Goal: Transaction & Acquisition: Book appointment/travel/reservation

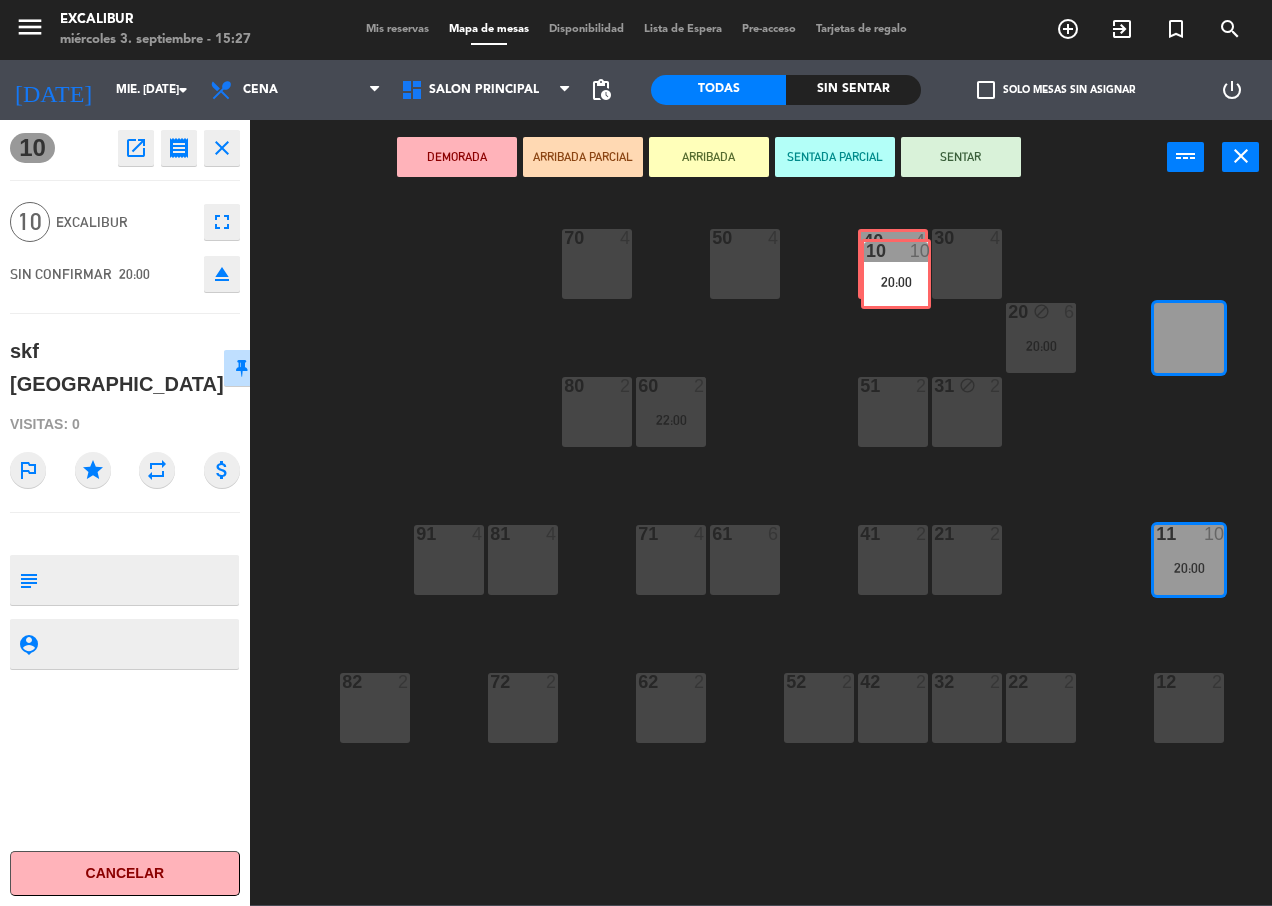
drag, startPoint x: 1211, startPoint y: 344, endPoint x: 918, endPoint y: 280, distance: 299.8
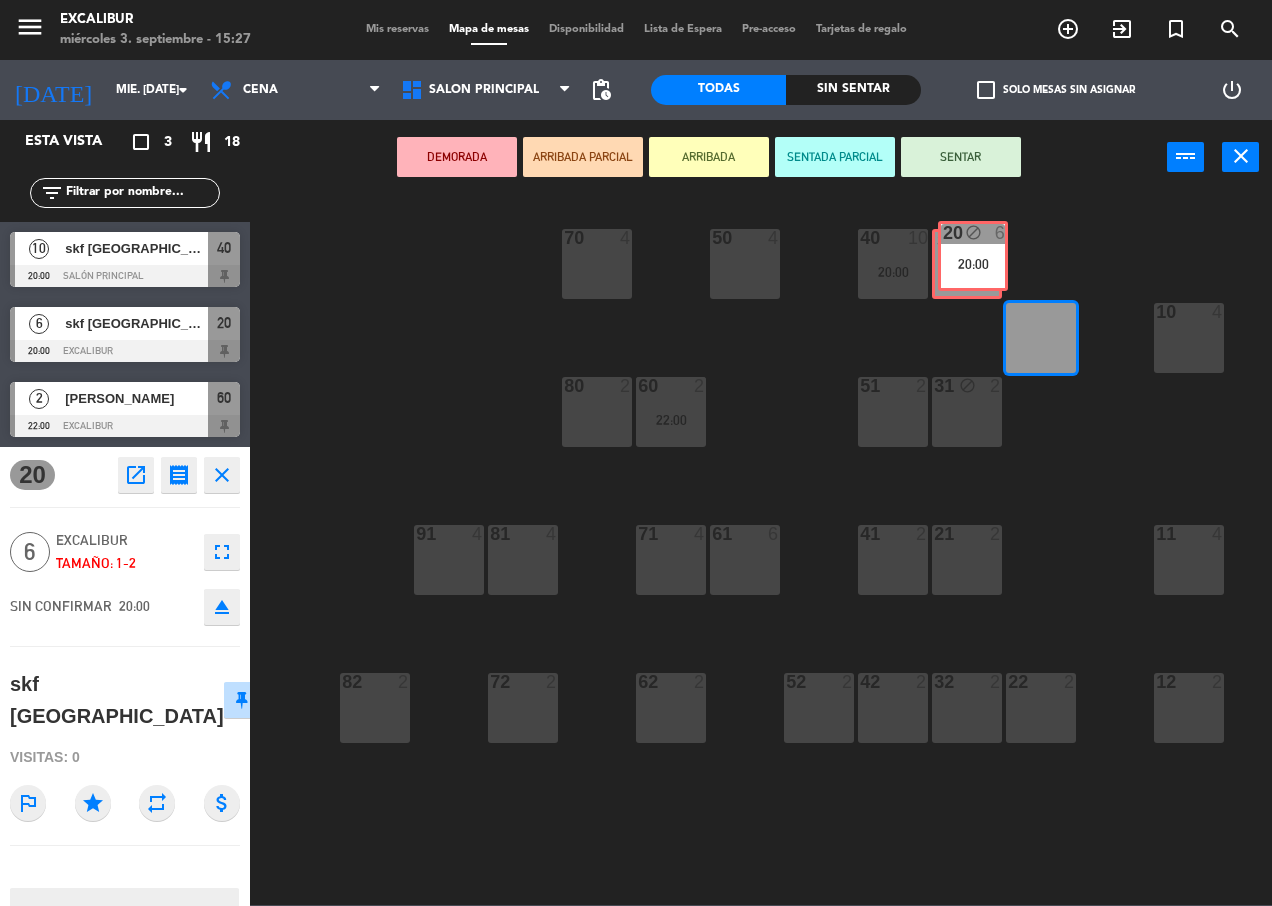
drag, startPoint x: 1050, startPoint y: 342, endPoint x: 982, endPoint y: 260, distance: 106.5
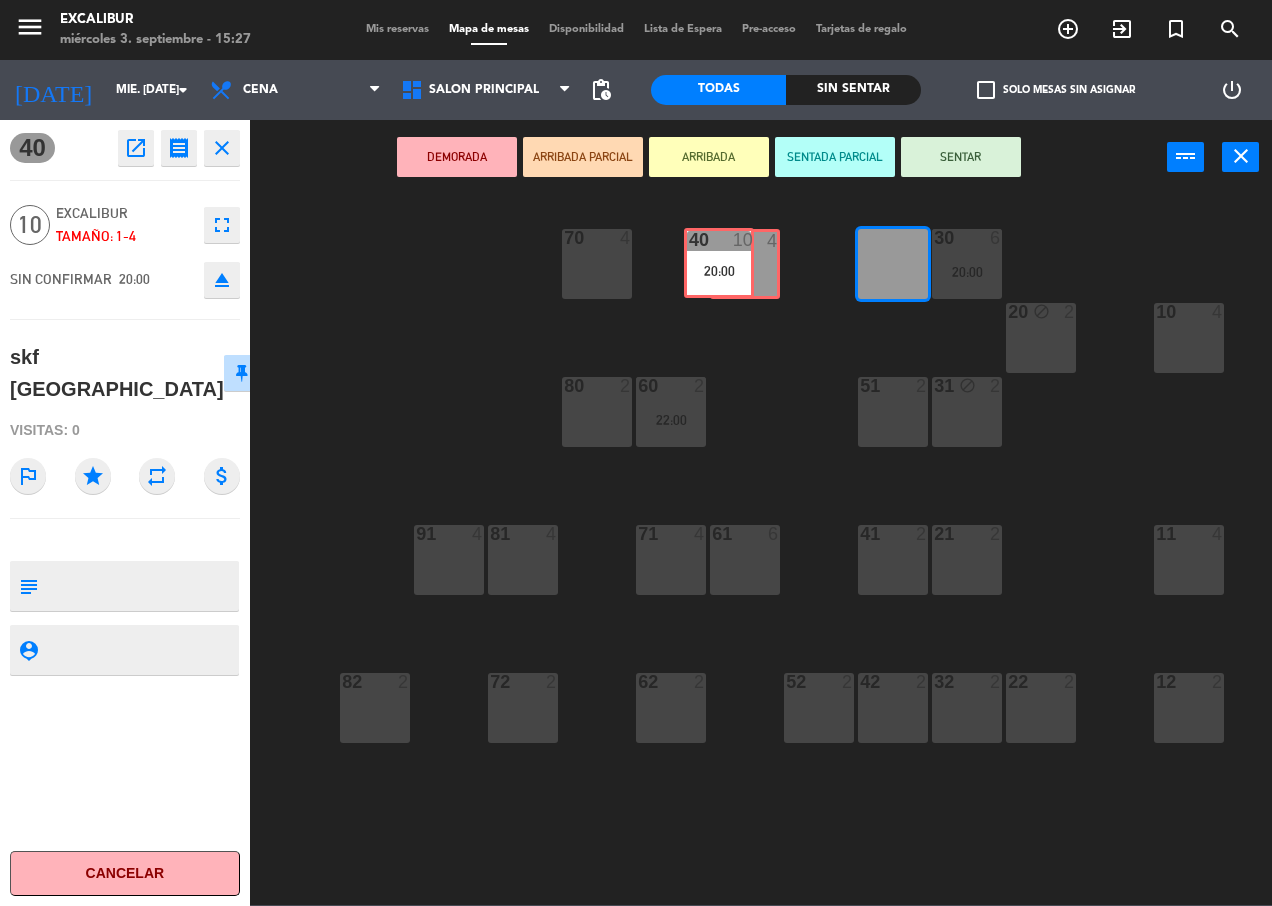
drag, startPoint x: 898, startPoint y: 260, endPoint x: 741, endPoint y: 259, distance: 157.0
click at [741, 259] on div "70 4 50 4 40 10 20:00 40 10 20:00 30 6 20:00 20 block 2 10 4 60 2 22:00 51 2 31…" at bounding box center [767, 549] width 1009 height 711
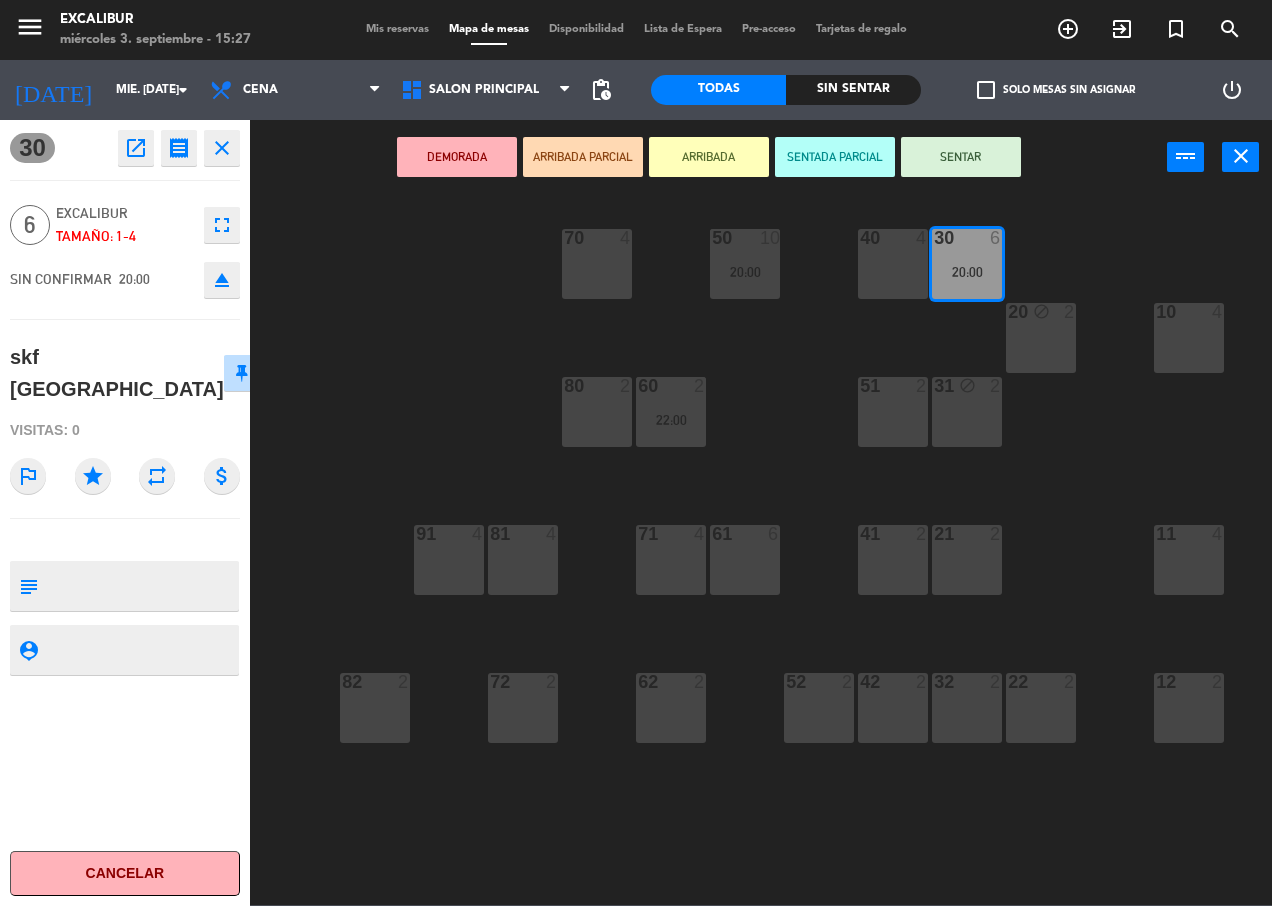
drag, startPoint x: 946, startPoint y: 269, endPoint x: 570, endPoint y: 273, distance: 375.9
drag, startPoint x: 968, startPoint y: 264, endPoint x: 609, endPoint y: 270, distance: 359.0
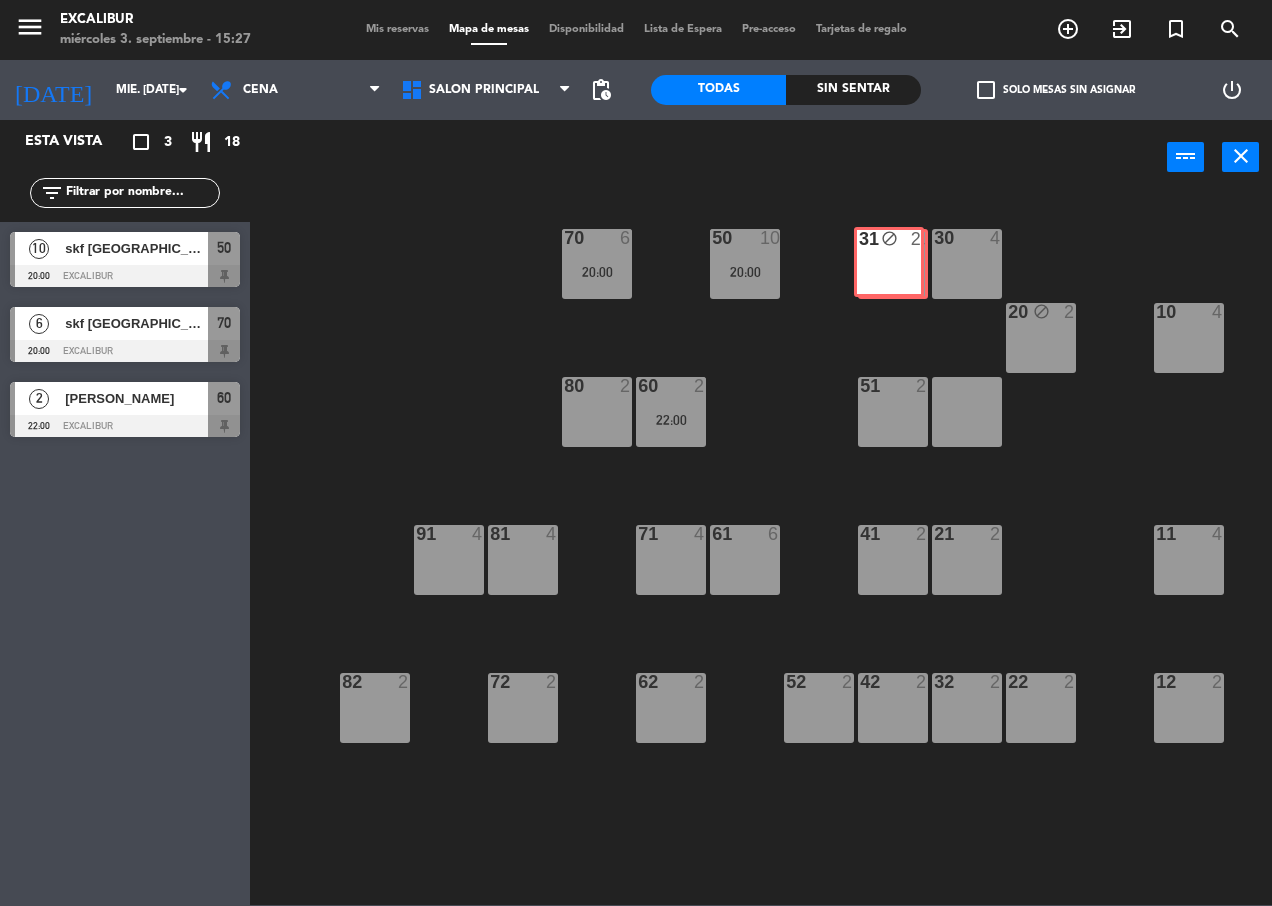
drag, startPoint x: 977, startPoint y: 413, endPoint x: 899, endPoint y: 263, distance: 169.0
click at [899, 263] on div "70 6 20:00 50 10 20:00 40 4 30 4 20 block 2 10 4 60 2 22:00 51 2 31 block 2 31 …" at bounding box center [767, 549] width 1009 height 711
click at [965, 398] on div "31 block 2" at bounding box center [967, 412] width 70 height 70
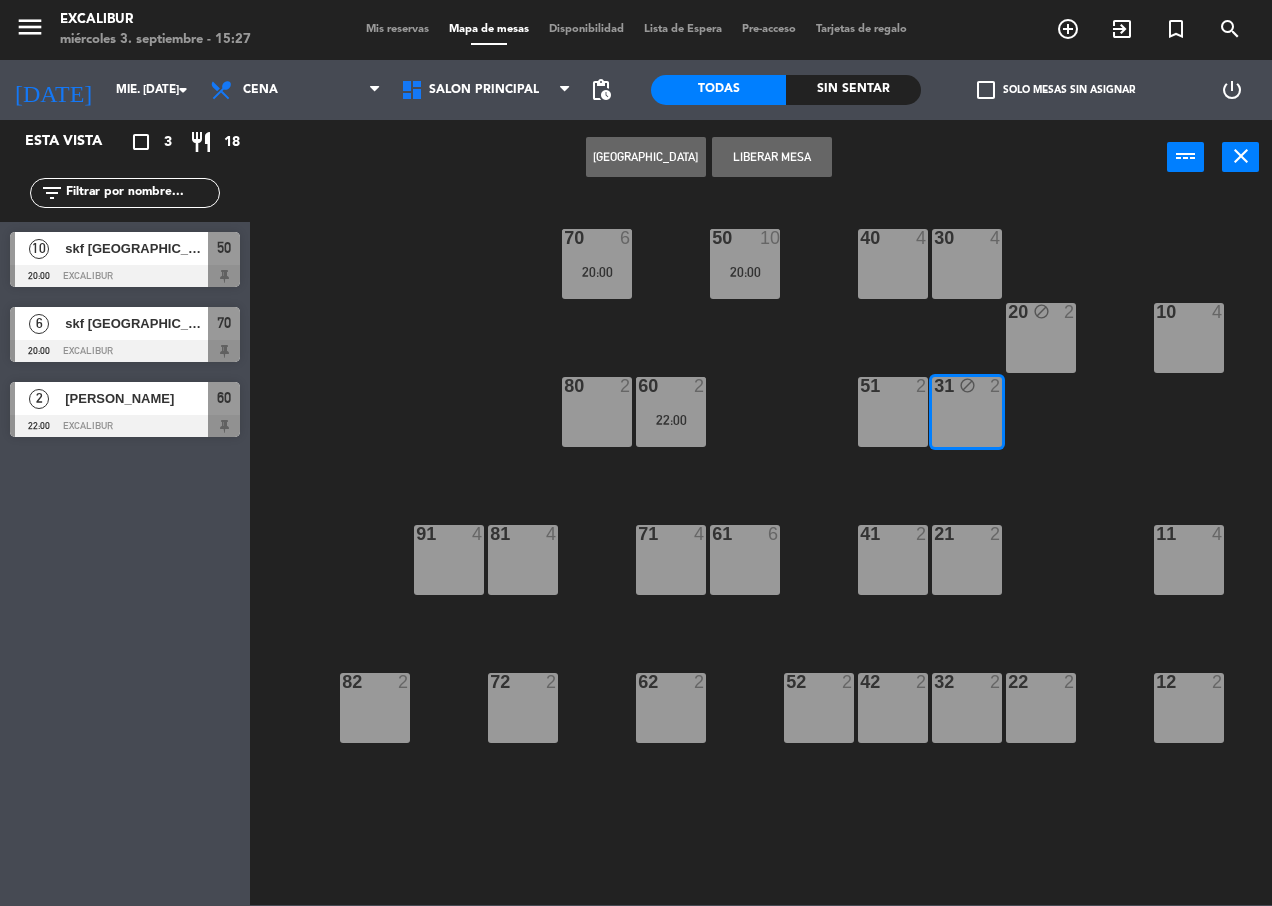
click at [767, 141] on button "Liberar Mesa" at bounding box center [772, 157] width 120 height 40
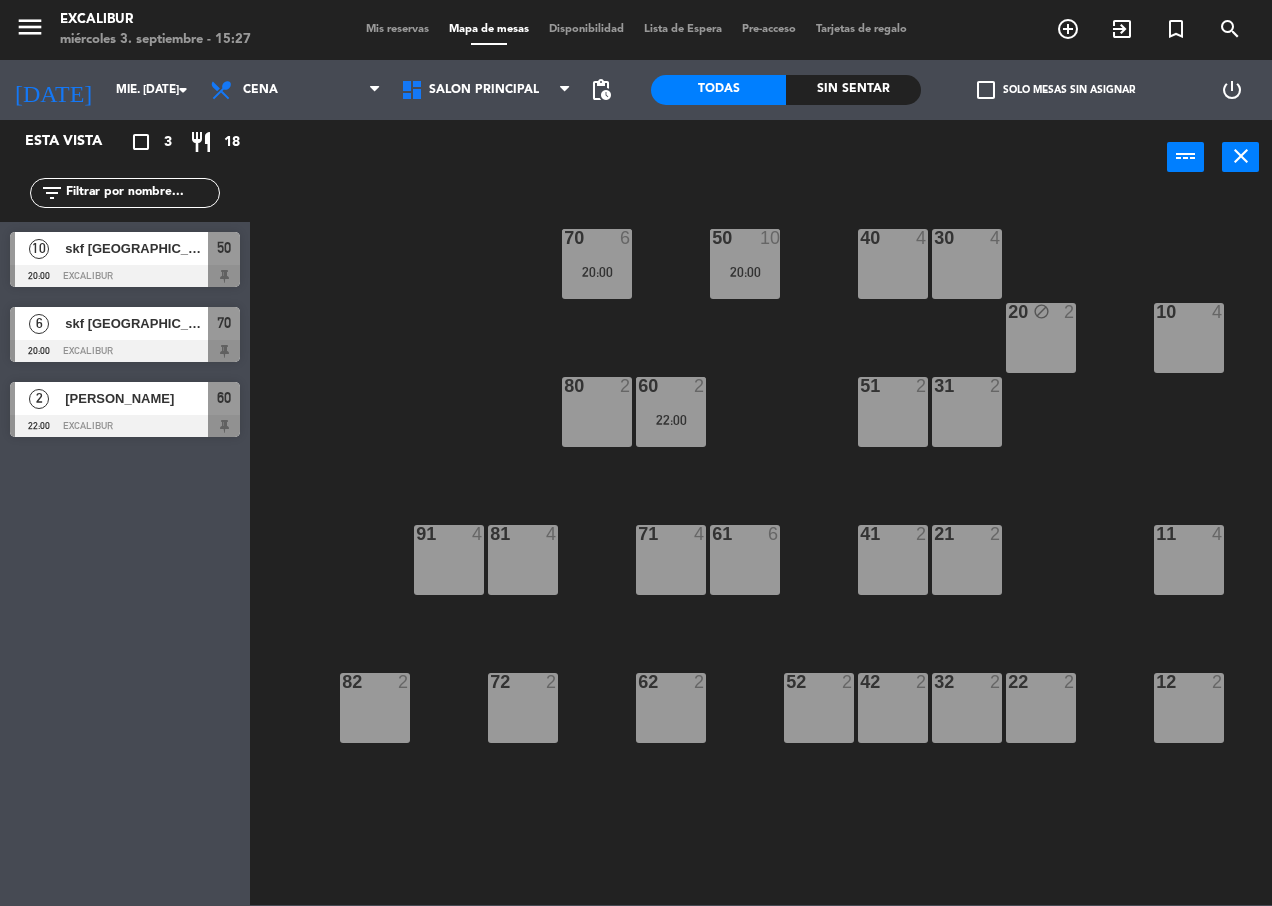
click at [1024, 324] on div "20 block 2" at bounding box center [1041, 338] width 70 height 70
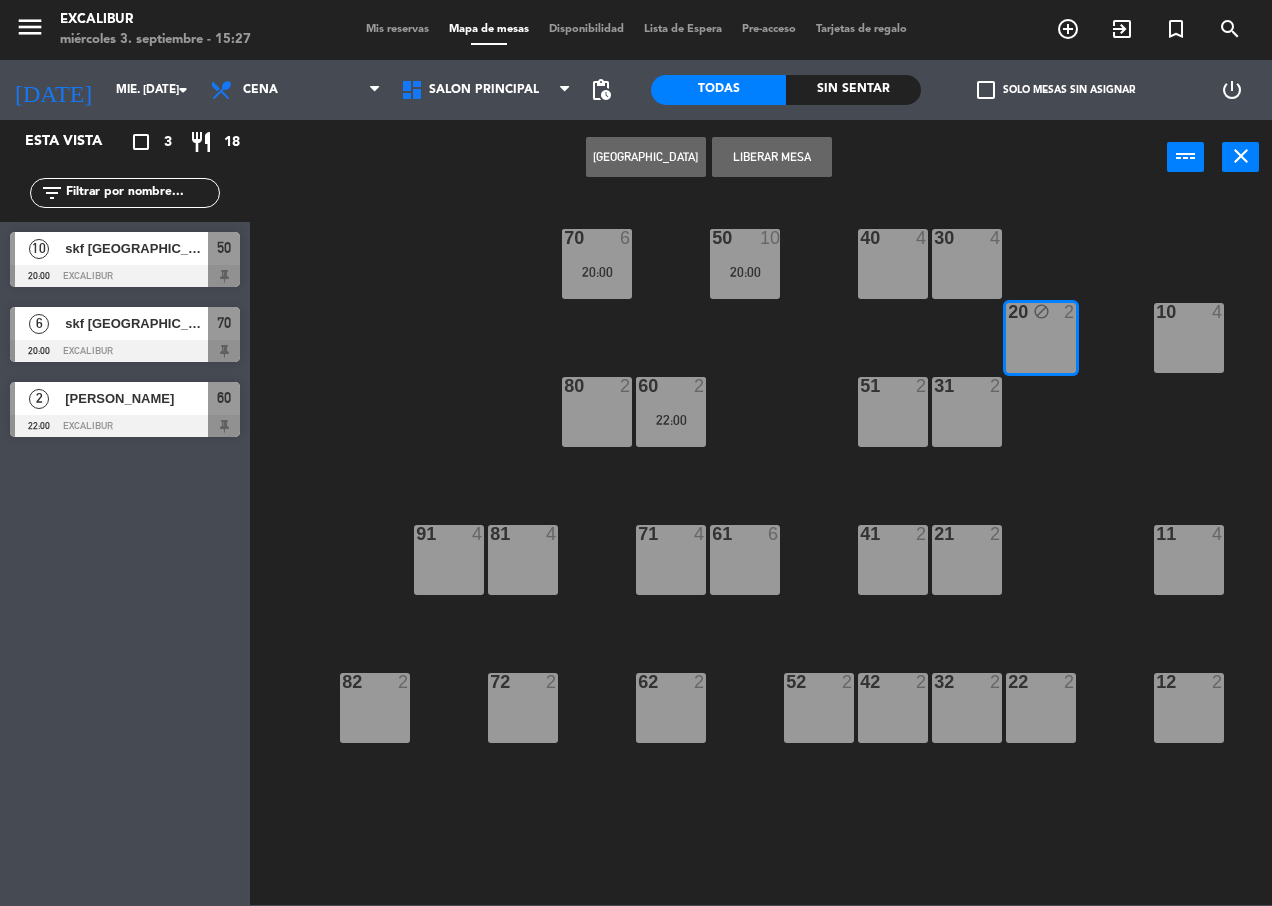
click at [768, 160] on button "Liberar Mesa" at bounding box center [772, 157] width 120 height 40
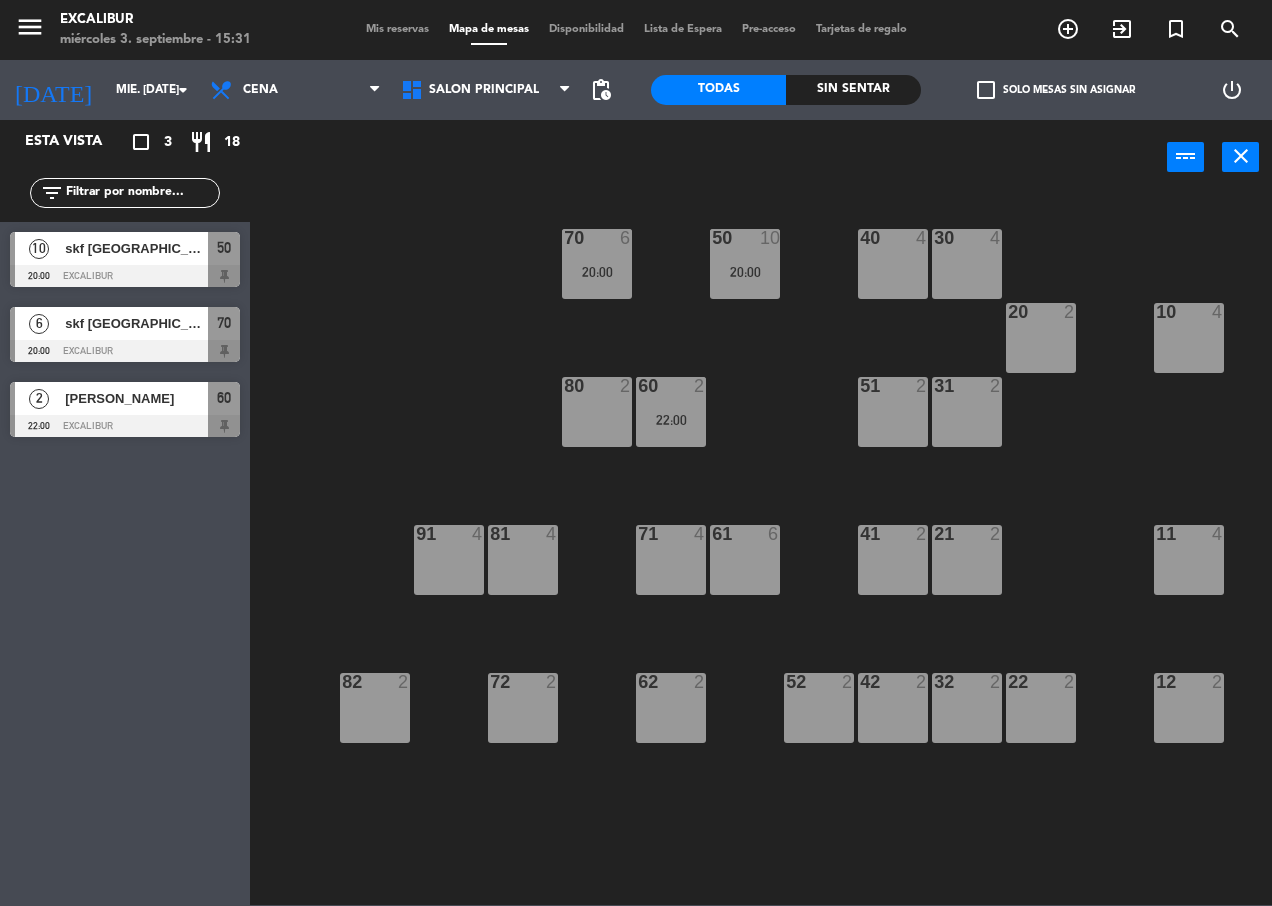
click at [1189, 326] on div "10 4" at bounding box center [1189, 338] width 70 height 70
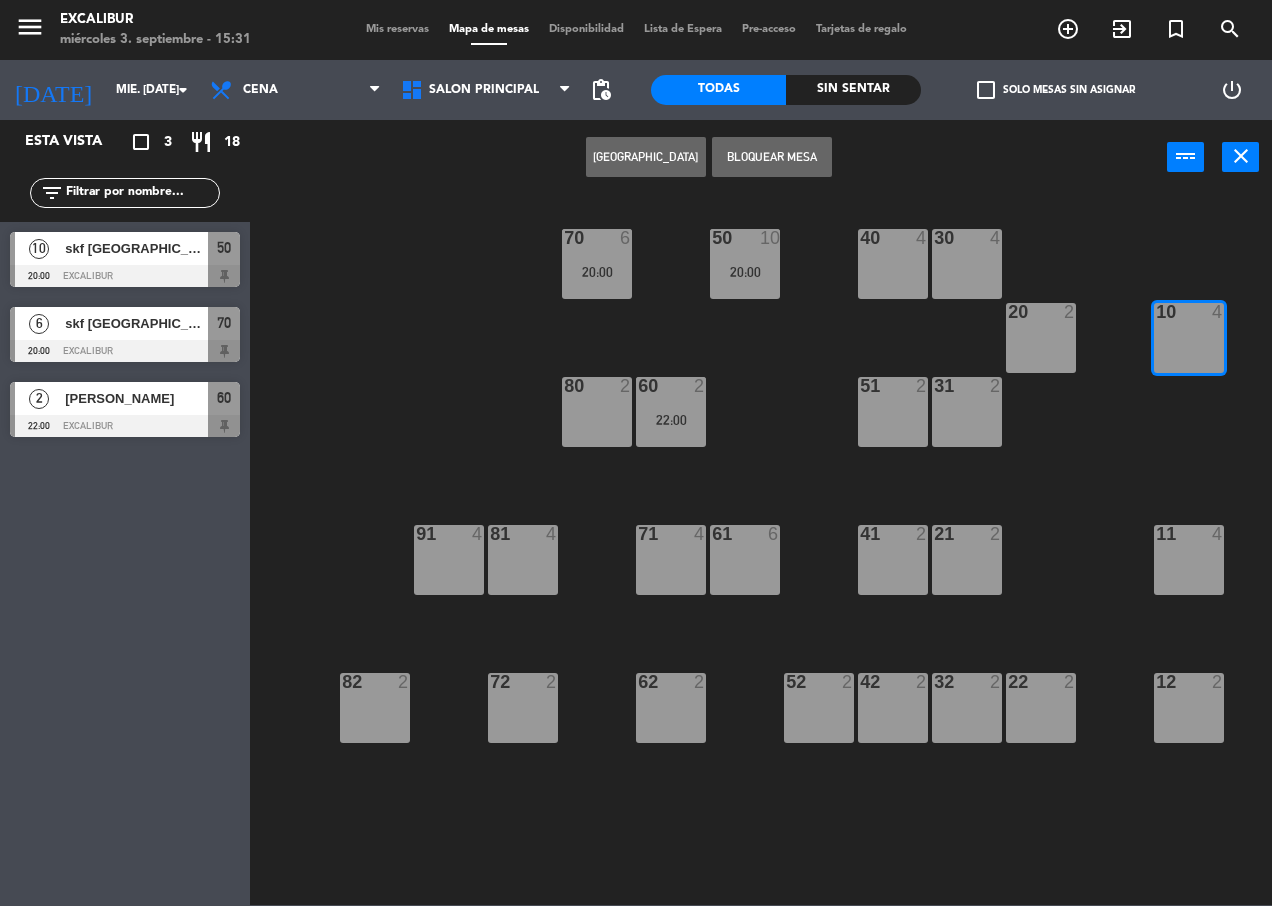
click at [1189, 536] on div at bounding box center [1189, 534] width 33 height 18
click at [773, 156] on button "Bloquear Mesa" at bounding box center [772, 157] width 120 height 40
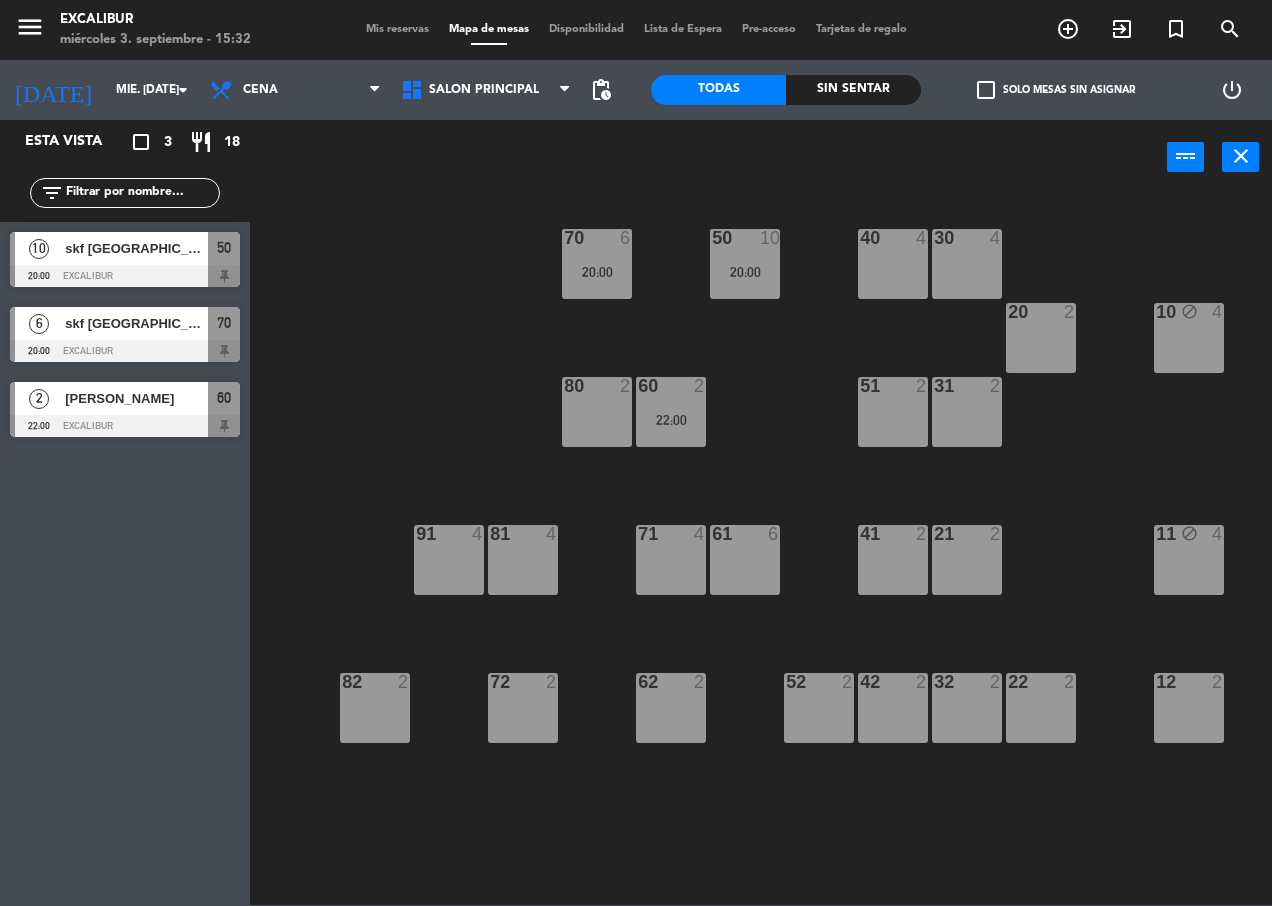
click at [1055, 337] on div "20 2" at bounding box center [1041, 338] width 70 height 70
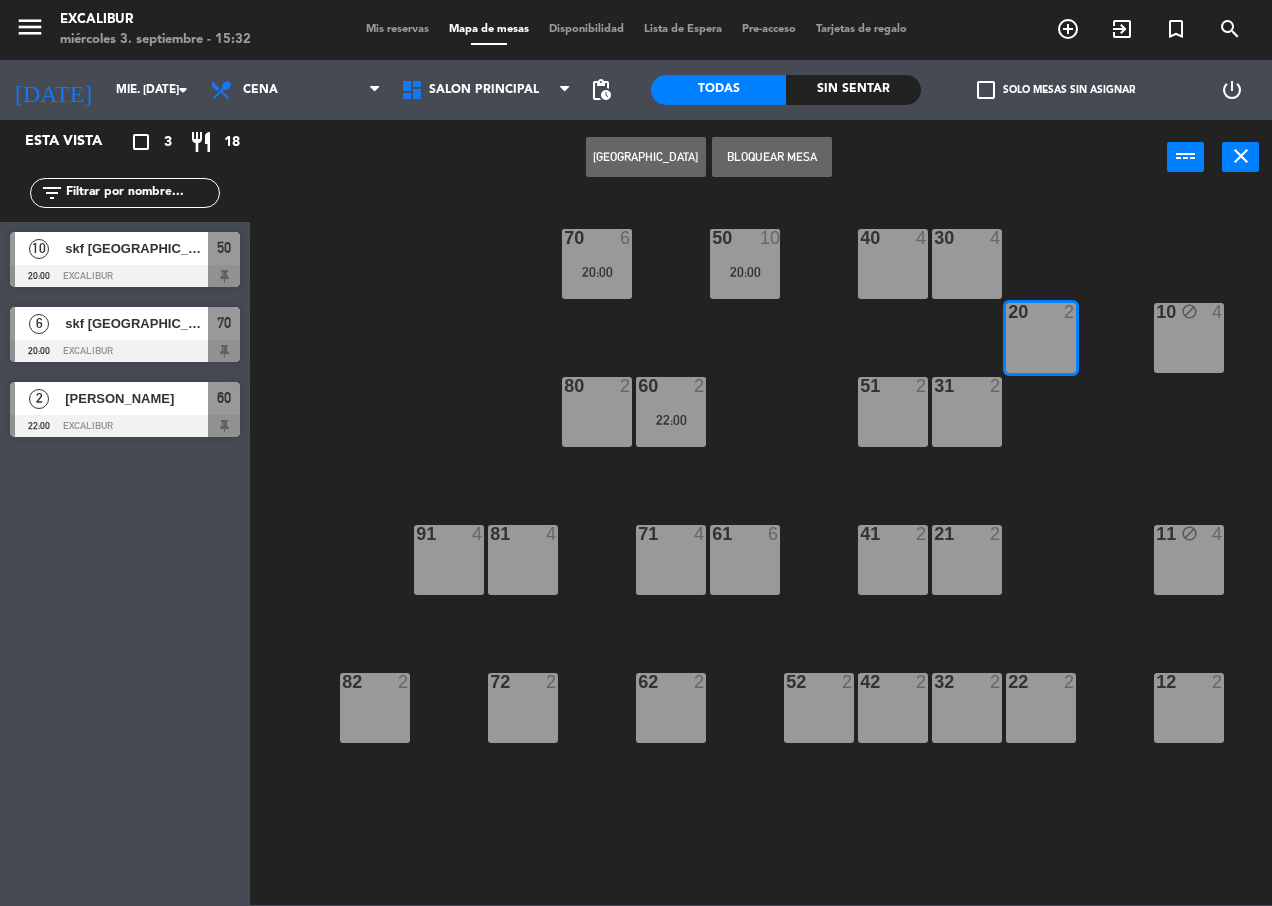
click at [977, 556] on div "21 2" at bounding box center [967, 560] width 70 height 70
click at [792, 159] on button "Bloquear Mesa" at bounding box center [772, 157] width 120 height 40
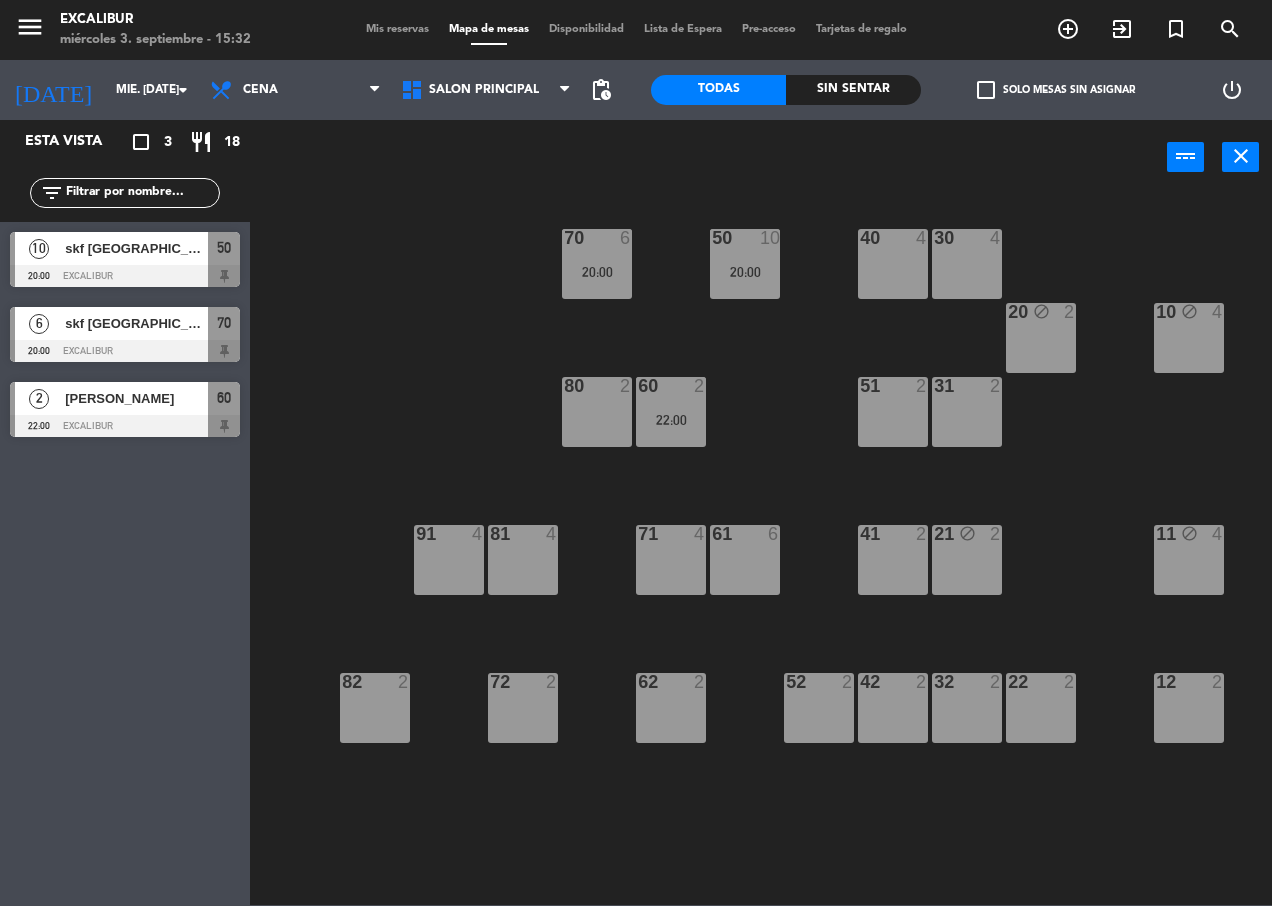
click at [975, 405] on div "31 2" at bounding box center [967, 412] width 70 height 70
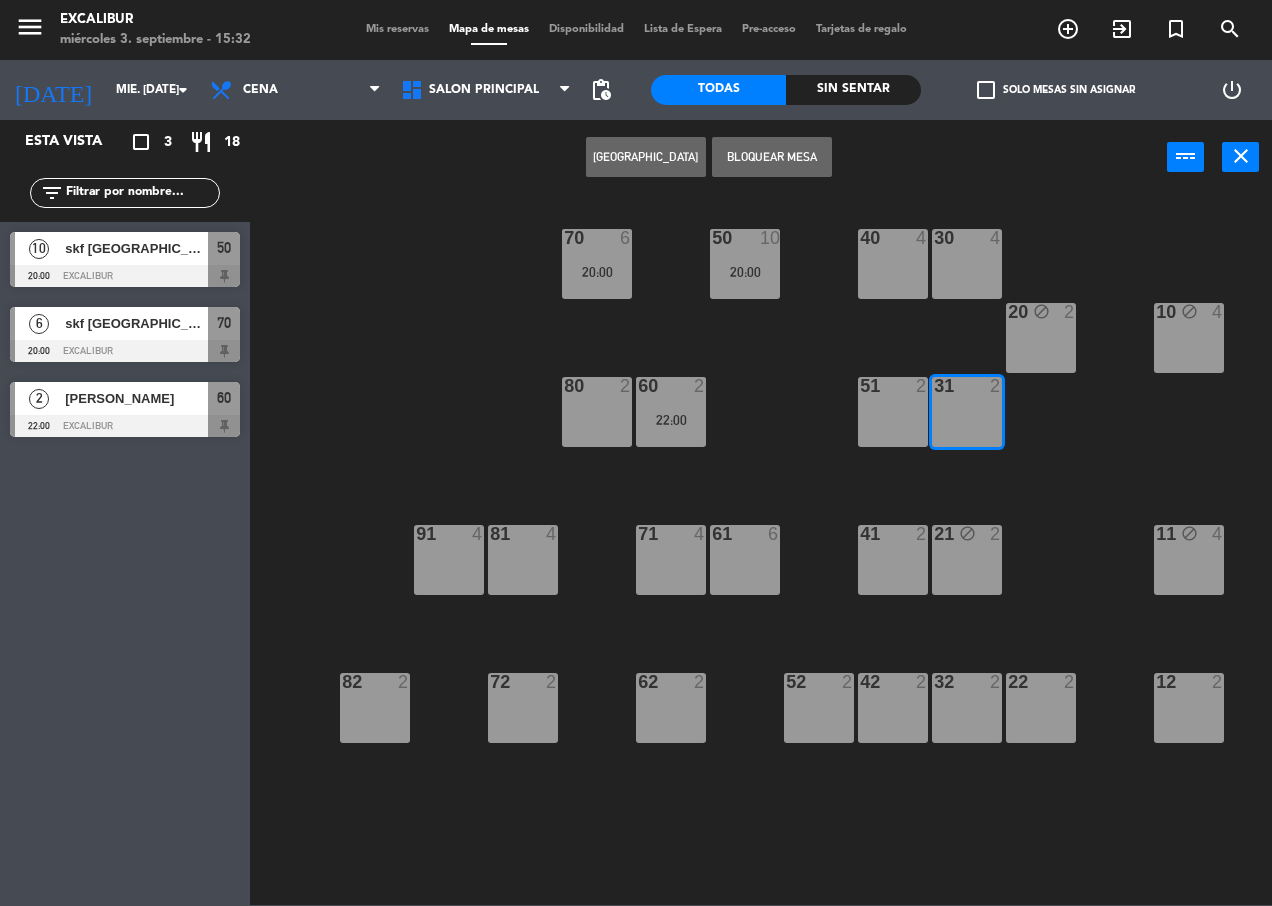
click at [788, 161] on button "Bloquear Mesa" at bounding box center [772, 157] width 120 height 40
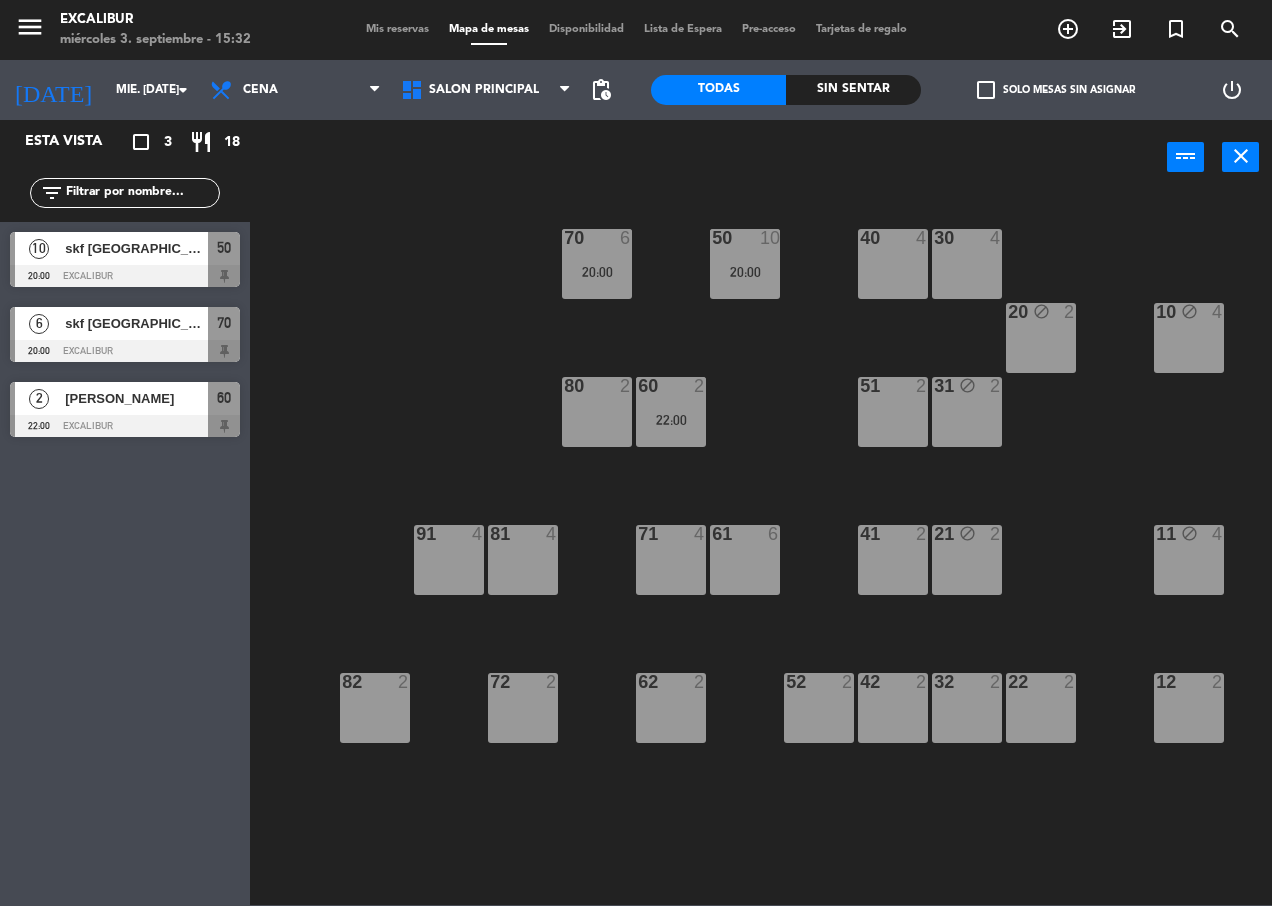
click at [1204, 336] on div "10 block 4" at bounding box center [1189, 338] width 70 height 70
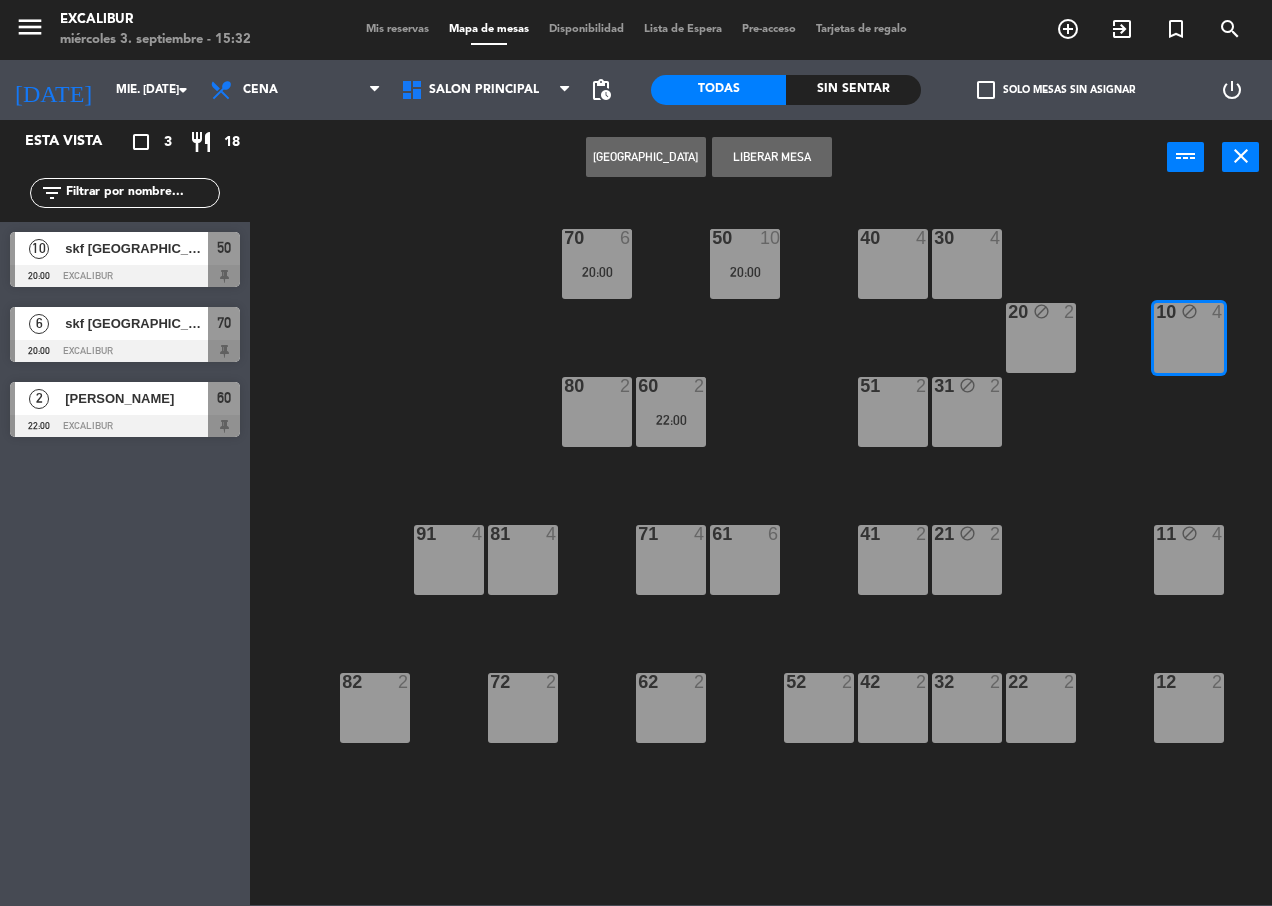
click at [1198, 583] on div "11 block 4" at bounding box center [1189, 560] width 70 height 70
click at [742, 147] on button "Liberar Mesa" at bounding box center [772, 157] width 120 height 40
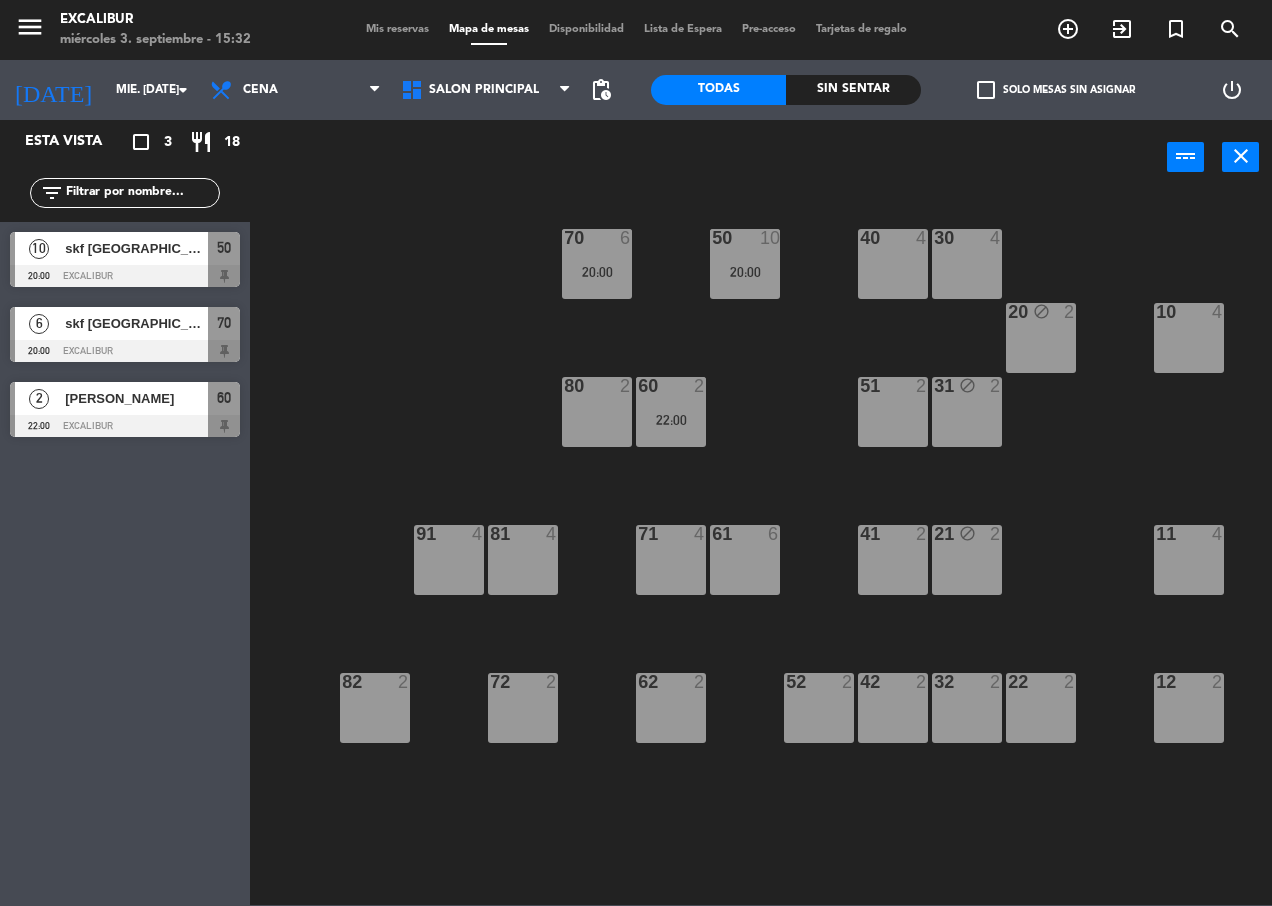
click at [1191, 350] on div "10 4" at bounding box center [1189, 338] width 70 height 70
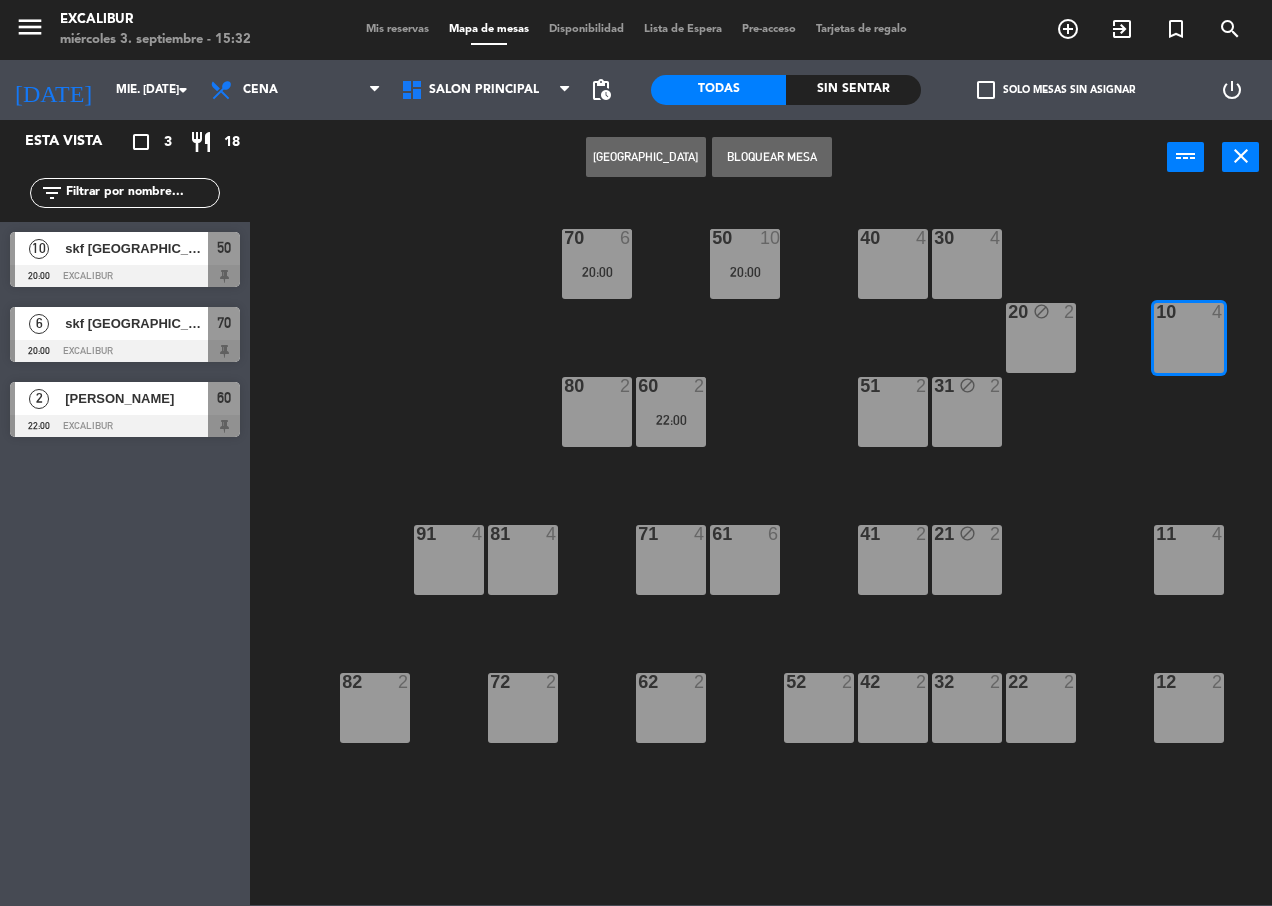
click at [1187, 547] on div "11 4" at bounding box center [1189, 560] width 70 height 70
click at [673, 152] on button "[GEOGRAPHIC_DATA]" at bounding box center [646, 157] width 120 height 40
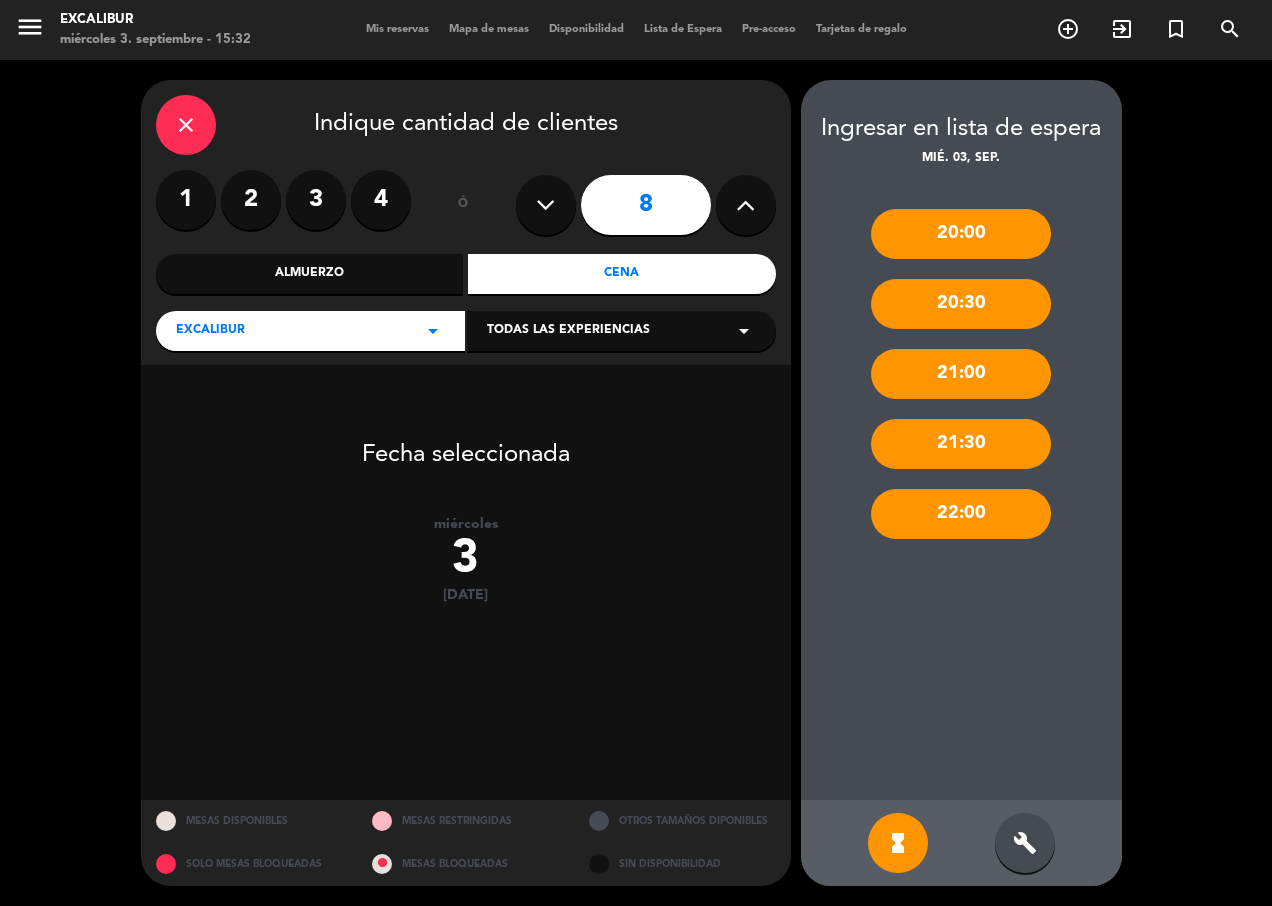
click at [548, 204] on icon at bounding box center [545, 205] width 19 height 30
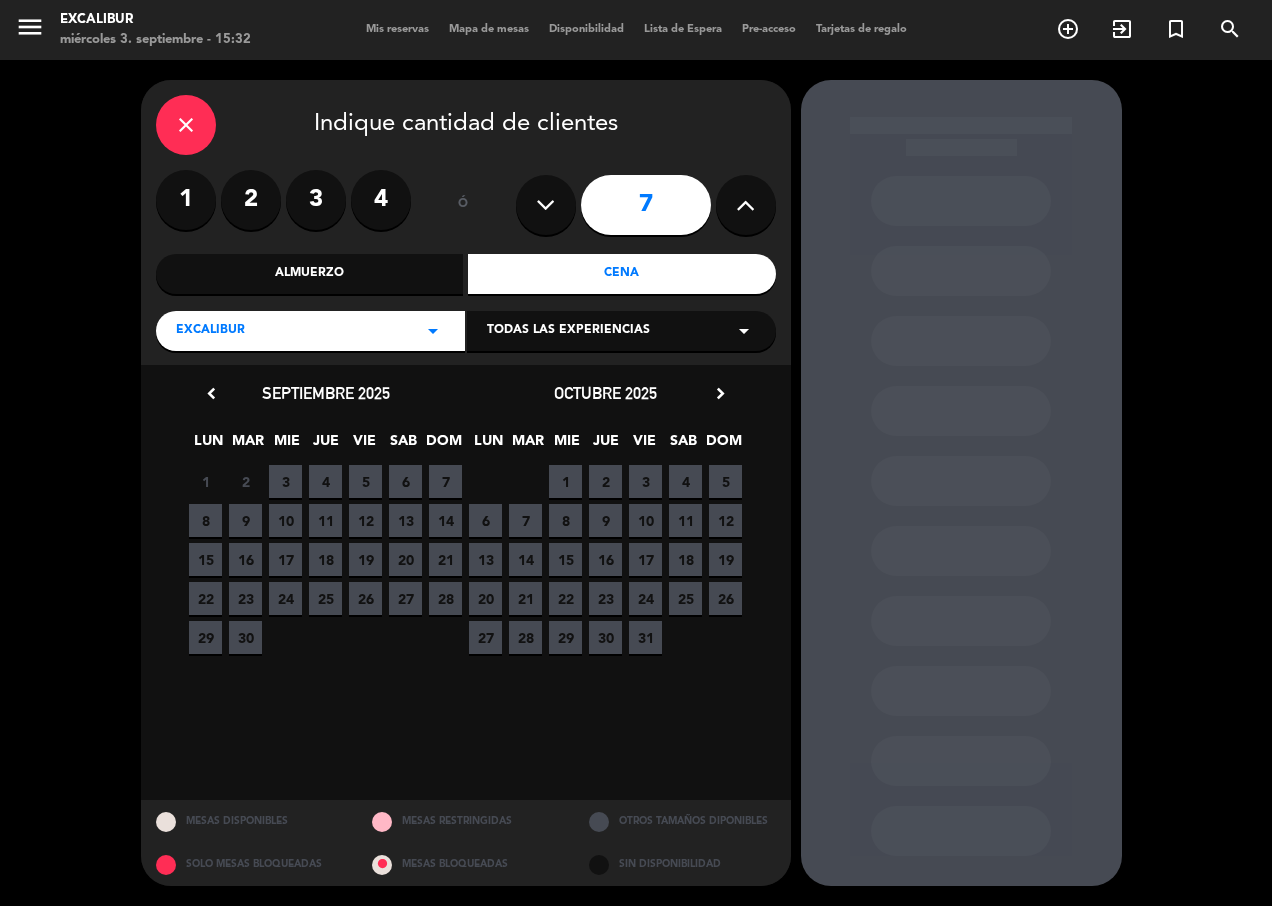
click at [548, 204] on icon at bounding box center [545, 205] width 19 height 30
type input "6"
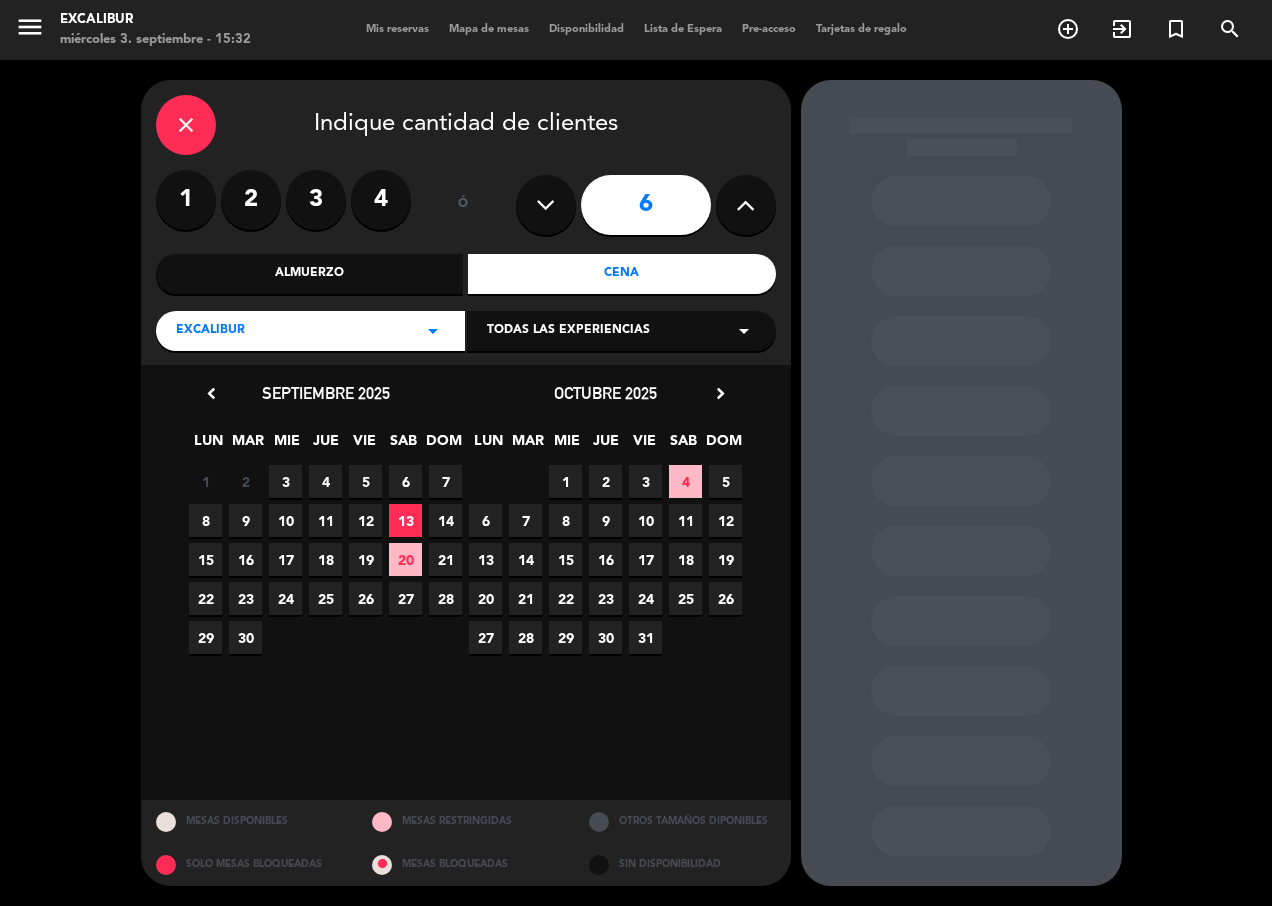
drag, startPoint x: 277, startPoint y: 476, endPoint x: 296, endPoint y: 476, distance: 19.0
click at [279, 476] on span "3" at bounding box center [285, 481] width 33 height 33
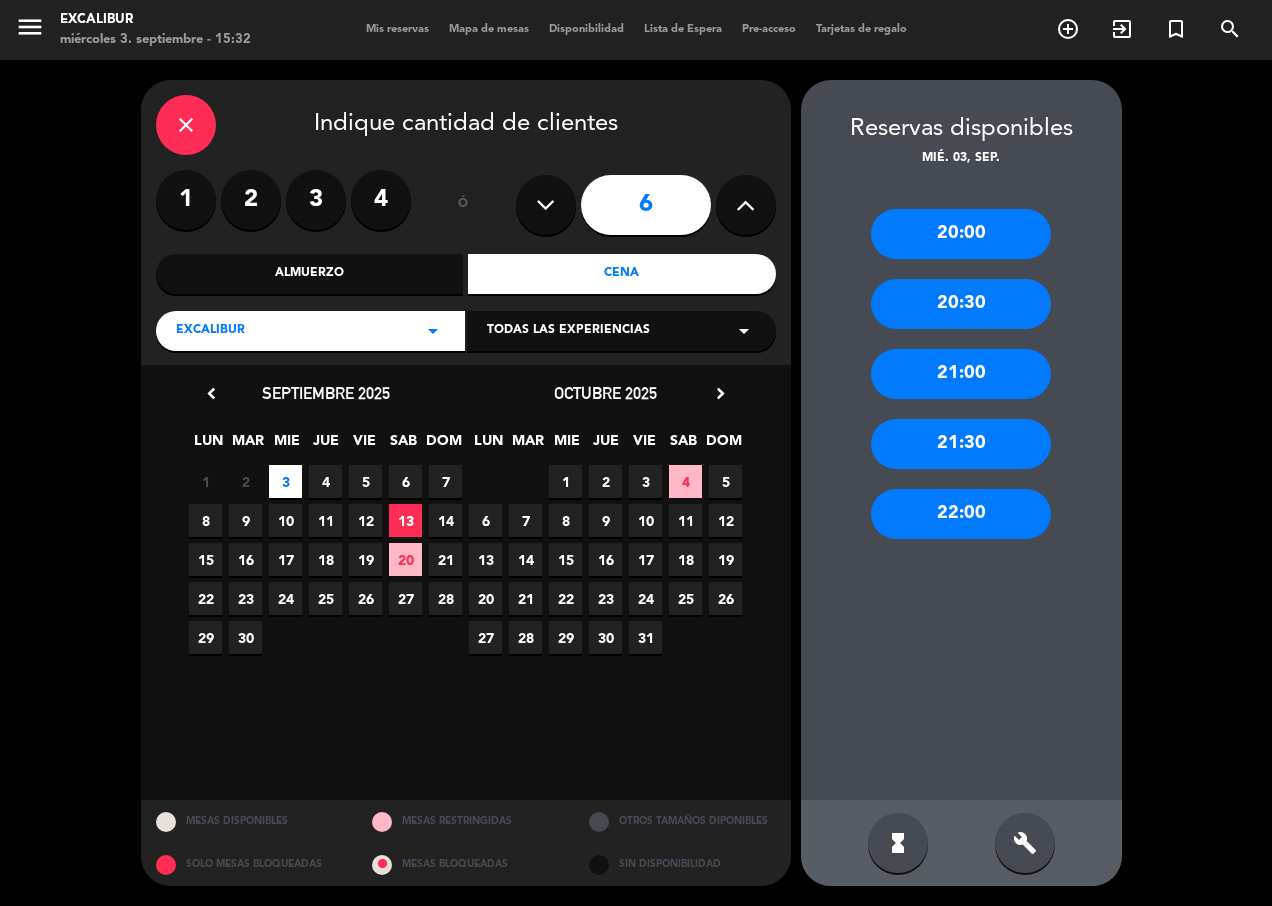
click at [965, 506] on div "22:00" at bounding box center [961, 514] width 180 height 50
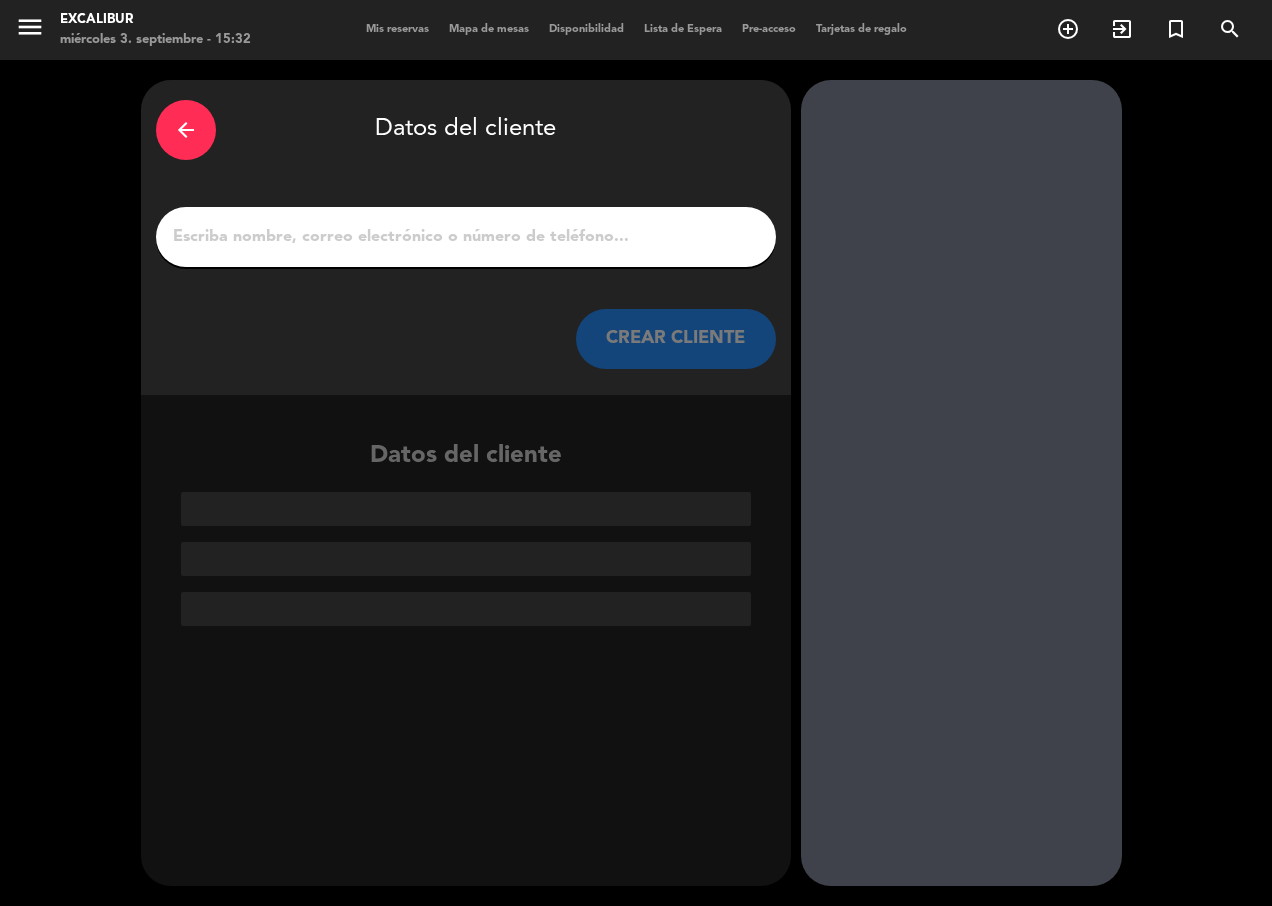
click at [548, 244] on input "1" at bounding box center [466, 237] width 590 height 28
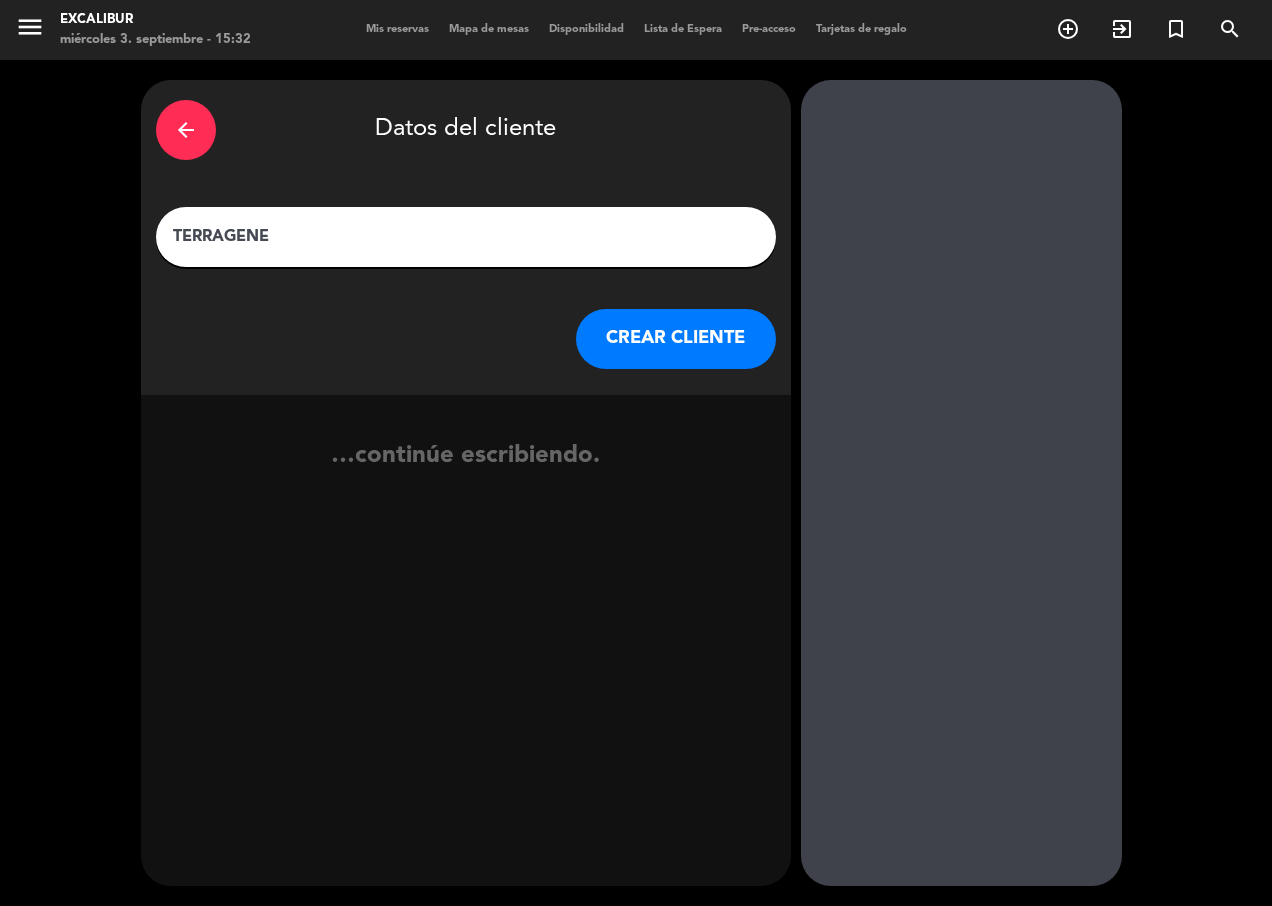
type input "TERRAGENE"
click at [676, 347] on button "CREAR CLIENTE" at bounding box center [676, 339] width 200 height 60
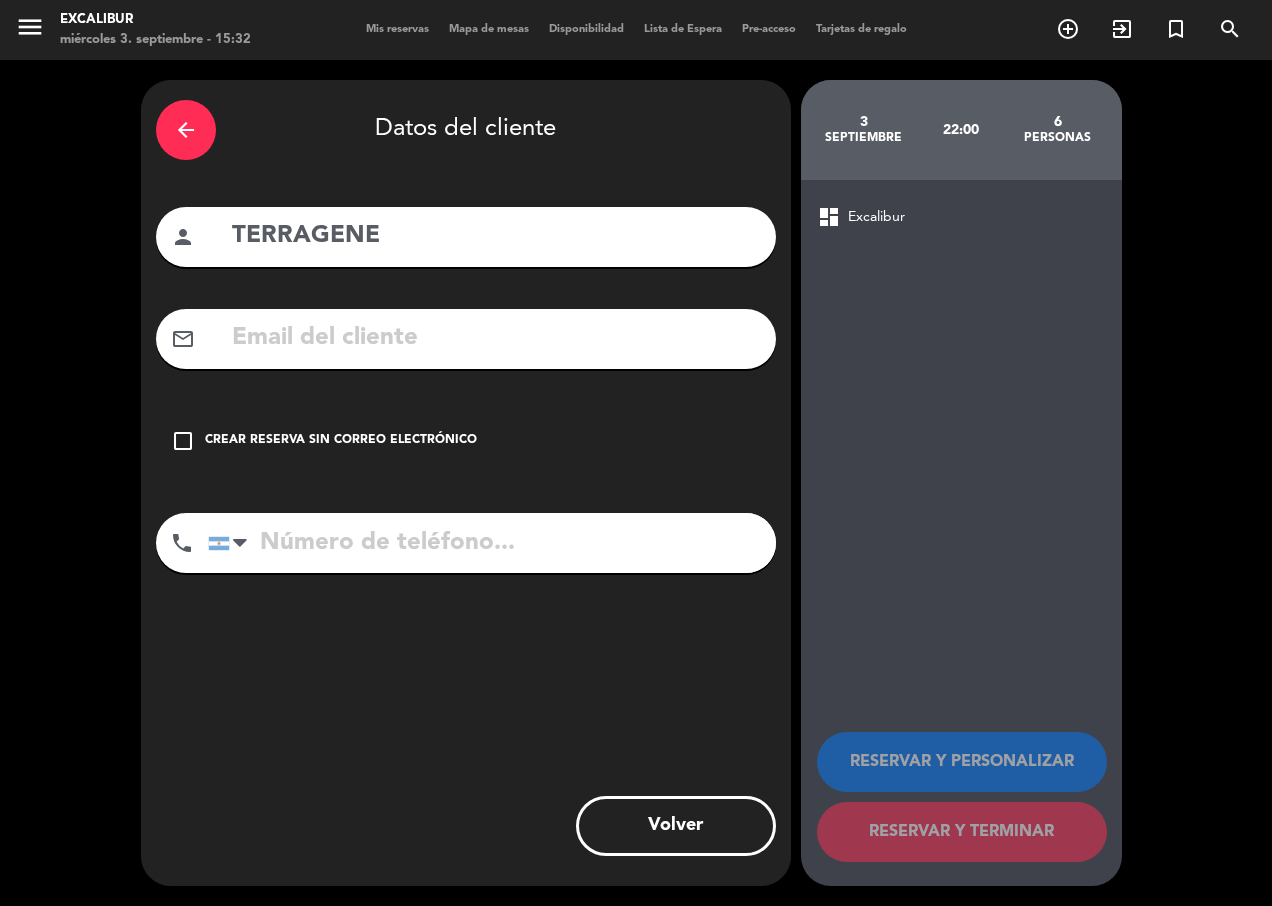
click at [468, 429] on div "check_box_outline_blank Crear reserva sin correo electrónico" at bounding box center [466, 441] width 620 height 60
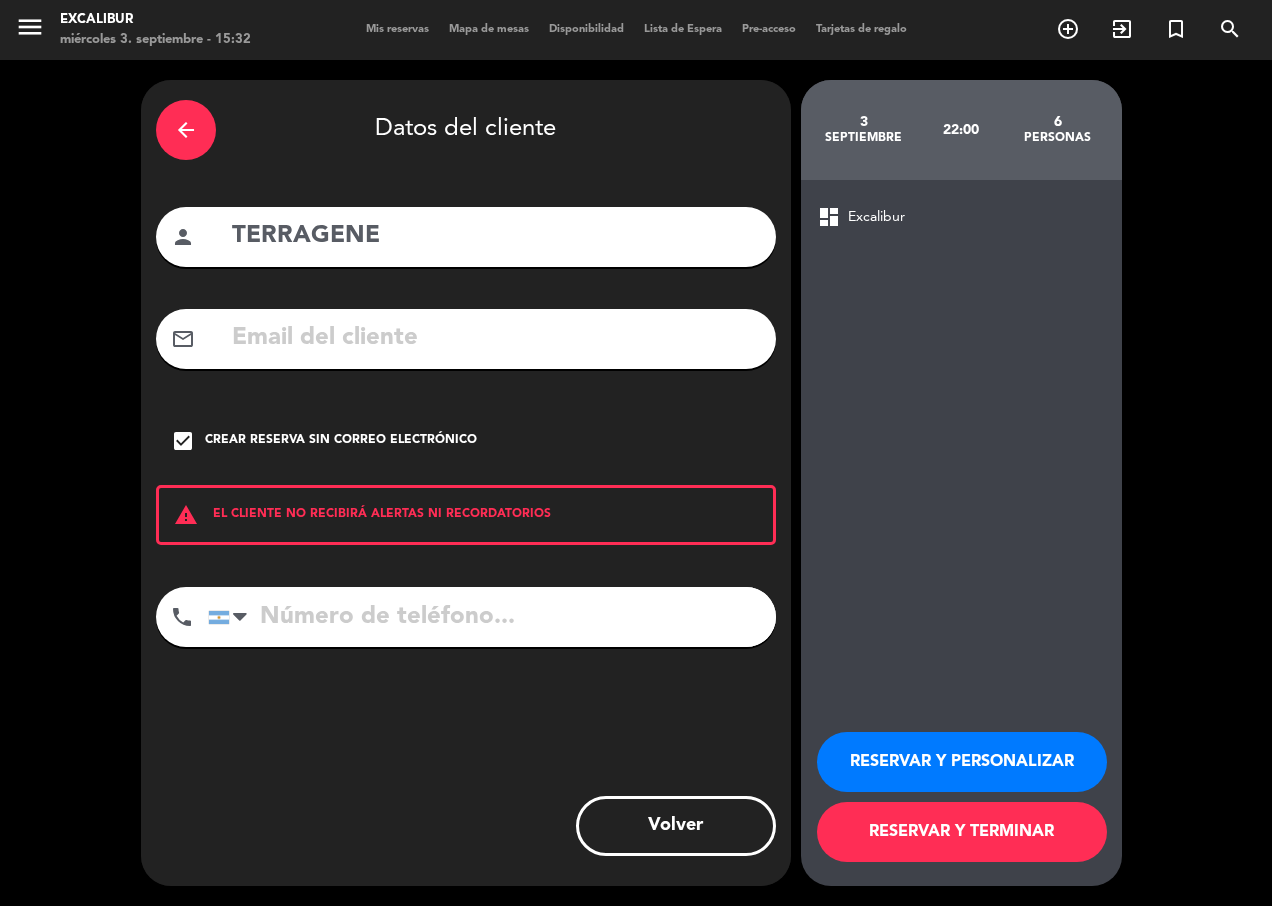
click at [930, 822] on button "RESERVAR Y TERMINAR" at bounding box center [962, 832] width 290 height 60
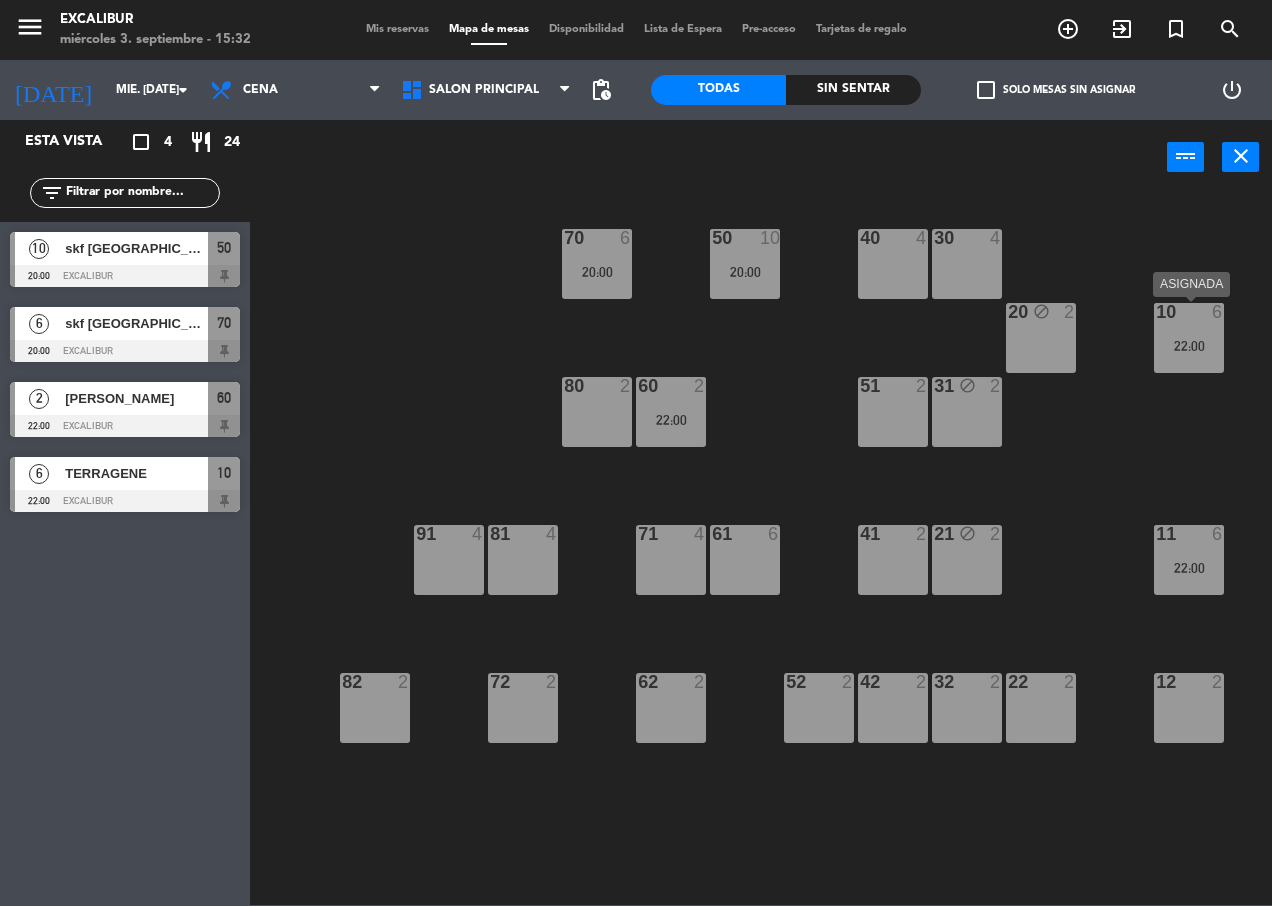
click at [1208, 346] on div "22:00" at bounding box center [1189, 346] width 70 height 14
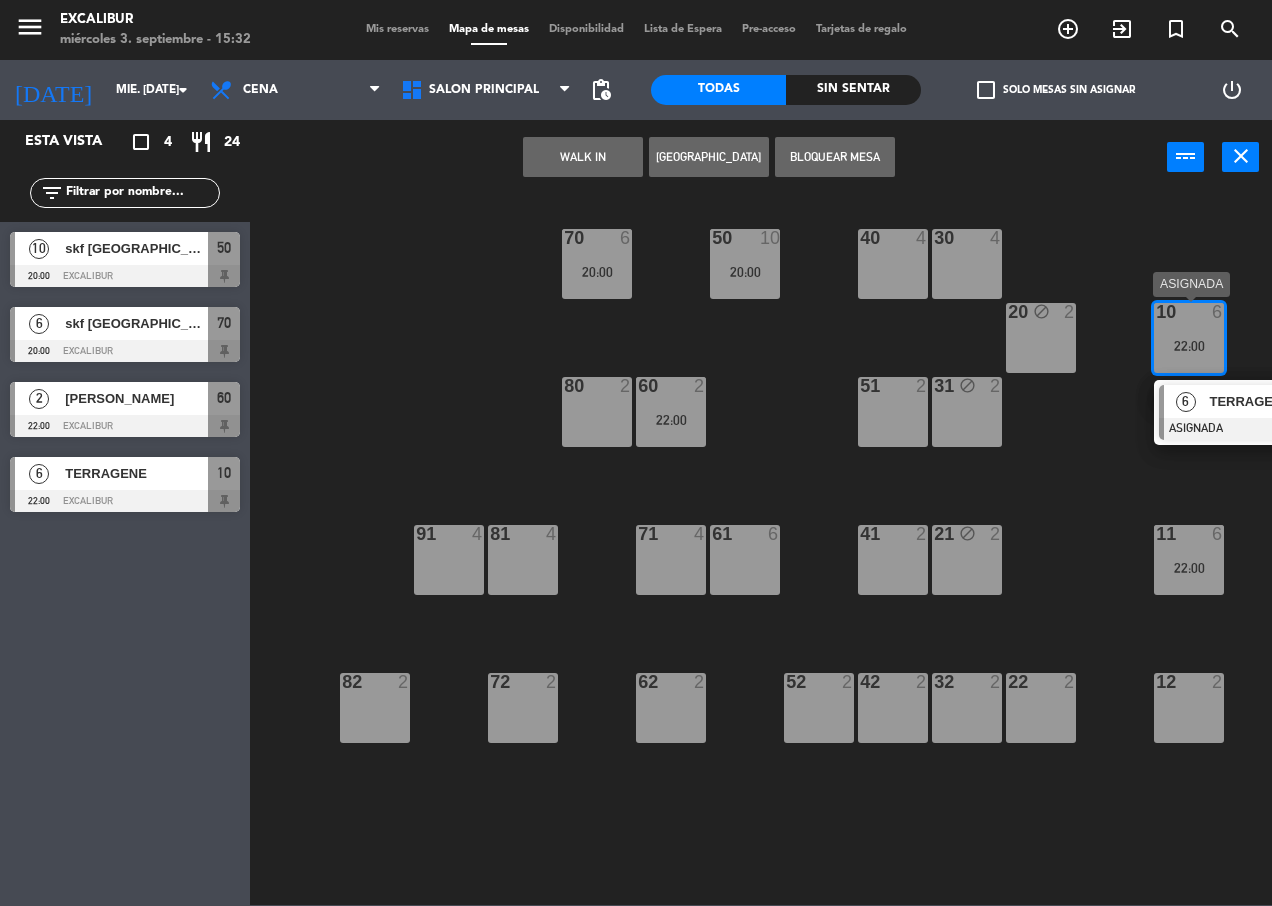
click at [1214, 427] on div at bounding box center [1266, 429] width 215 height 22
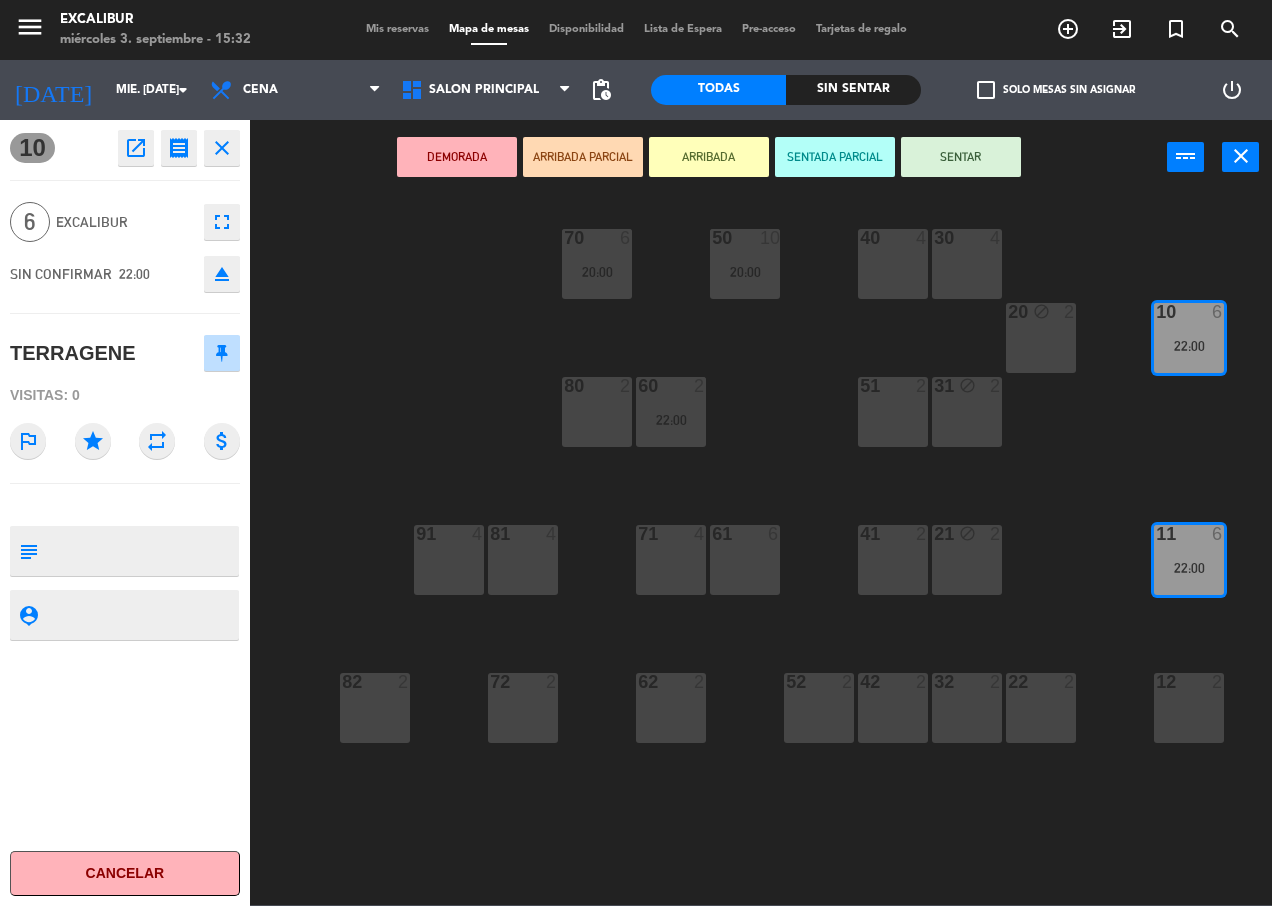
click at [138, 133] on button "open_in_new" at bounding box center [136, 148] width 36 height 36
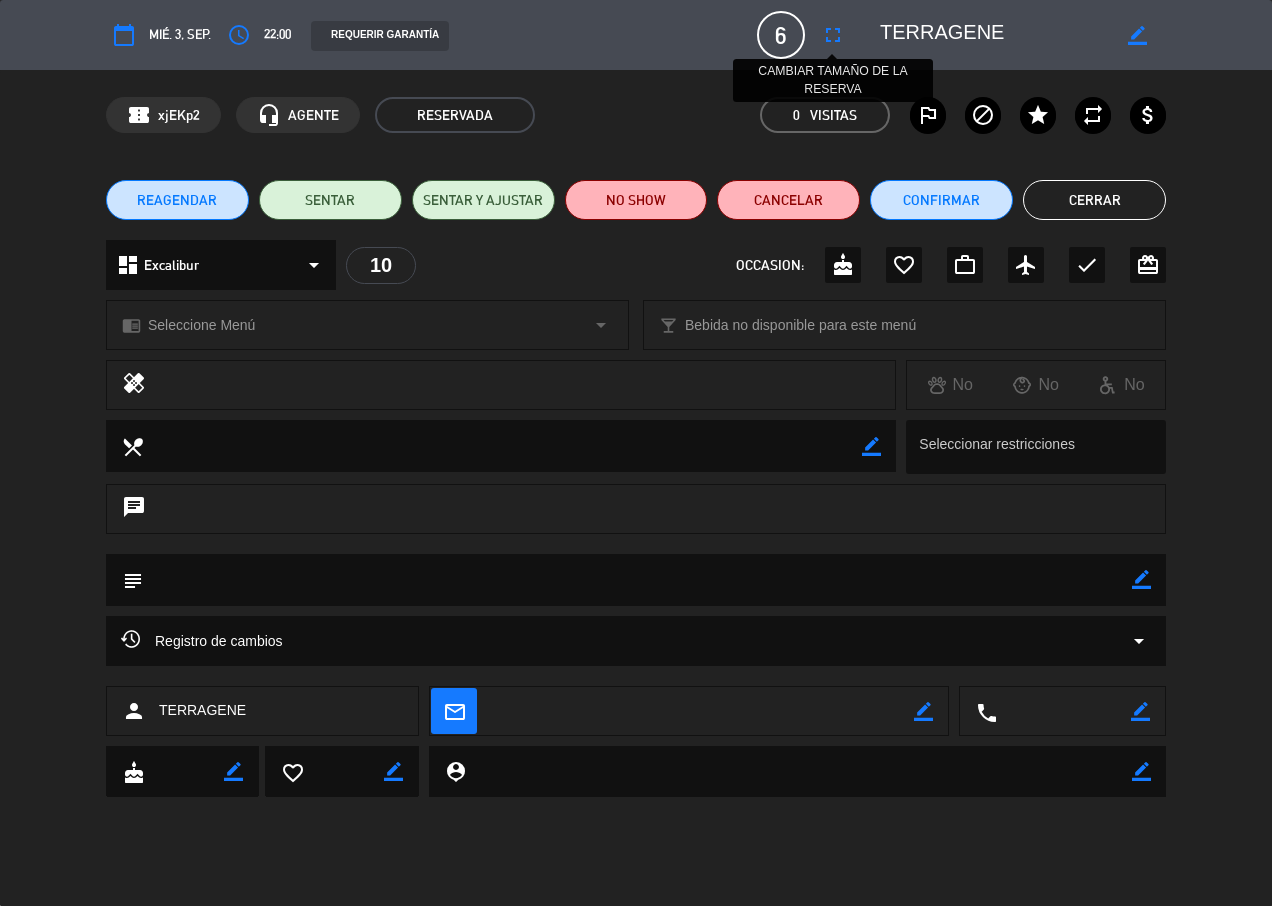
click at [835, 31] on icon "fullscreen" at bounding box center [833, 35] width 24 height 24
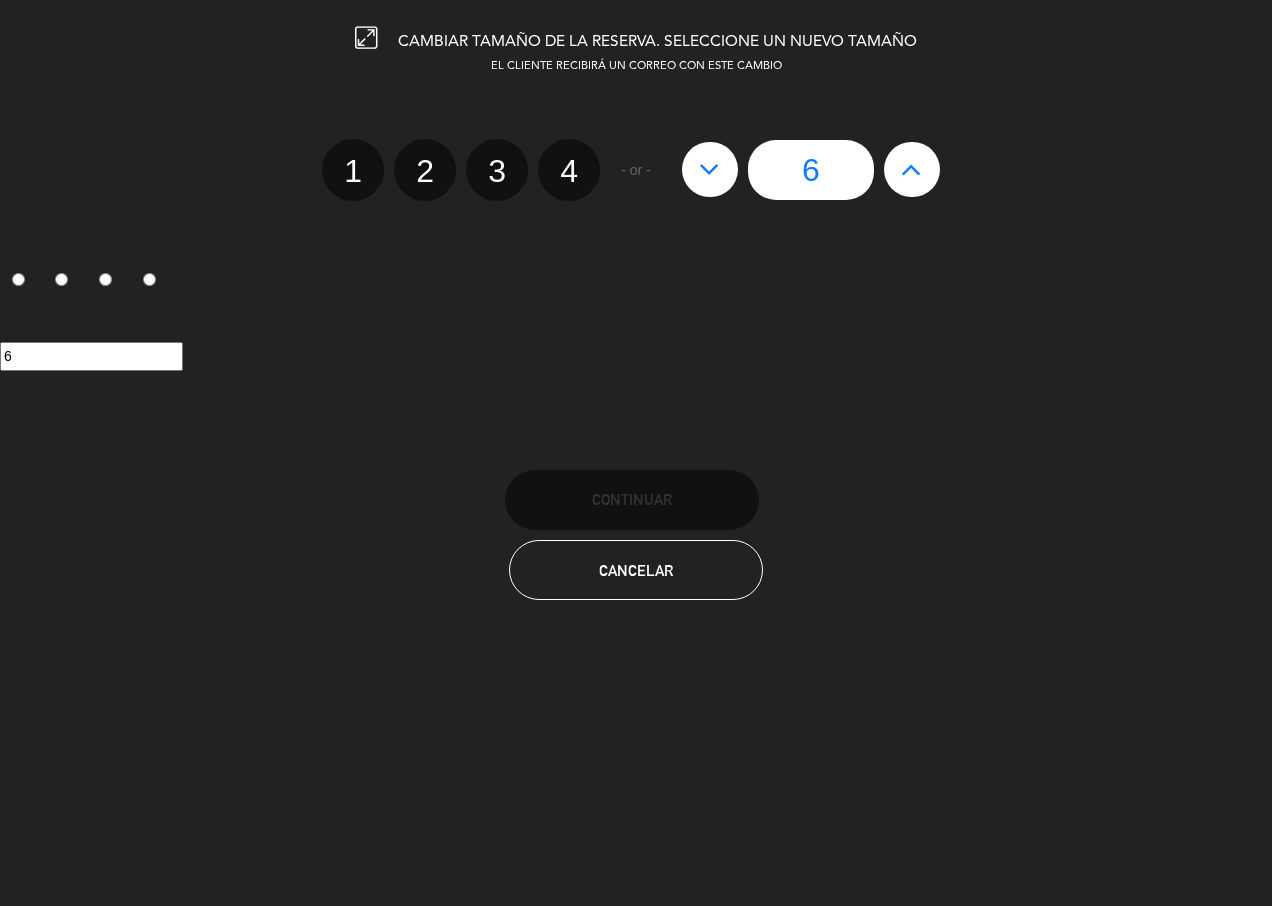
click at [929, 148] on button at bounding box center [912, 169] width 56 height 54
type input "7"
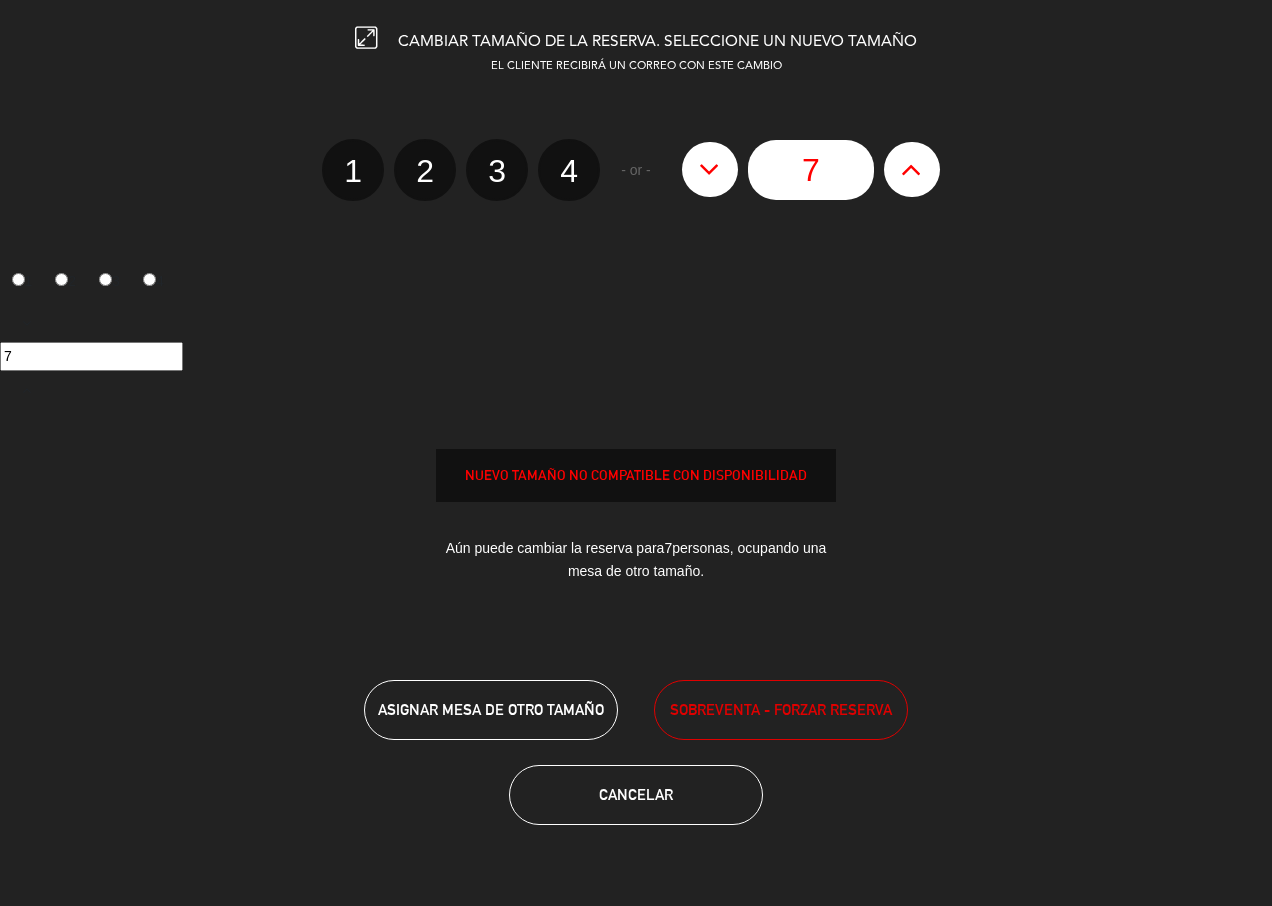
click at [929, 150] on button at bounding box center [912, 169] width 56 height 54
type input "8"
click at [929, 150] on button at bounding box center [912, 169] width 56 height 54
type input "9"
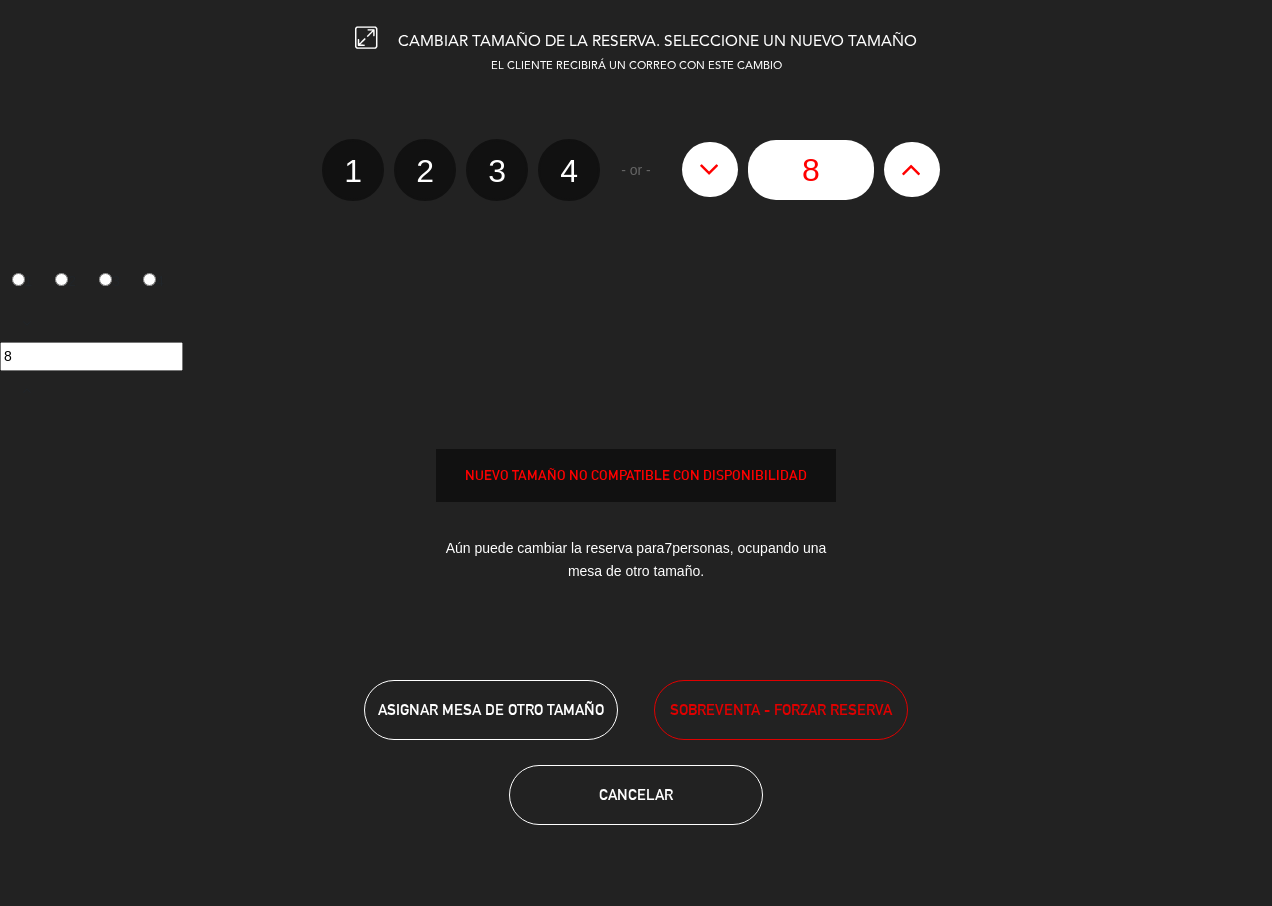
type input "9"
click at [929, 150] on button at bounding box center [912, 169] width 56 height 54
type input "10"
click at [930, 150] on div "10" at bounding box center [811, 170] width 278 height 60
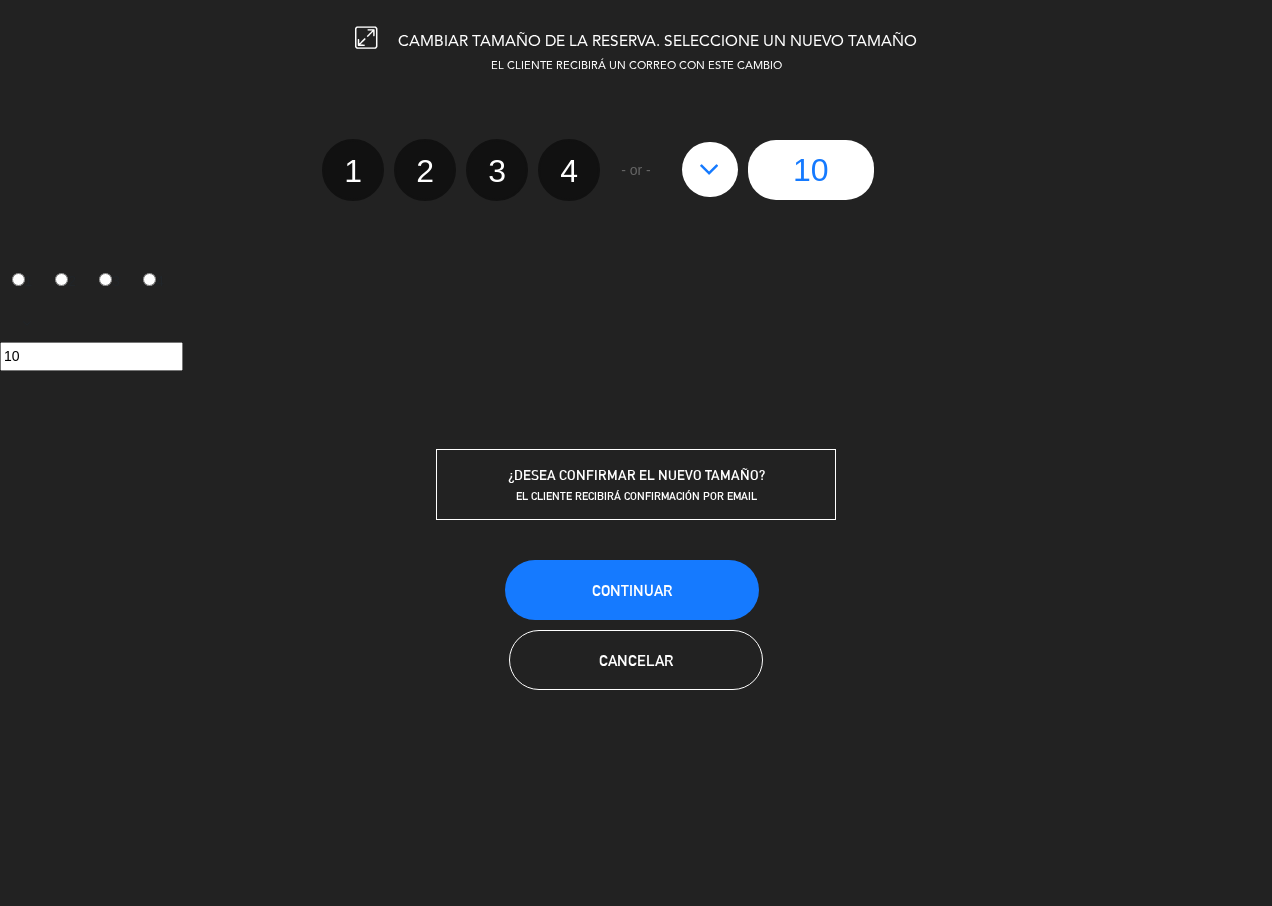
click at [668, 622] on div "Continuar Cancelar" at bounding box center [636, 625] width 1272 height 134
click at [671, 590] on span "Continuar" at bounding box center [632, 590] width 80 height 17
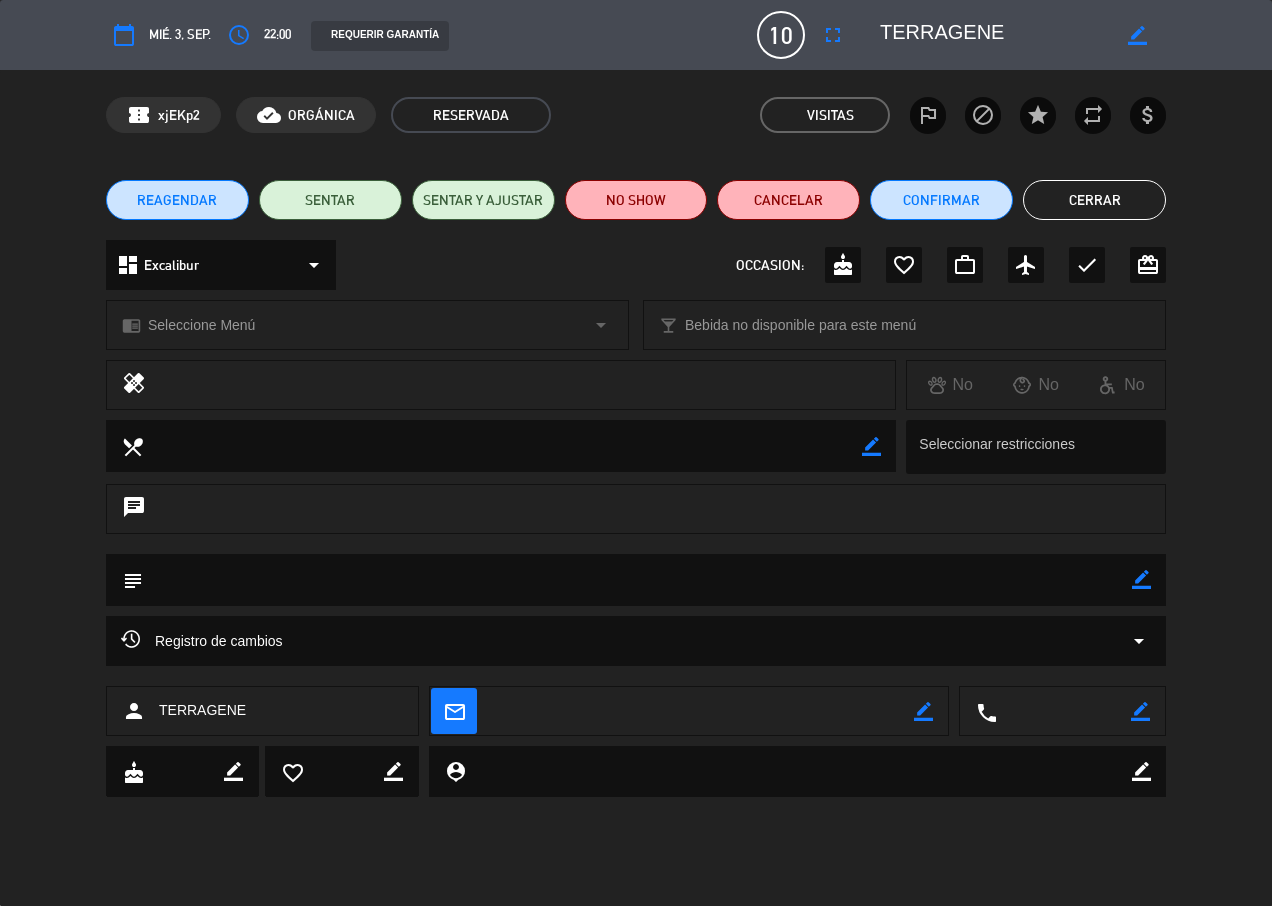
click at [1075, 187] on button "Cerrar" at bounding box center [1094, 200] width 143 height 40
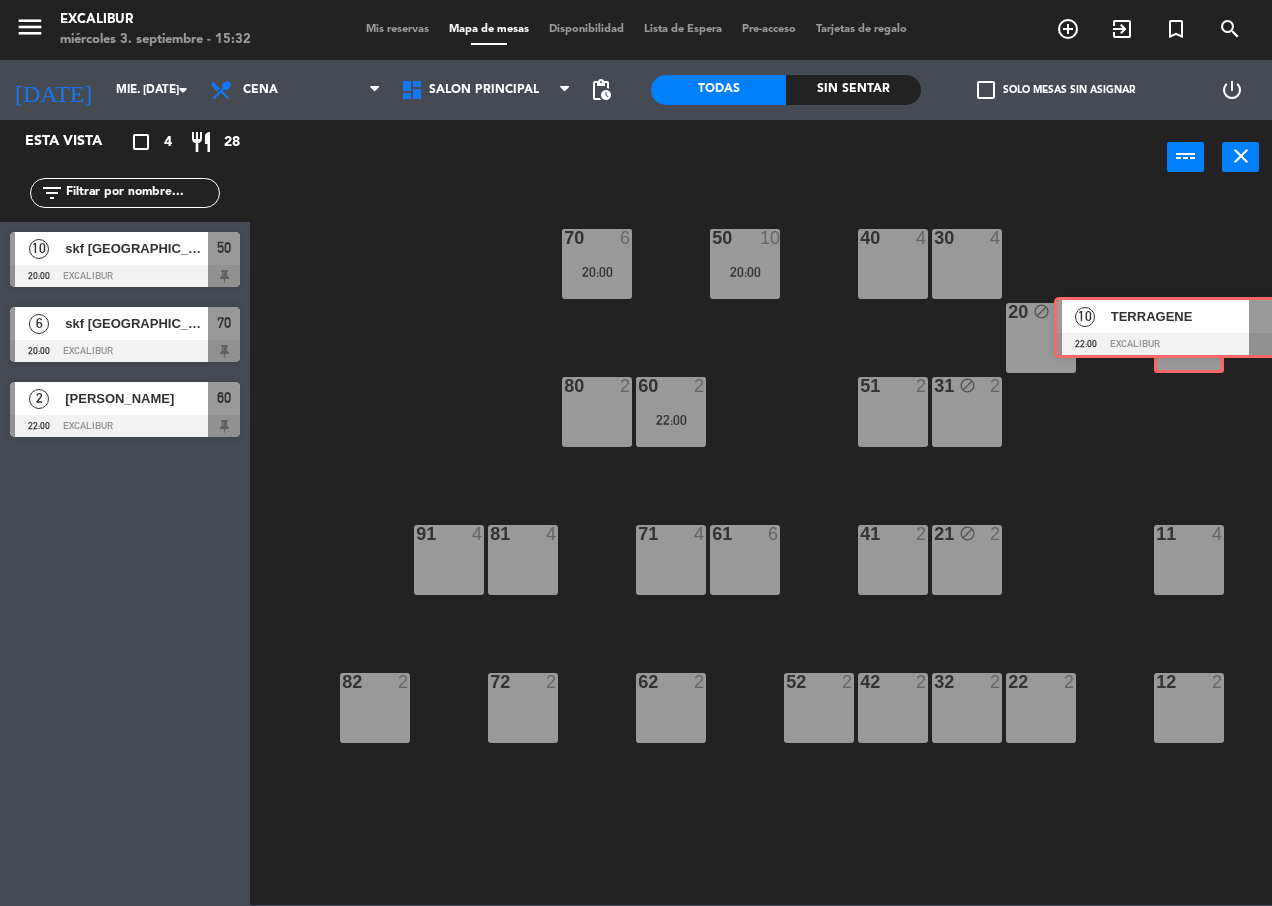
drag, startPoint x: 167, startPoint y: 499, endPoint x: 1213, endPoint y: 346, distance: 1056.9
click at [1213, 346] on div "Esta vista crop_square 4 restaurant 28 filter_list 10 skf [GEOGRAPHIC_DATA] 20:…" at bounding box center [636, 512] width 1272 height 785
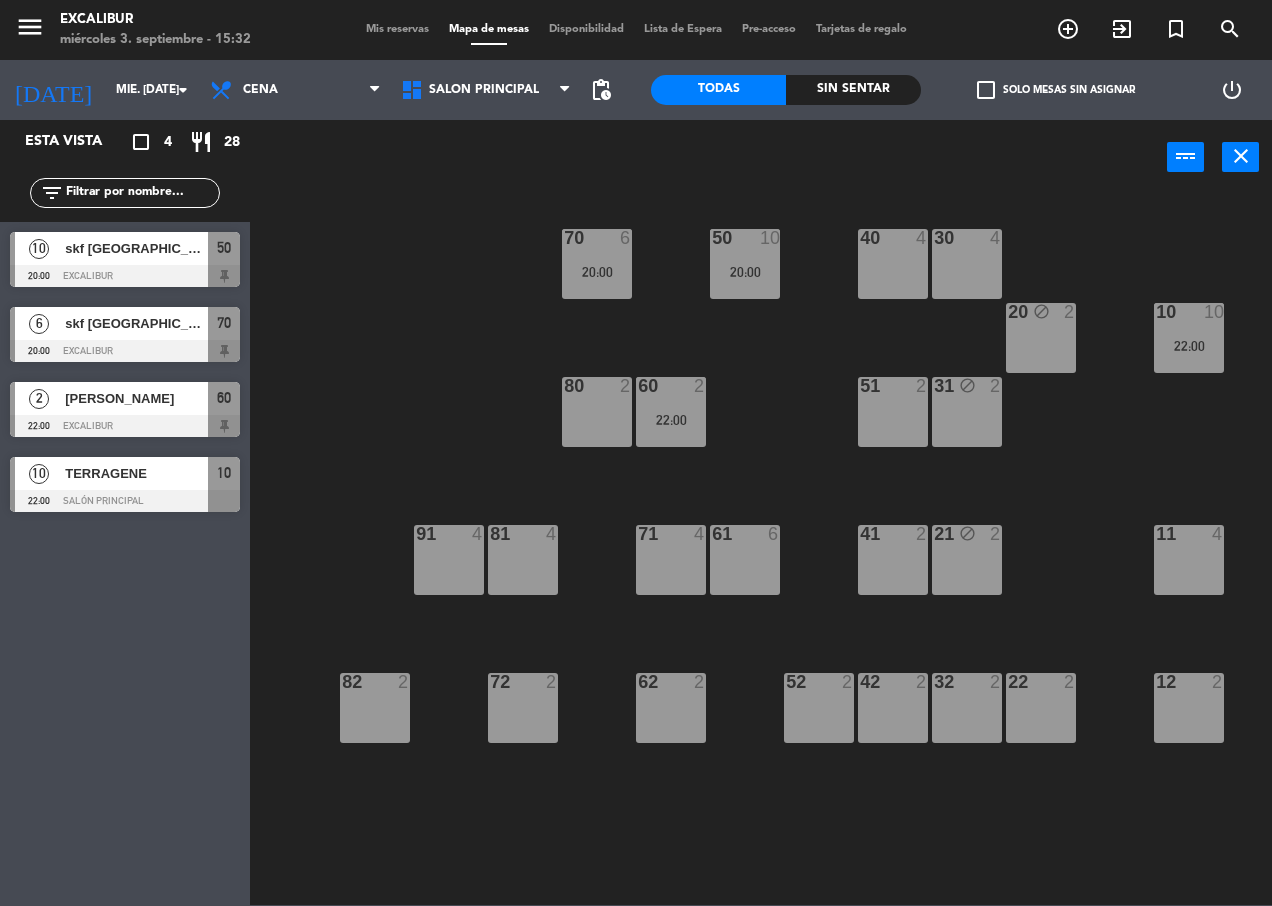
click at [1176, 558] on div "11 4" at bounding box center [1189, 560] width 70 height 70
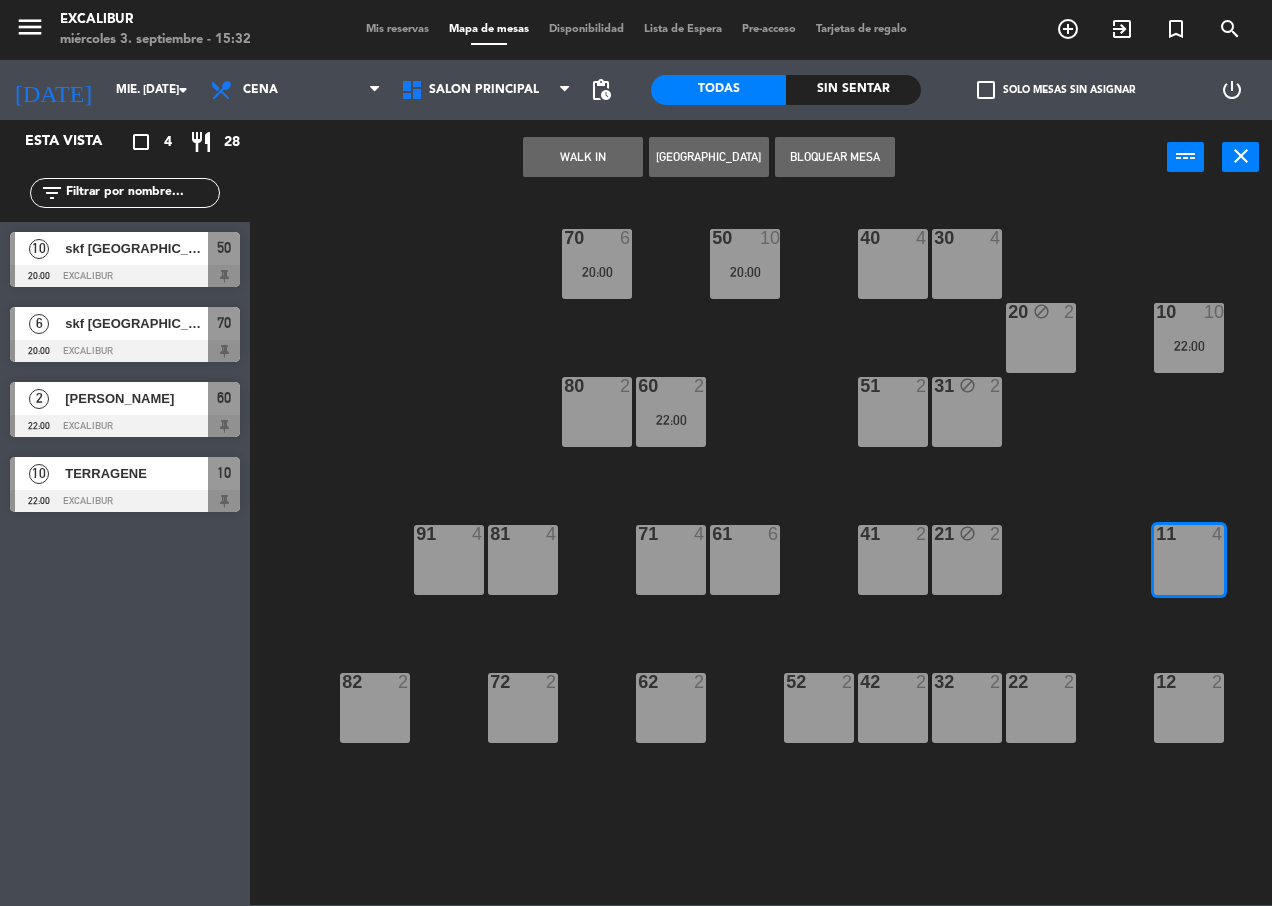
click at [814, 150] on button "Bloquear Mesa" at bounding box center [835, 157] width 120 height 40
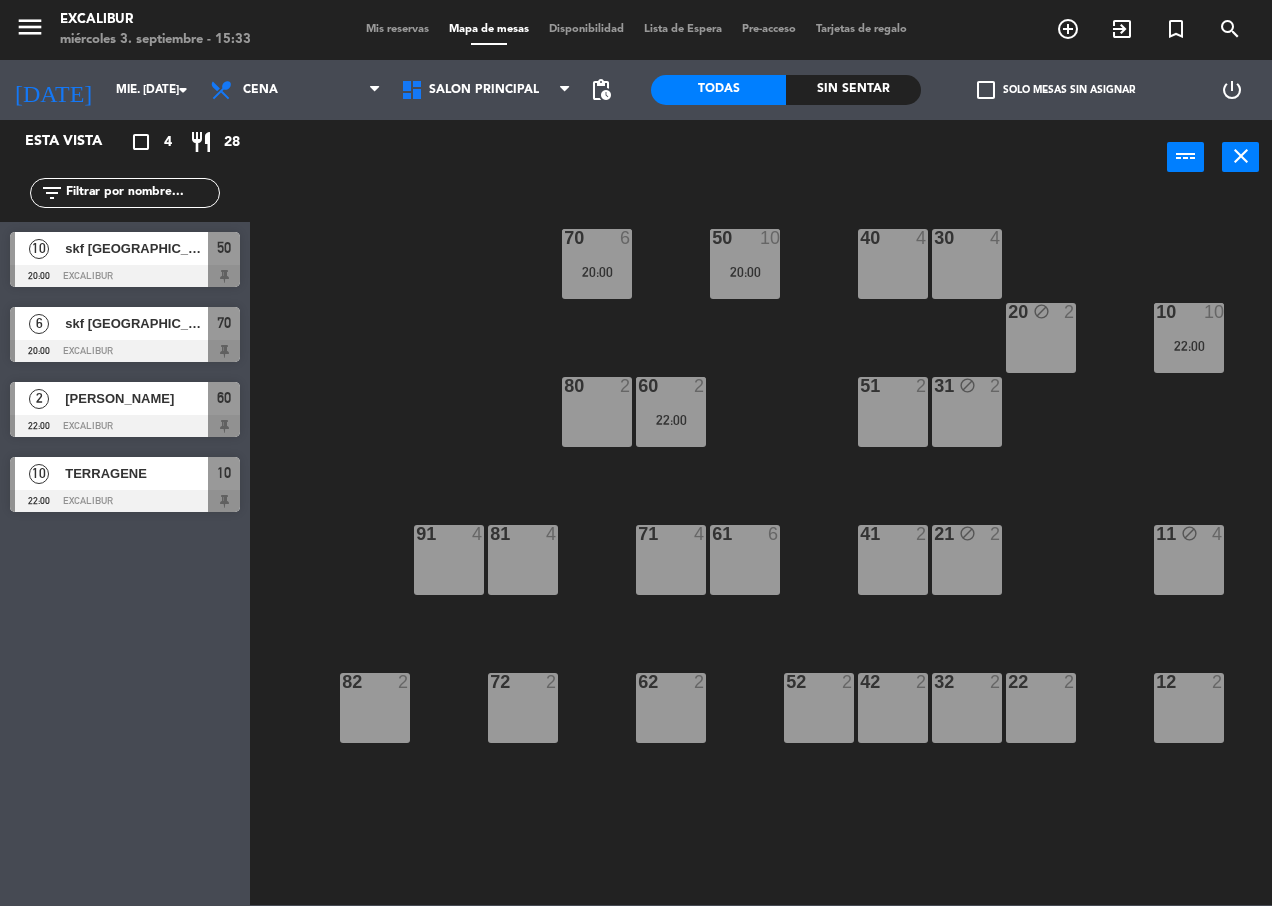
click at [1033, 336] on div "20 block 2" at bounding box center [1041, 338] width 70 height 70
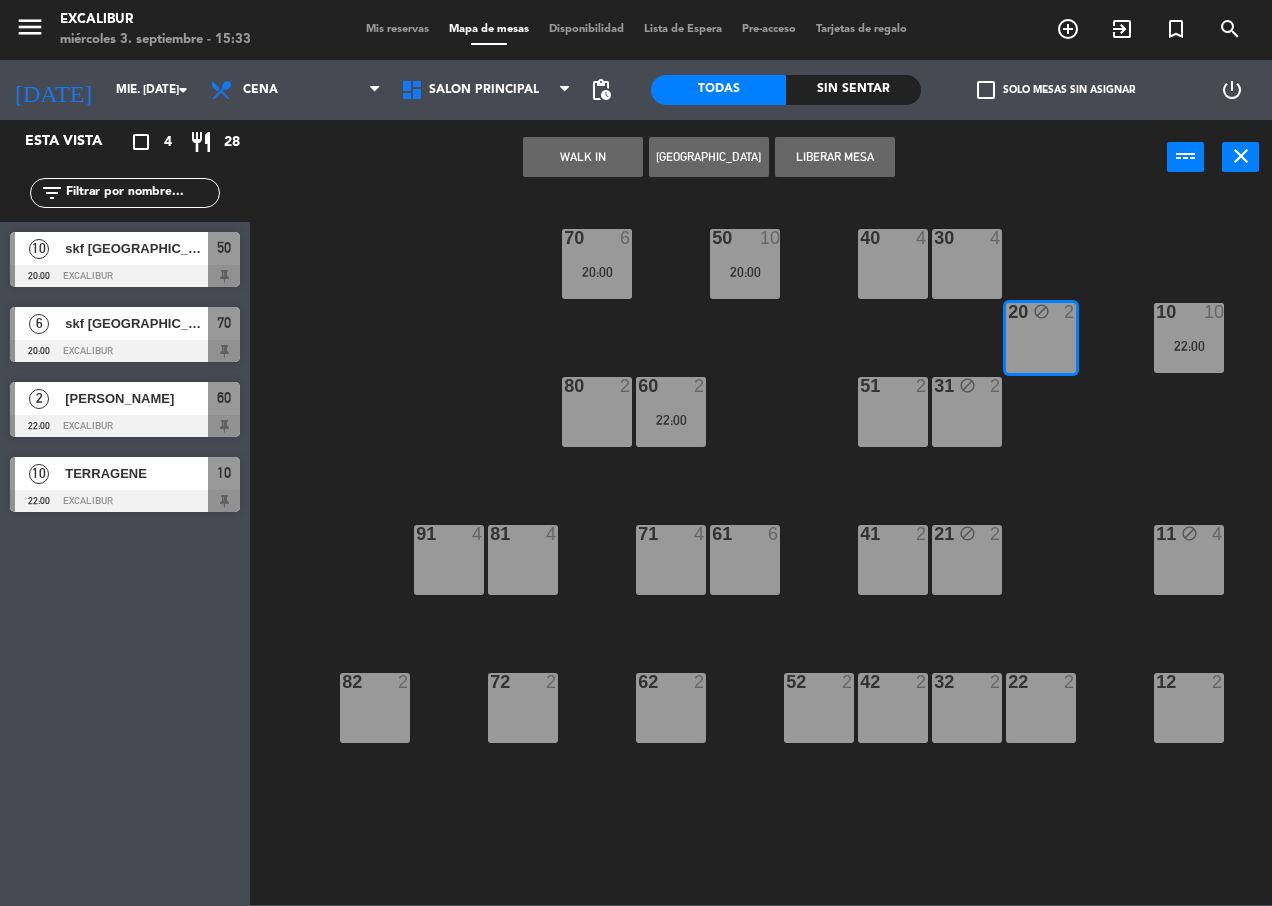
click at [863, 160] on button "Liberar Mesa" at bounding box center [835, 157] width 120 height 40
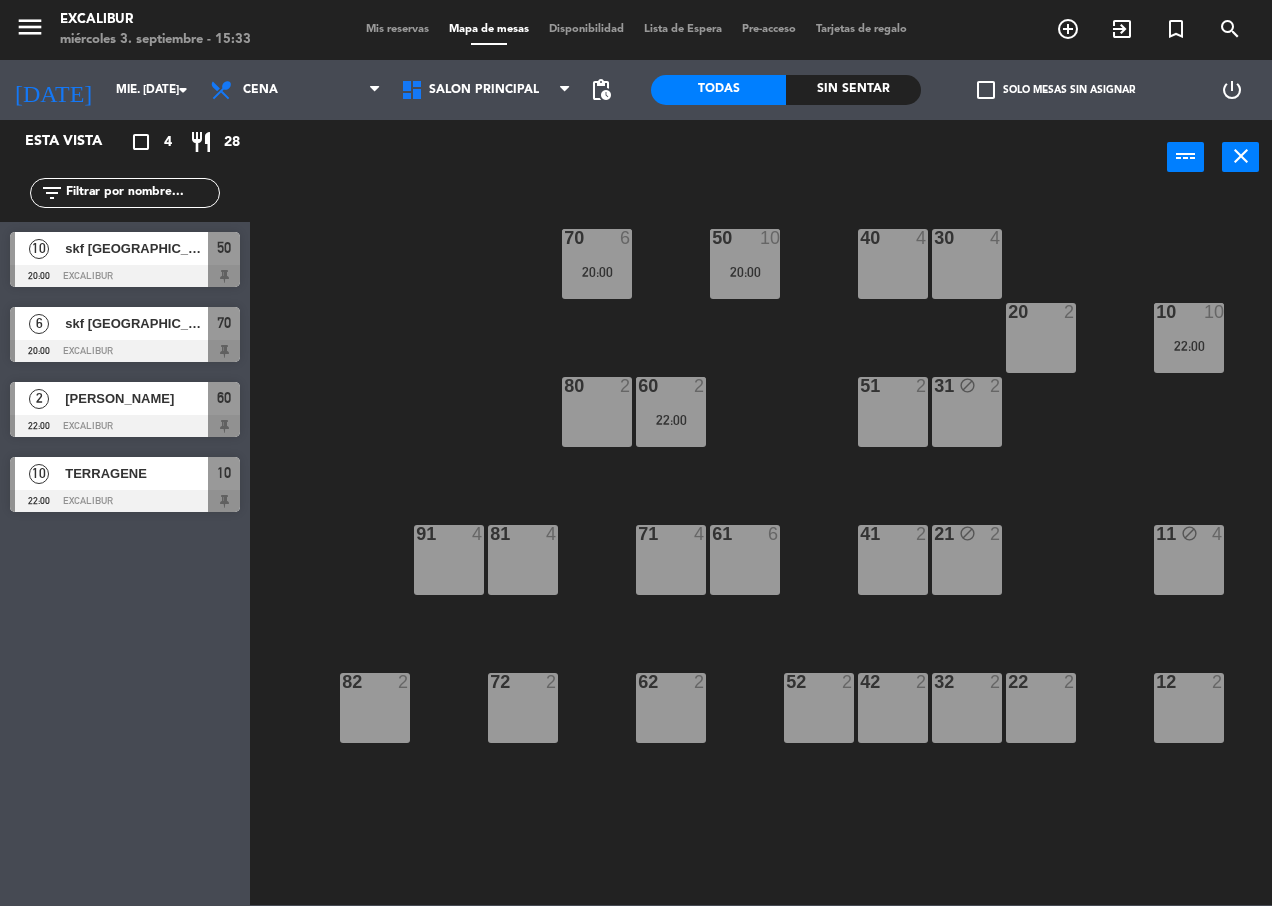
click at [988, 399] on div "31 block 2" at bounding box center [967, 412] width 70 height 70
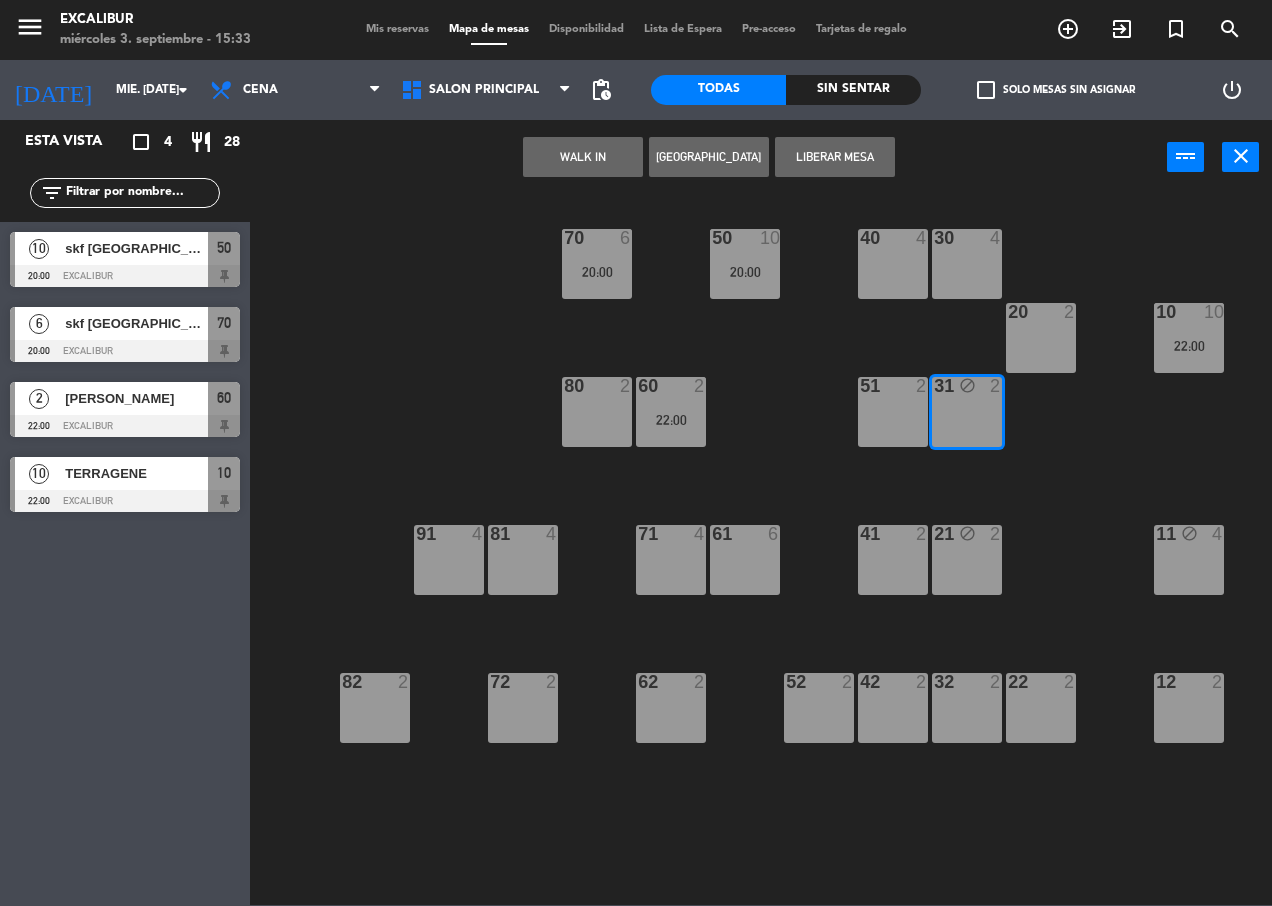
click at [827, 141] on button "Liberar Mesa" at bounding box center [835, 157] width 120 height 40
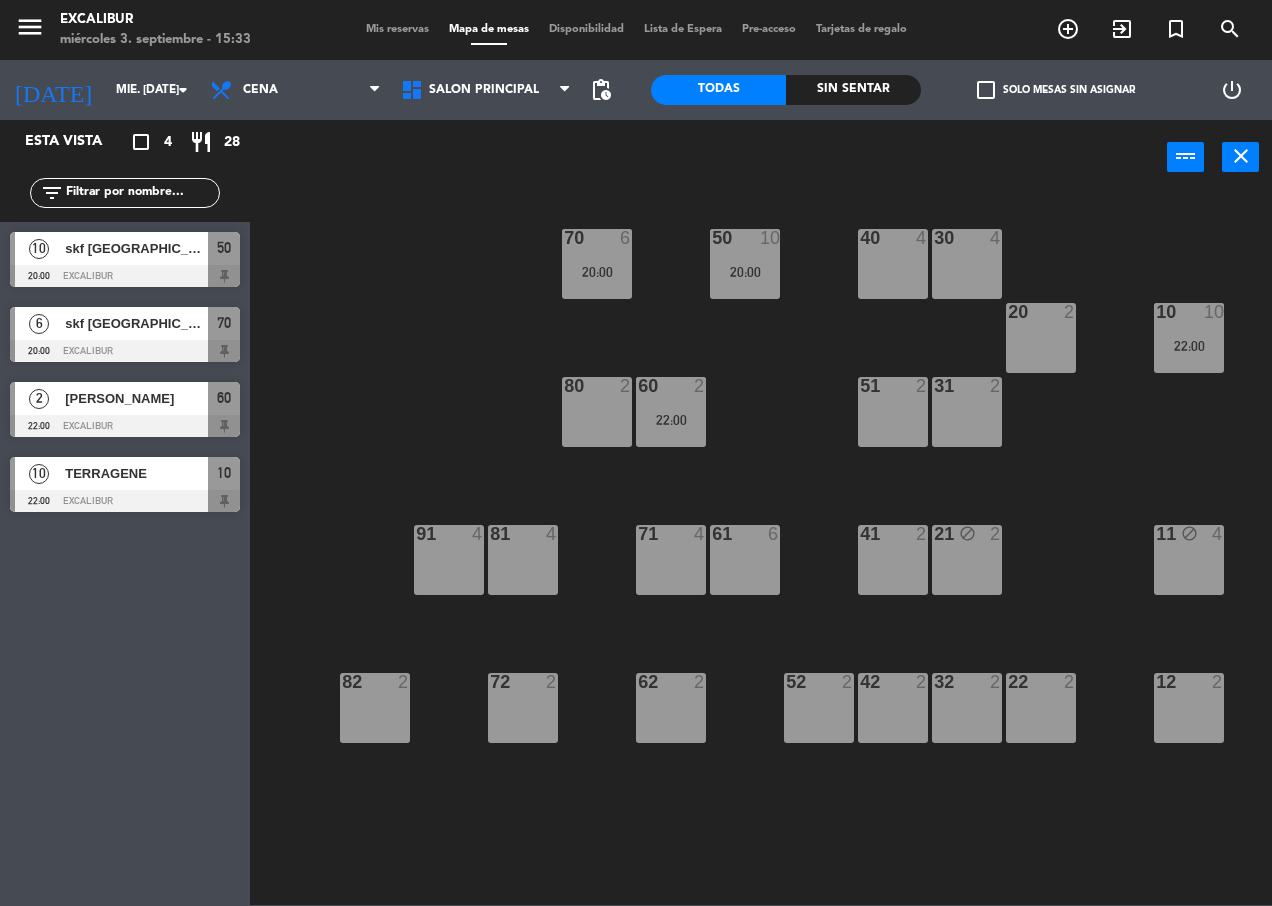
click at [1055, 346] on div "20 2" at bounding box center [1041, 338] width 70 height 70
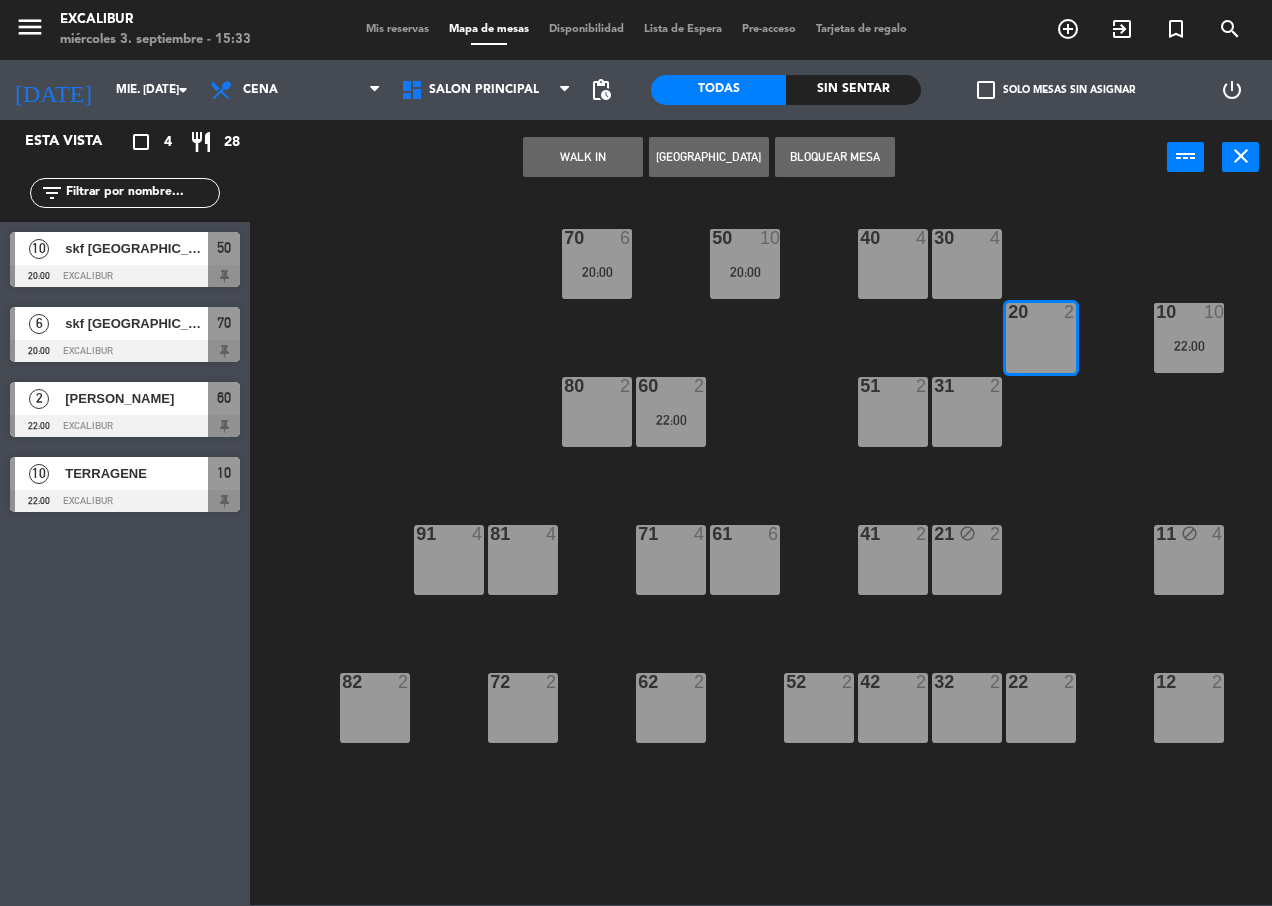
click at [971, 400] on div "31 2" at bounding box center [967, 412] width 70 height 70
click at [717, 160] on button "[GEOGRAPHIC_DATA]" at bounding box center [709, 157] width 120 height 40
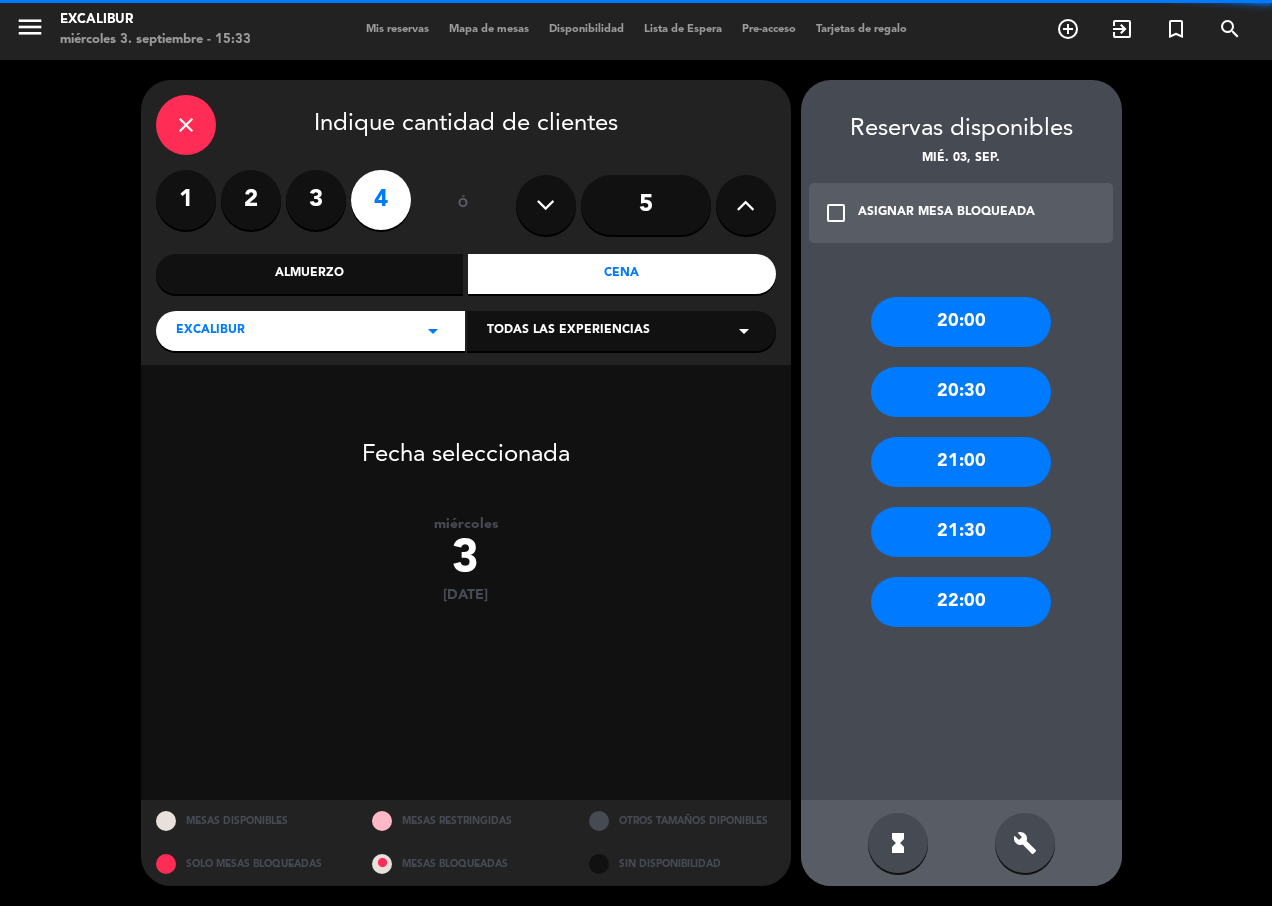
click at [672, 203] on input "5" at bounding box center [646, 205] width 130 height 60
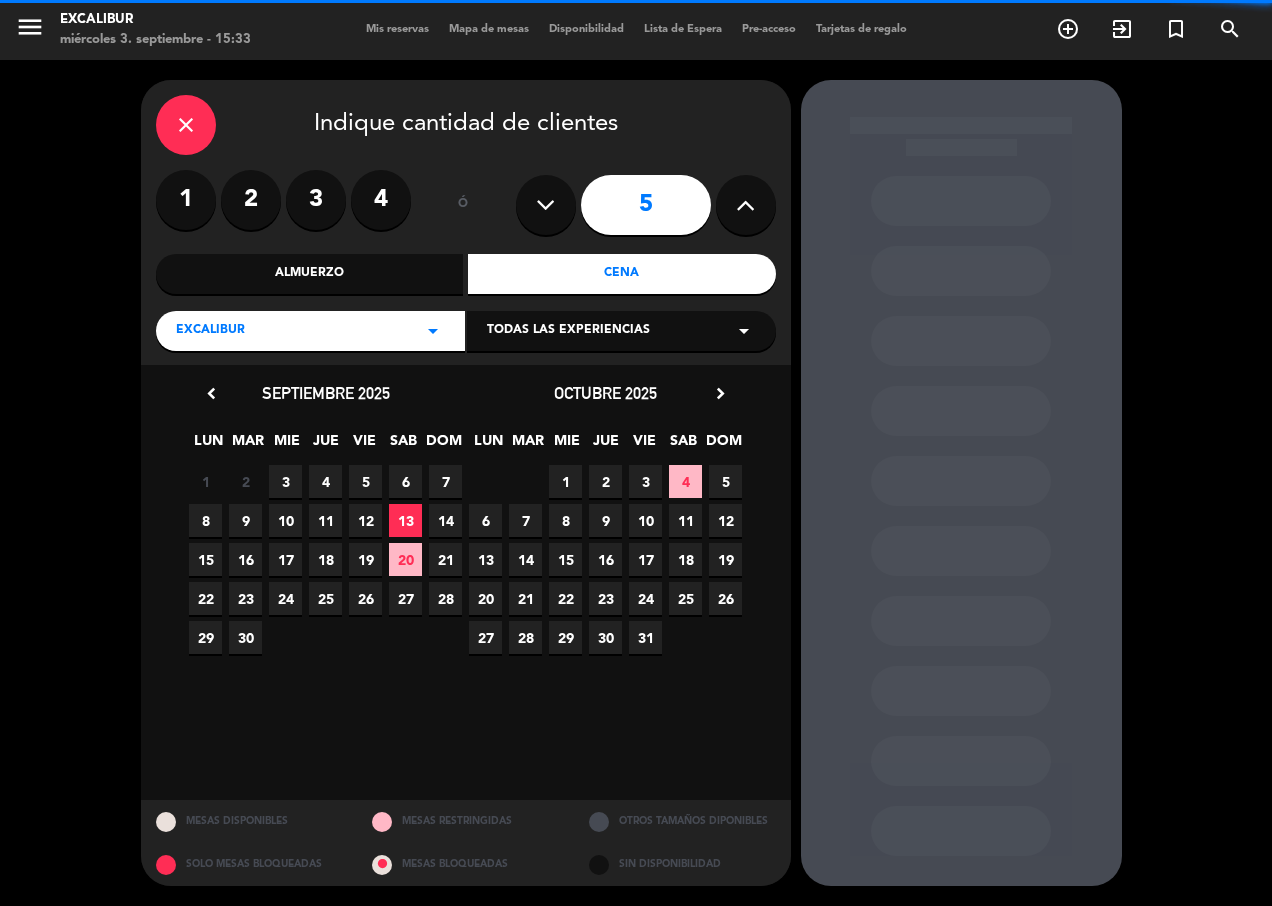
click at [731, 205] on button at bounding box center [746, 205] width 60 height 60
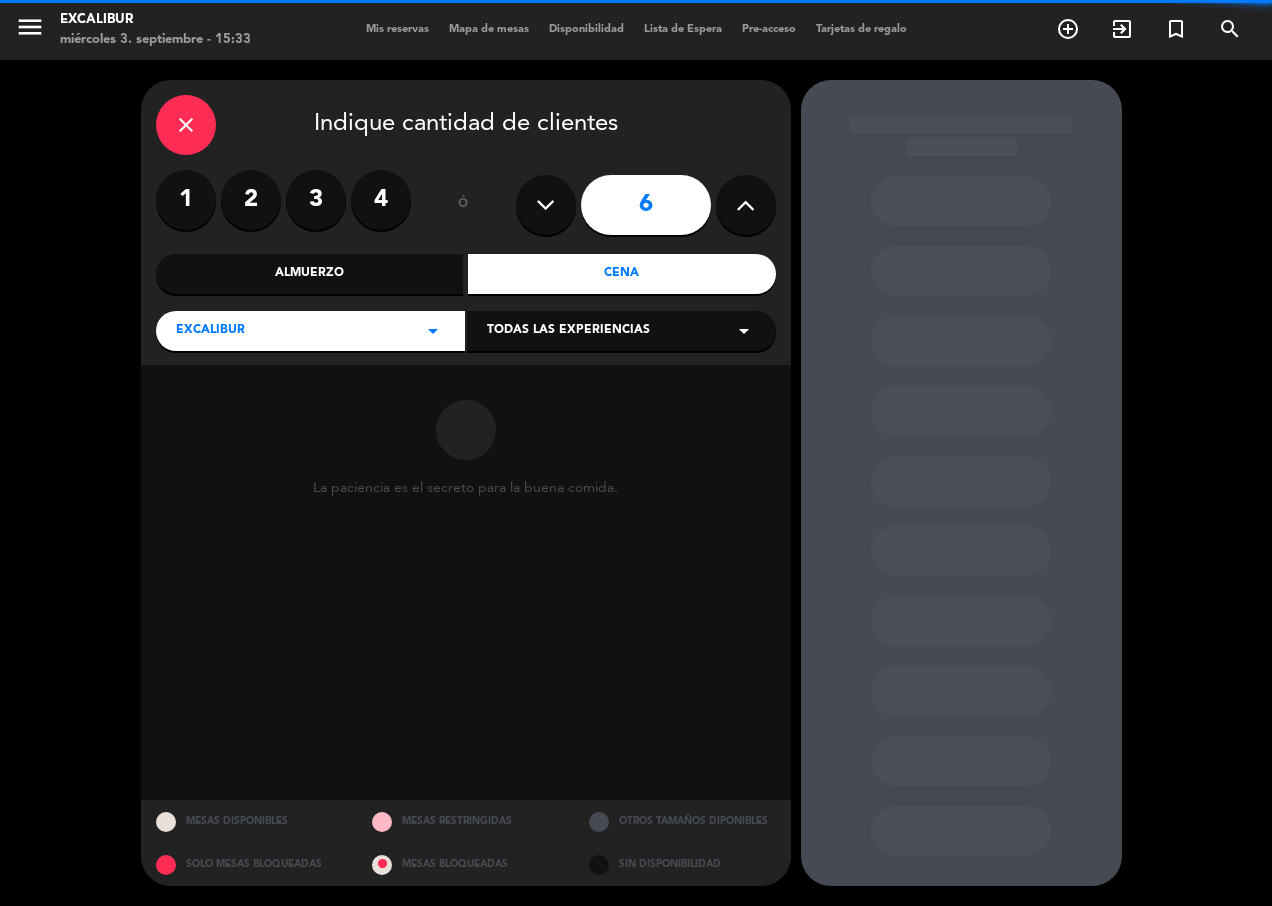
click at [731, 205] on button at bounding box center [746, 205] width 60 height 60
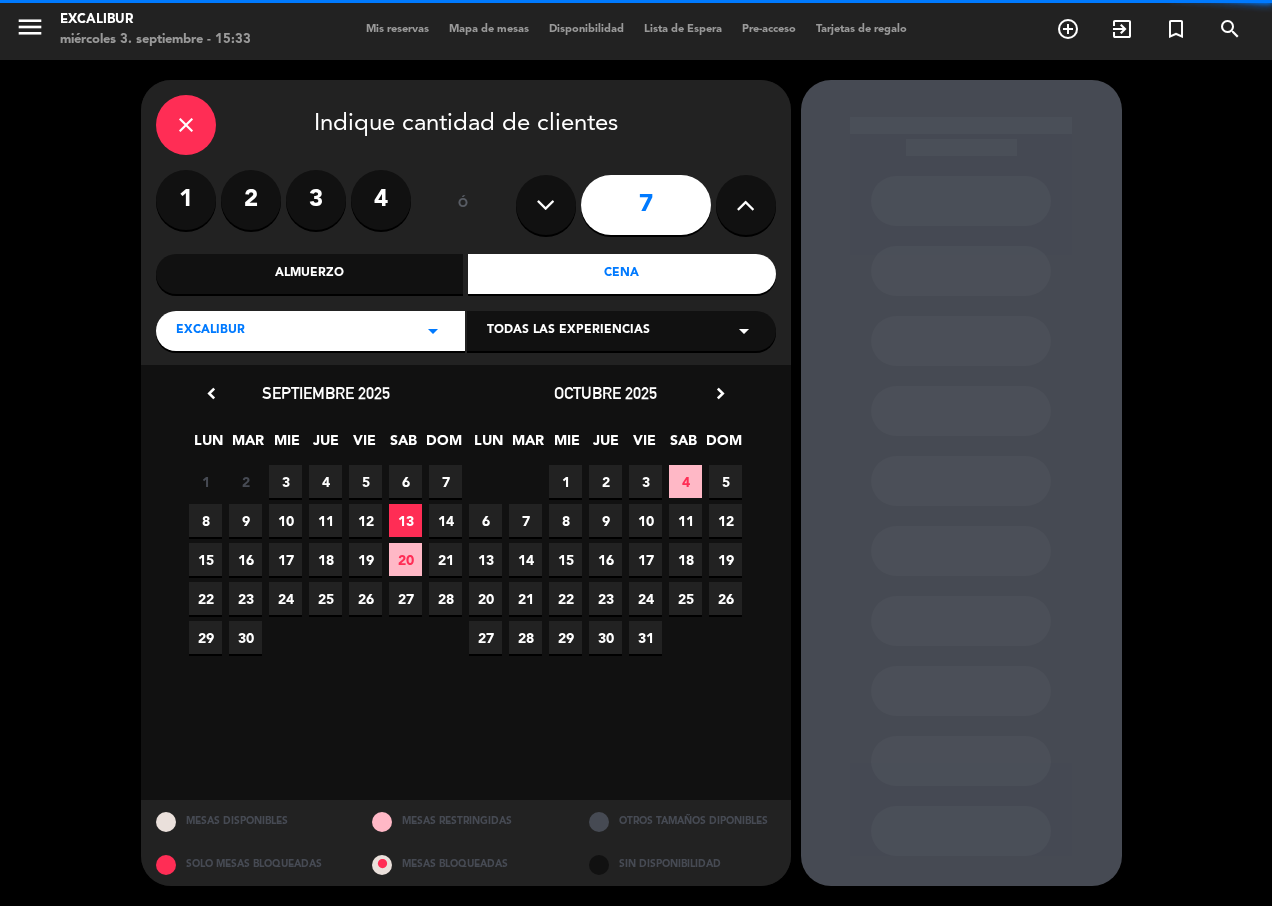
click at [731, 205] on button at bounding box center [746, 205] width 60 height 60
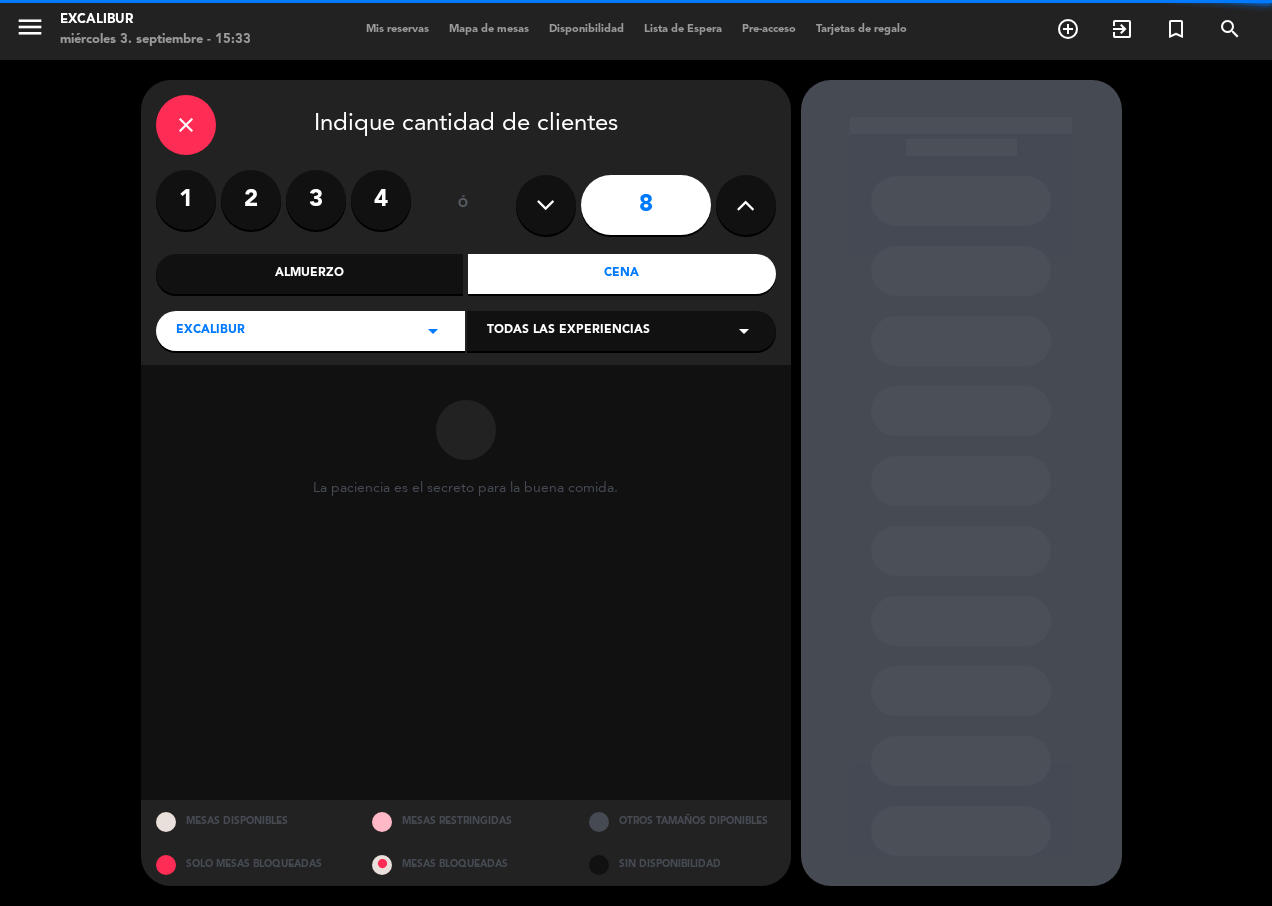
click at [731, 205] on button at bounding box center [746, 205] width 60 height 60
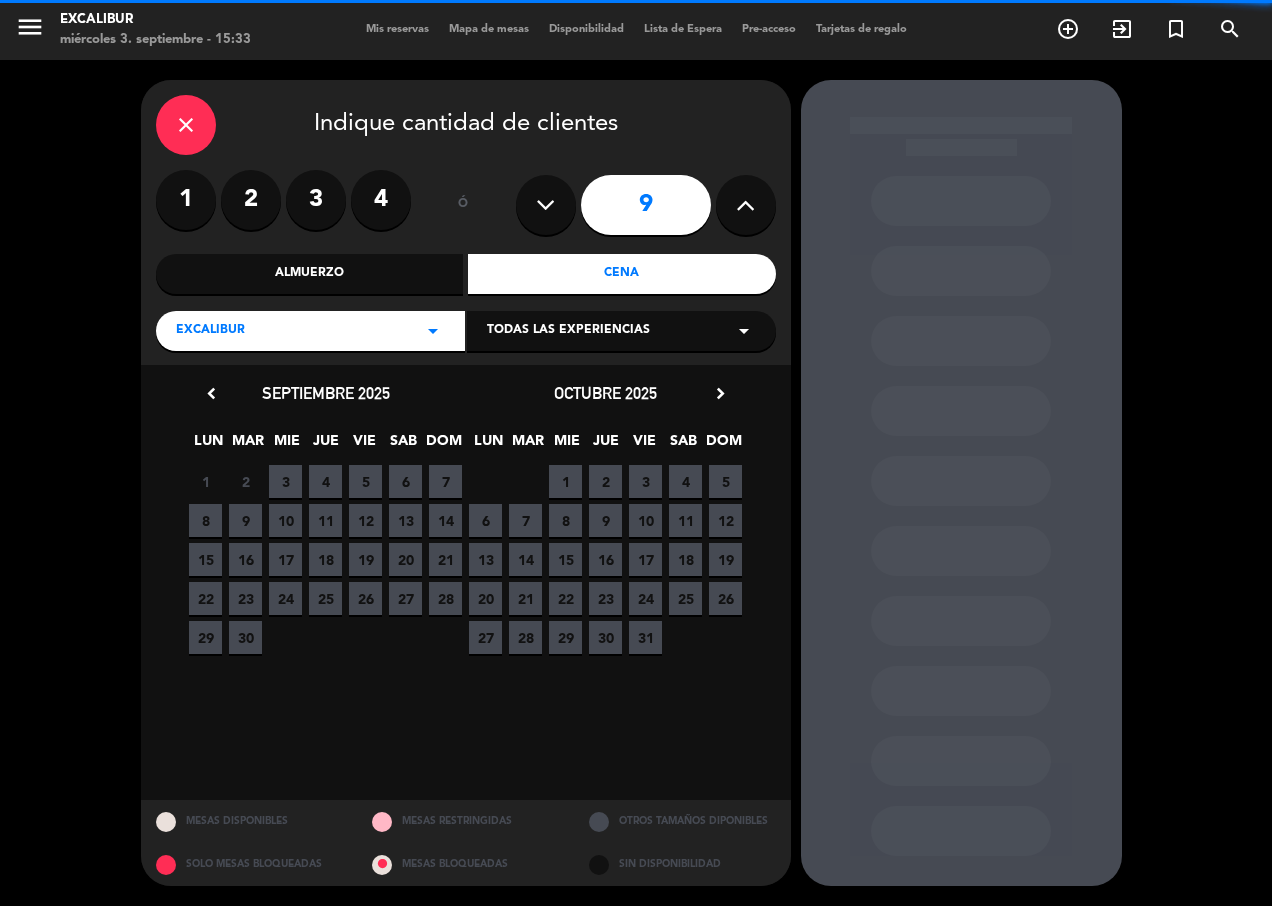
click at [731, 205] on button at bounding box center [746, 205] width 60 height 60
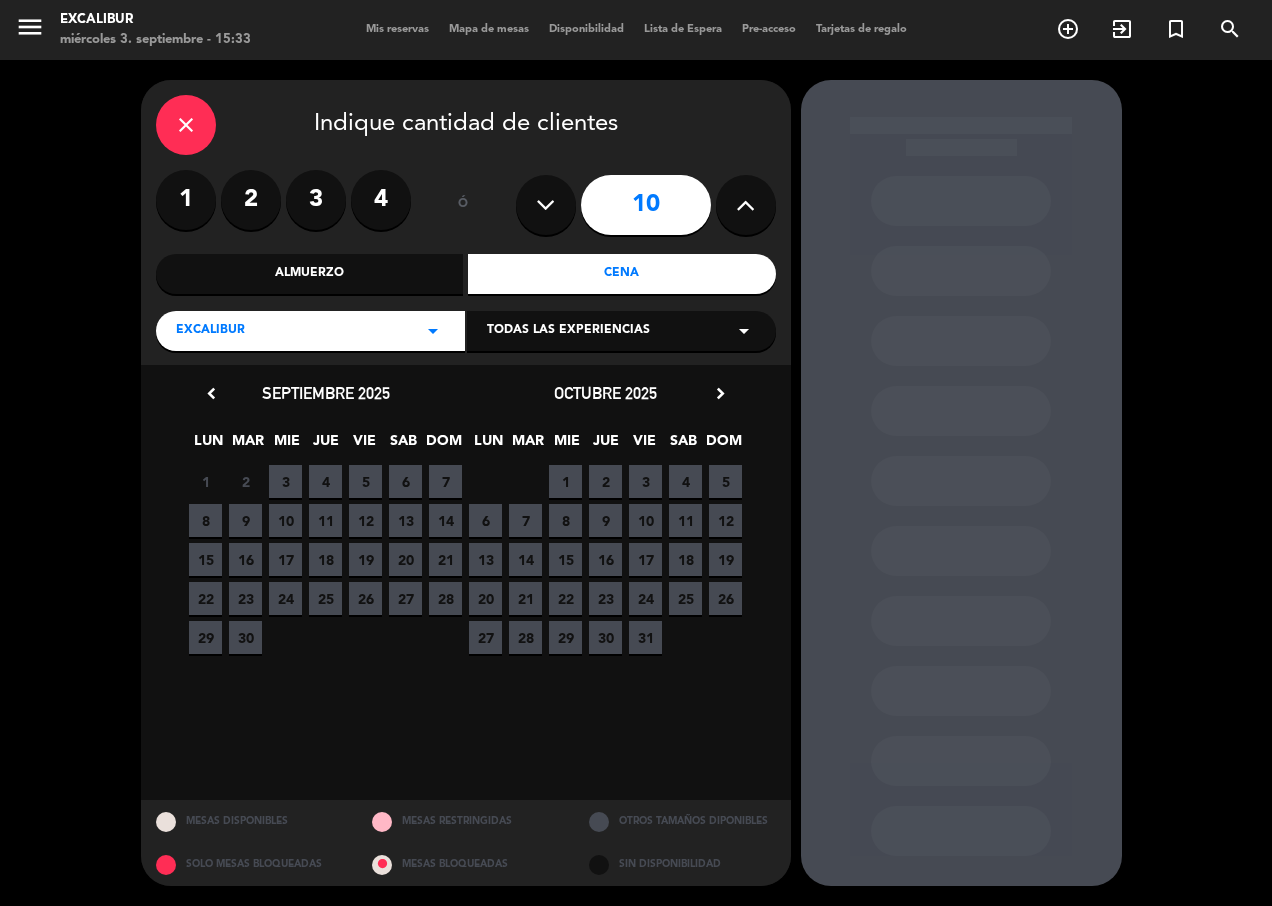
click at [284, 475] on span "3" at bounding box center [285, 481] width 33 height 33
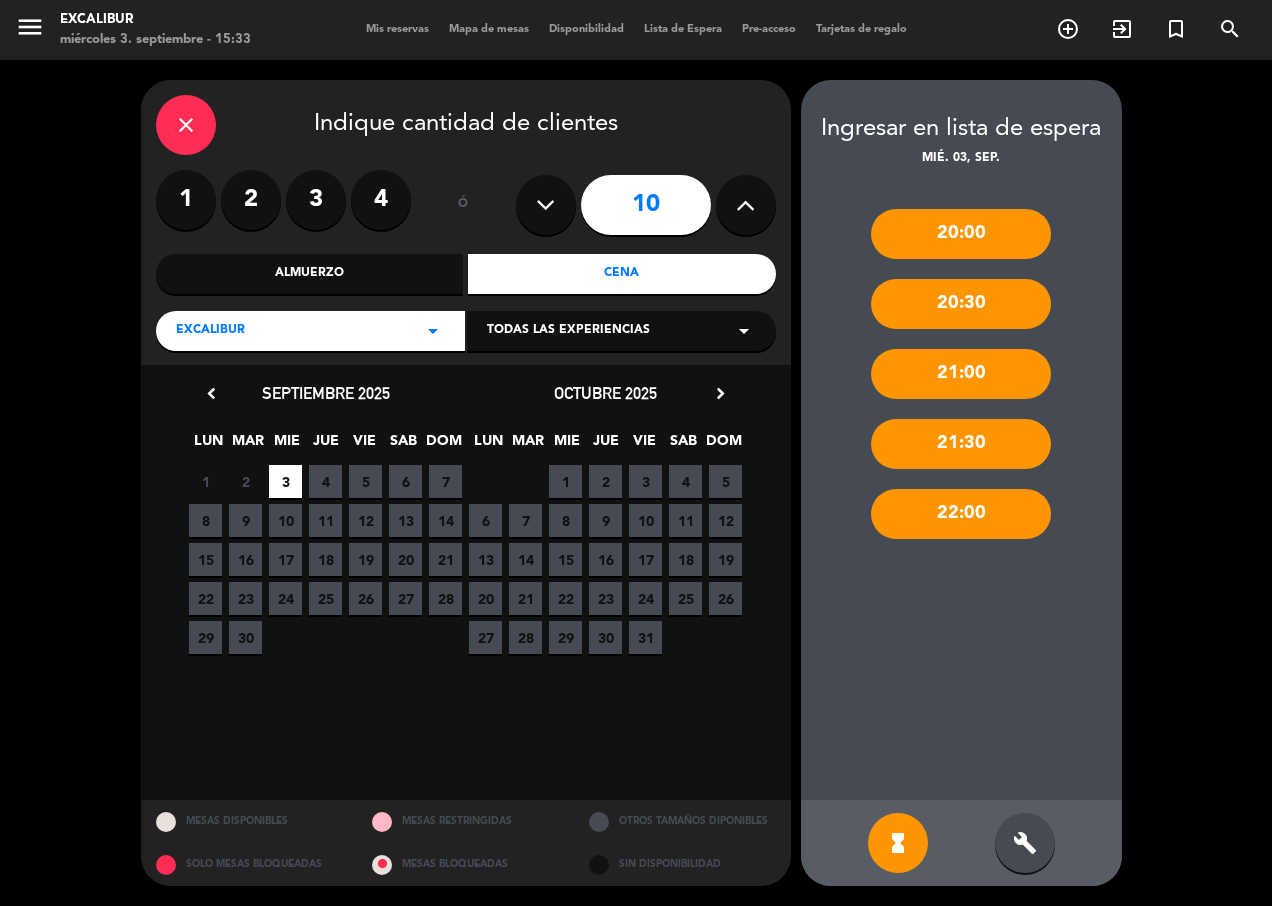
click at [544, 203] on icon at bounding box center [545, 205] width 19 height 30
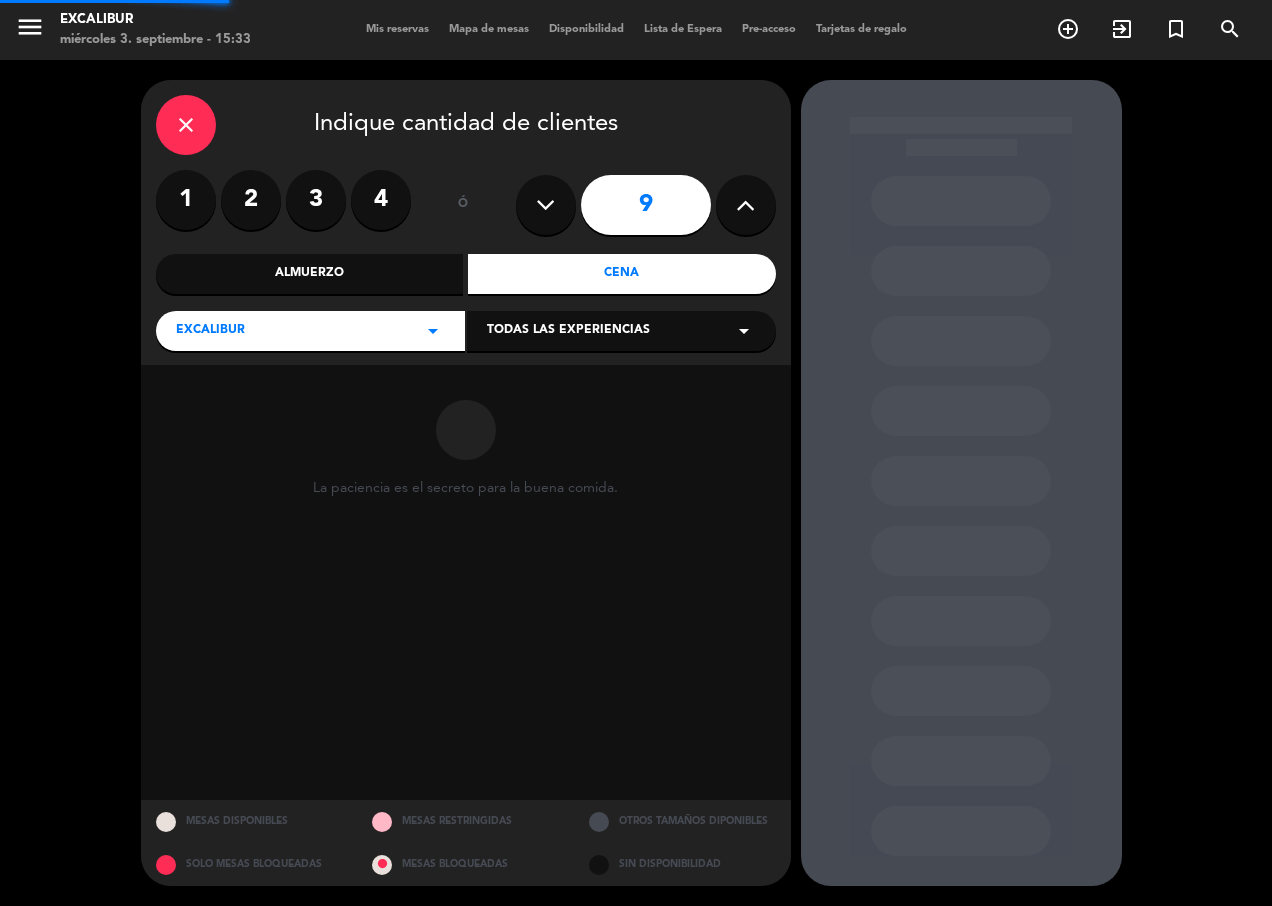
click at [544, 205] on icon at bounding box center [545, 205] width 19 height 30
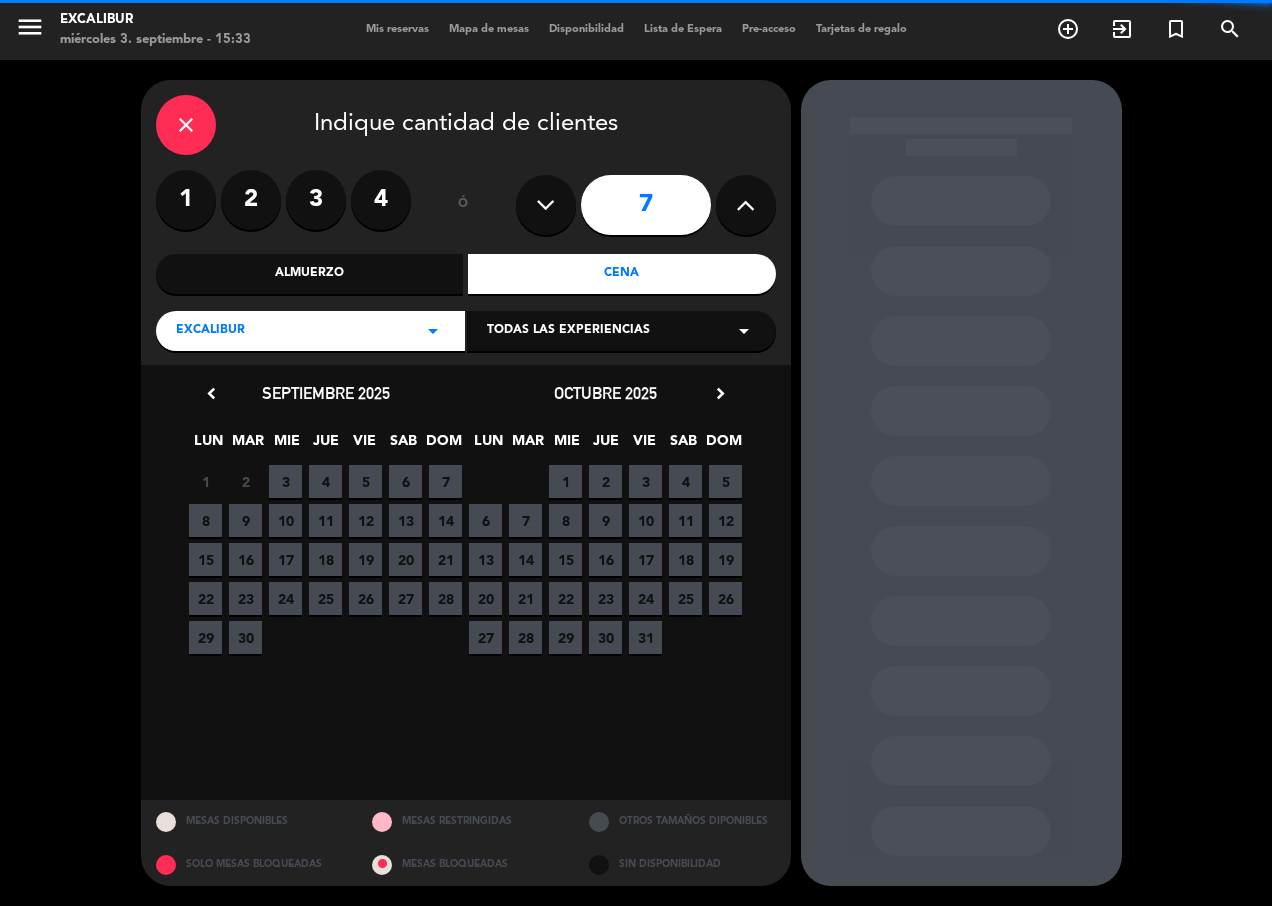
click at [547, 205] on icon at bounding box center [545, 205] width 19 height 30
type input "6"
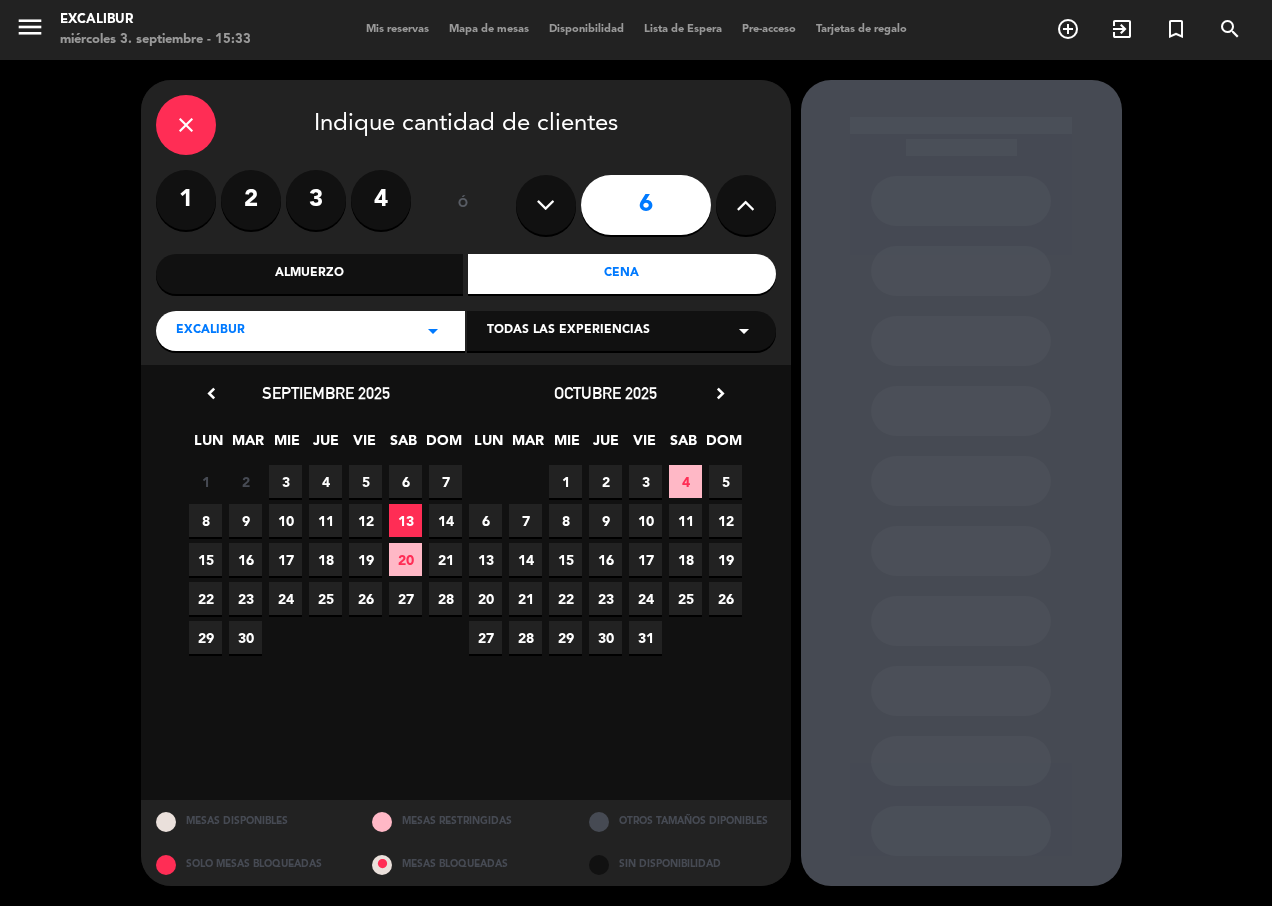
click at [295, 485] on span "3" at bounding box center [285, 481] width 33 height 33
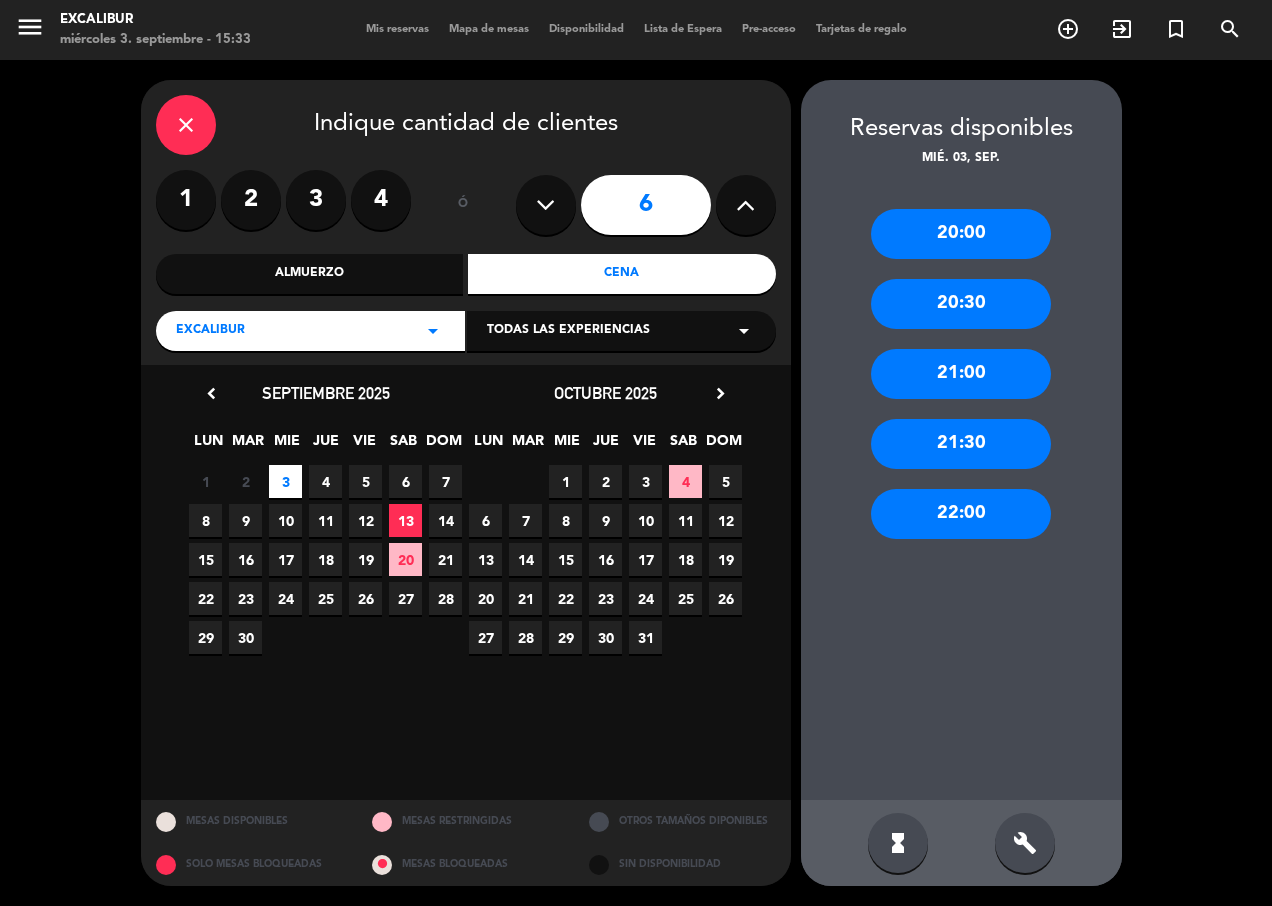
click at [942, 510] on div "22:00" at bounding box center [961, 514] width 180 height 50
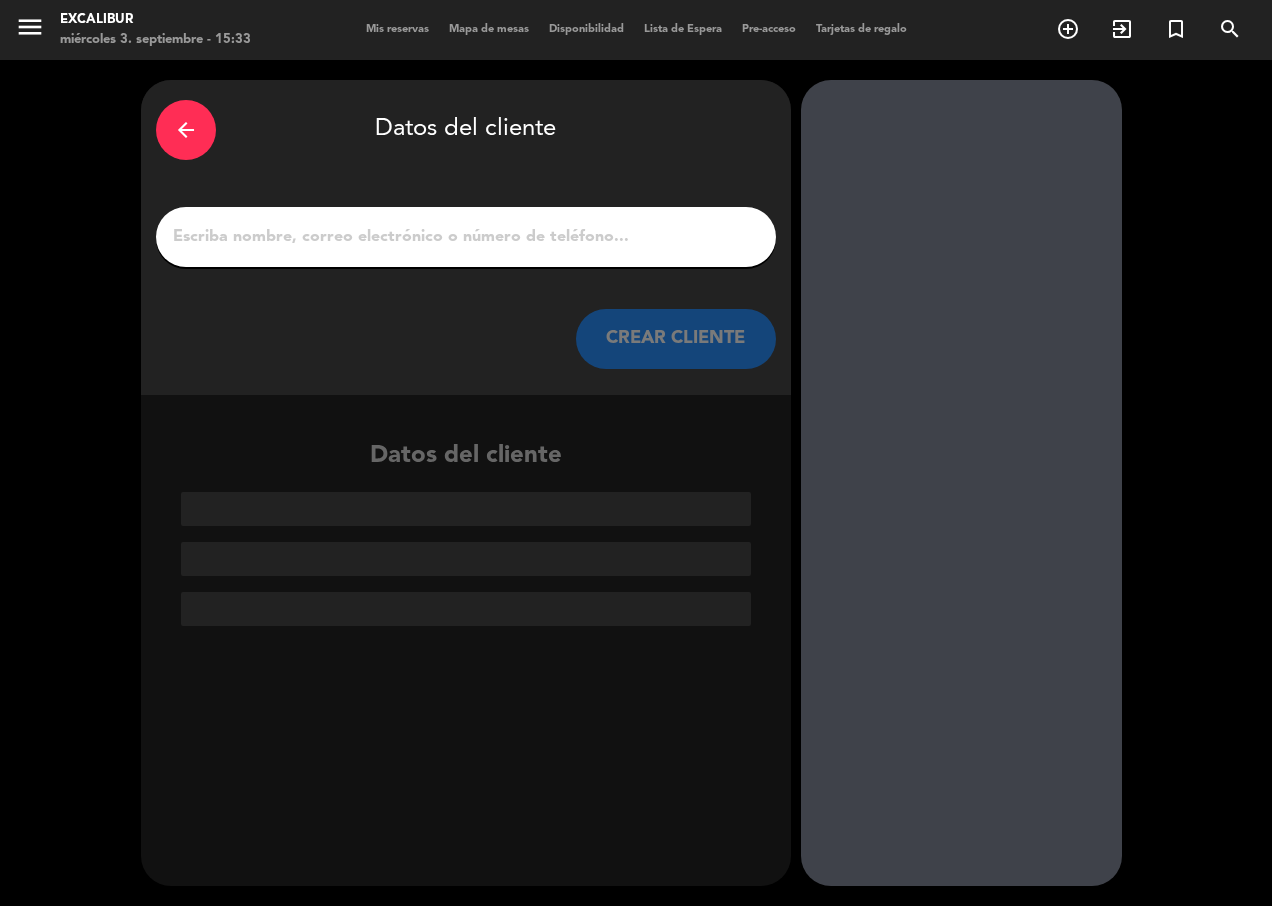
click at [532, 236] on input "1" at bounding box center [466, 237] width 590 height 28
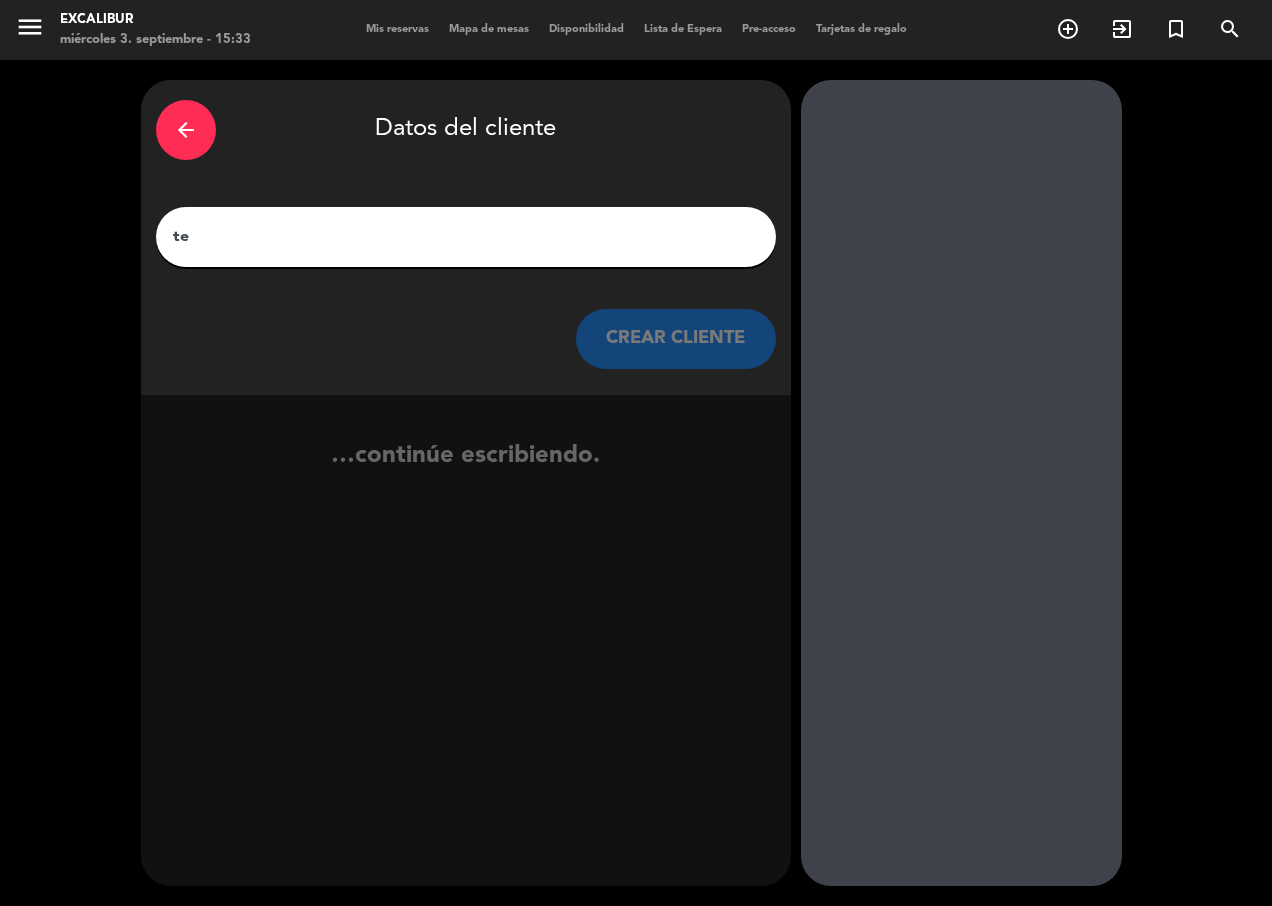
type input "t"
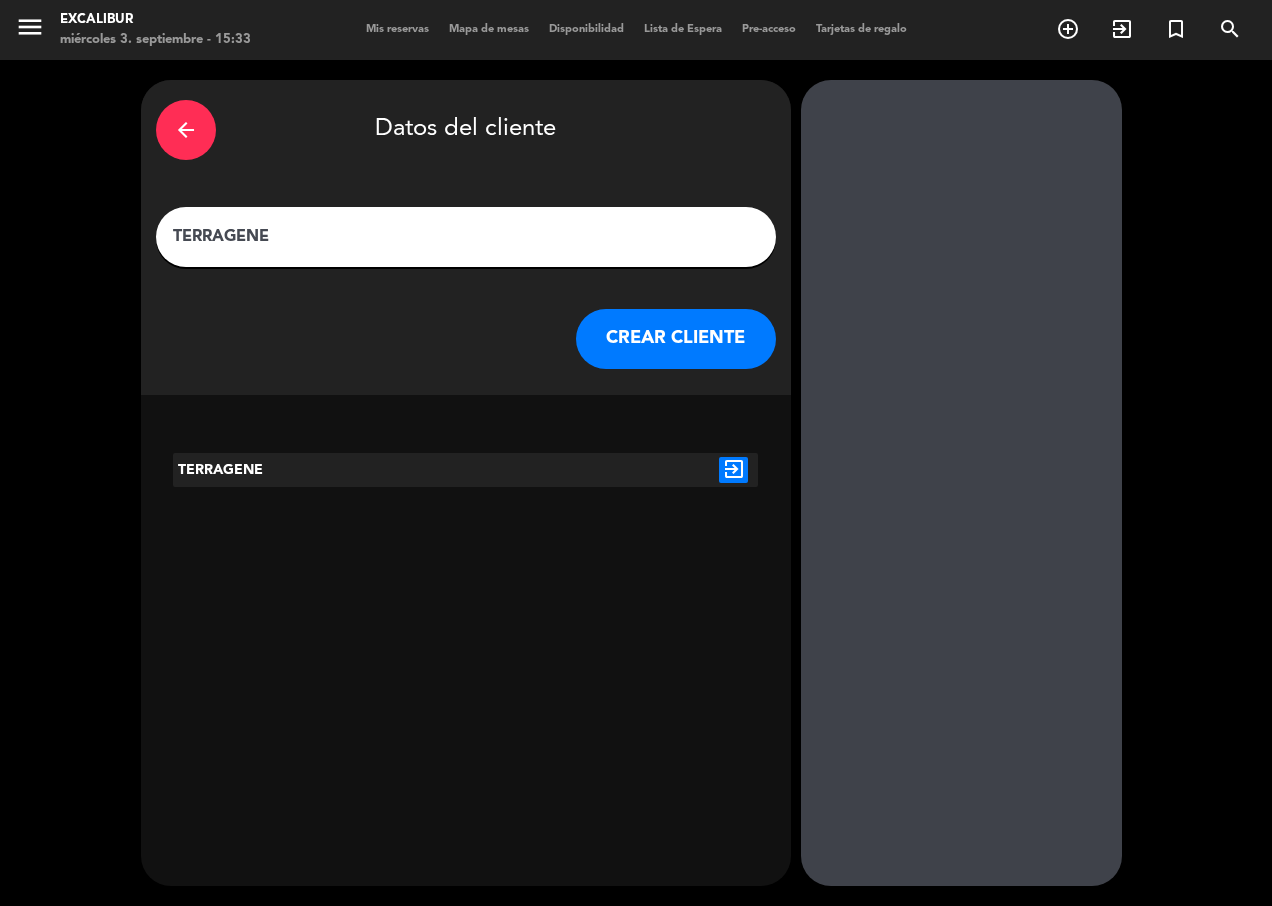
type input "TERRAGENE"
click at [721, 475] on icon "exit_to_app" at bounding box center [733, 470] width 29 height 26
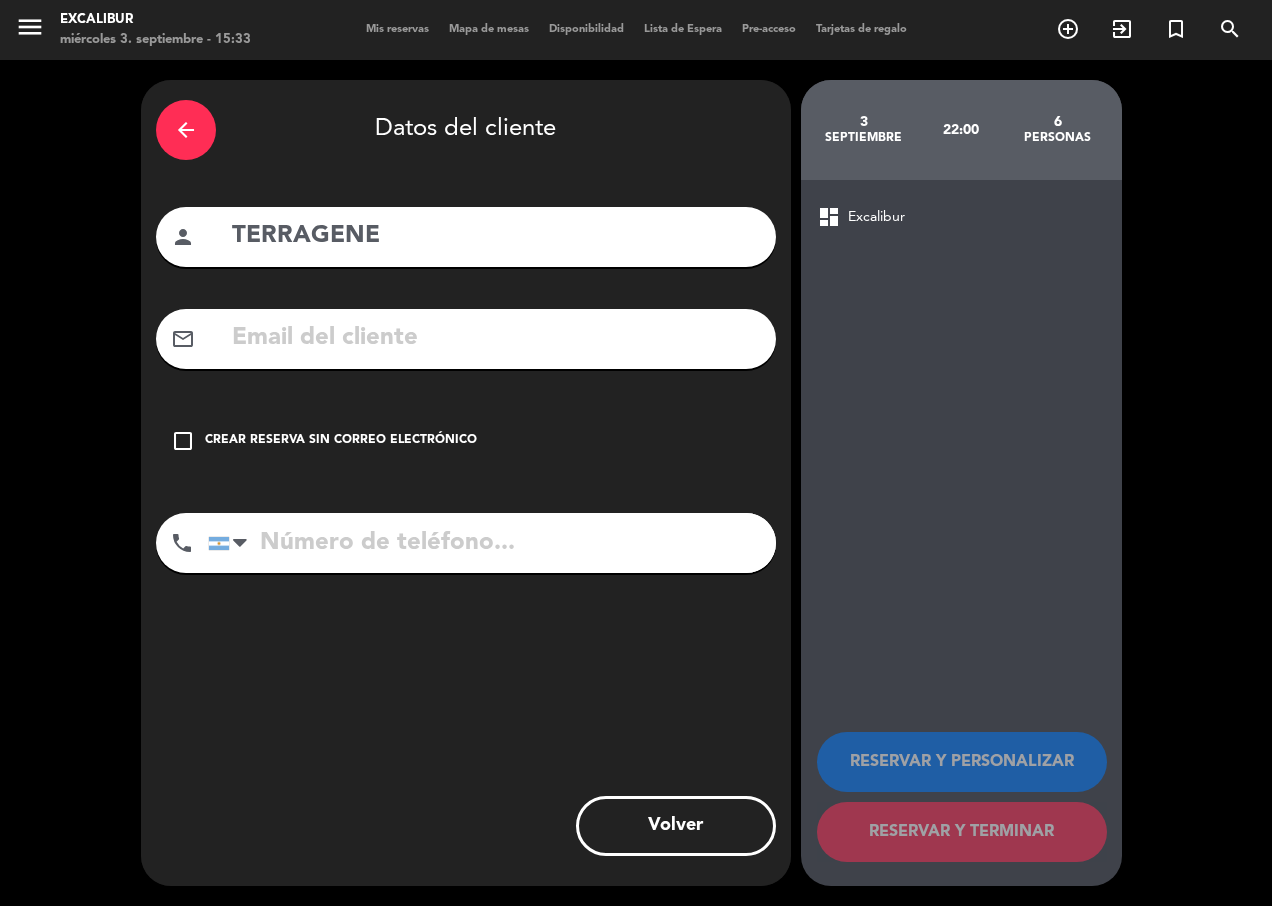
drag, startPoint x: 400, startPoint y: 439, endPoint x: 489, endPoint y: 474, distance: 95.6
click at [402, 443] on div "Crear reserva sin correo electrónico" at bounding box center [341, 441] width 272 height 20
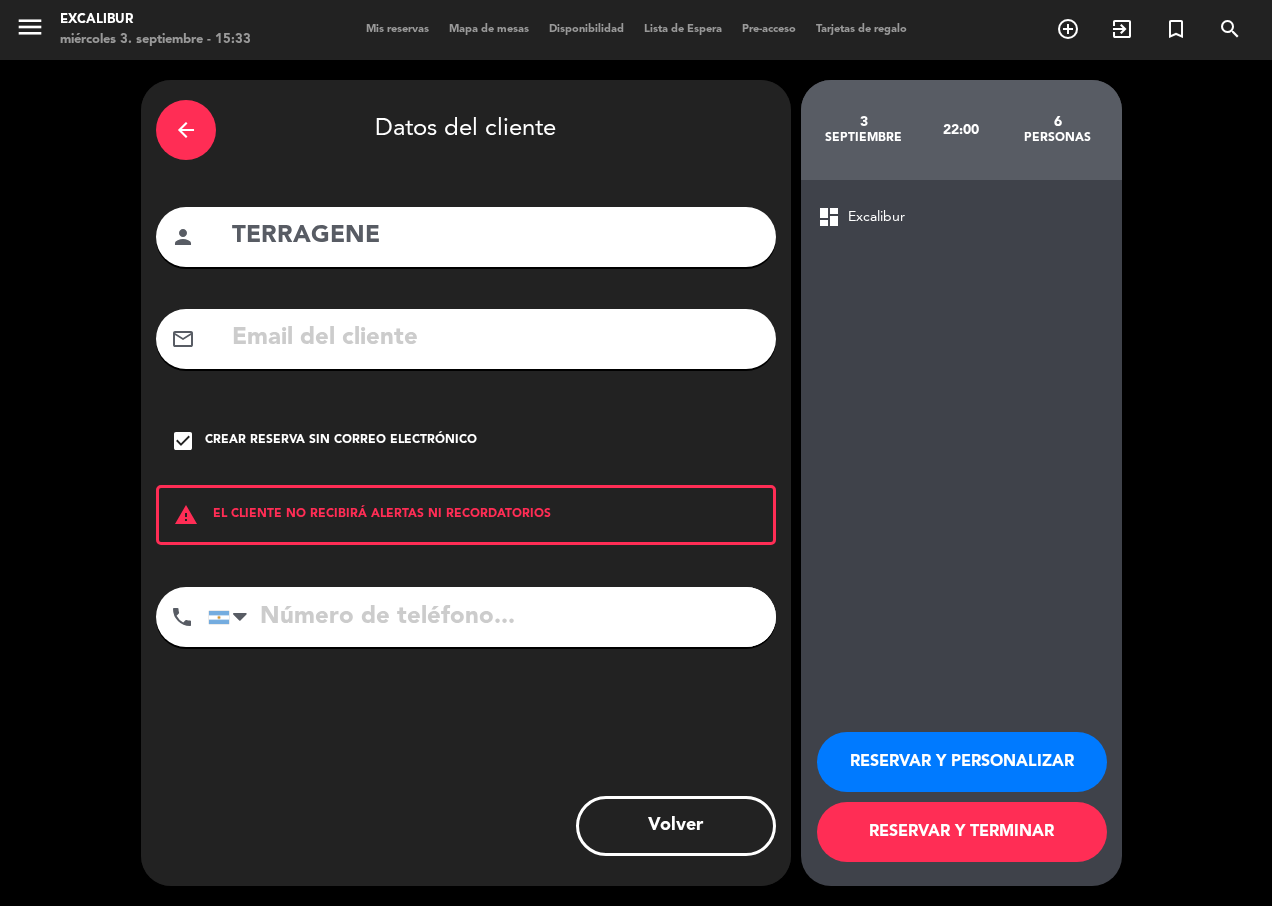
click at [955, 824] on button "RESERVAR Y TERMINAR" at bounding box center [962, 832] width 290 height 60
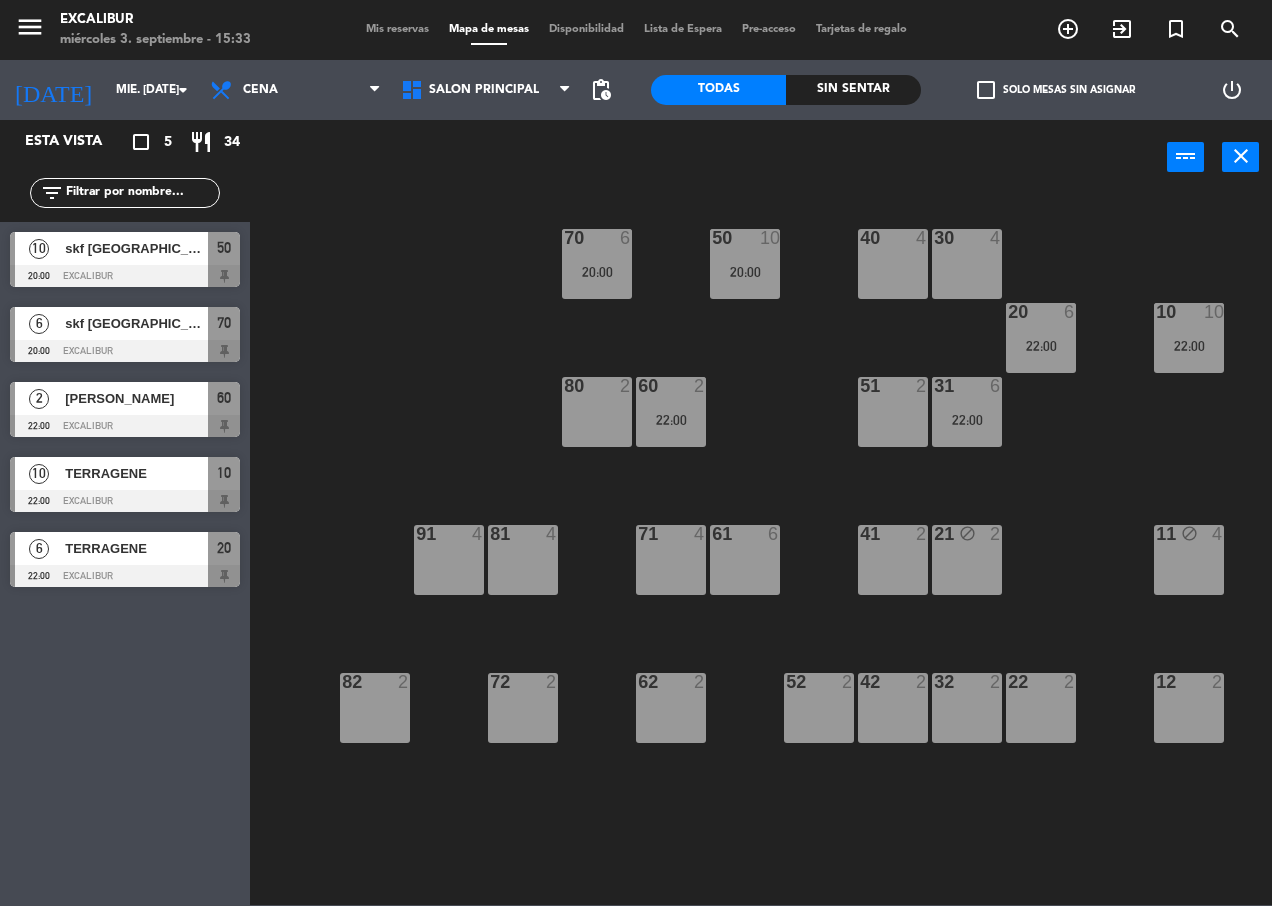
drag, startPoint x: 113, startPoint y: 564, endPoint x: 122, endPoint y: 475, distance: 89.4
click at [114, 561] on div "6 TERRAGENE 22:00 Excalibur 20" at bounding box center [125, 559] width 250 height 75
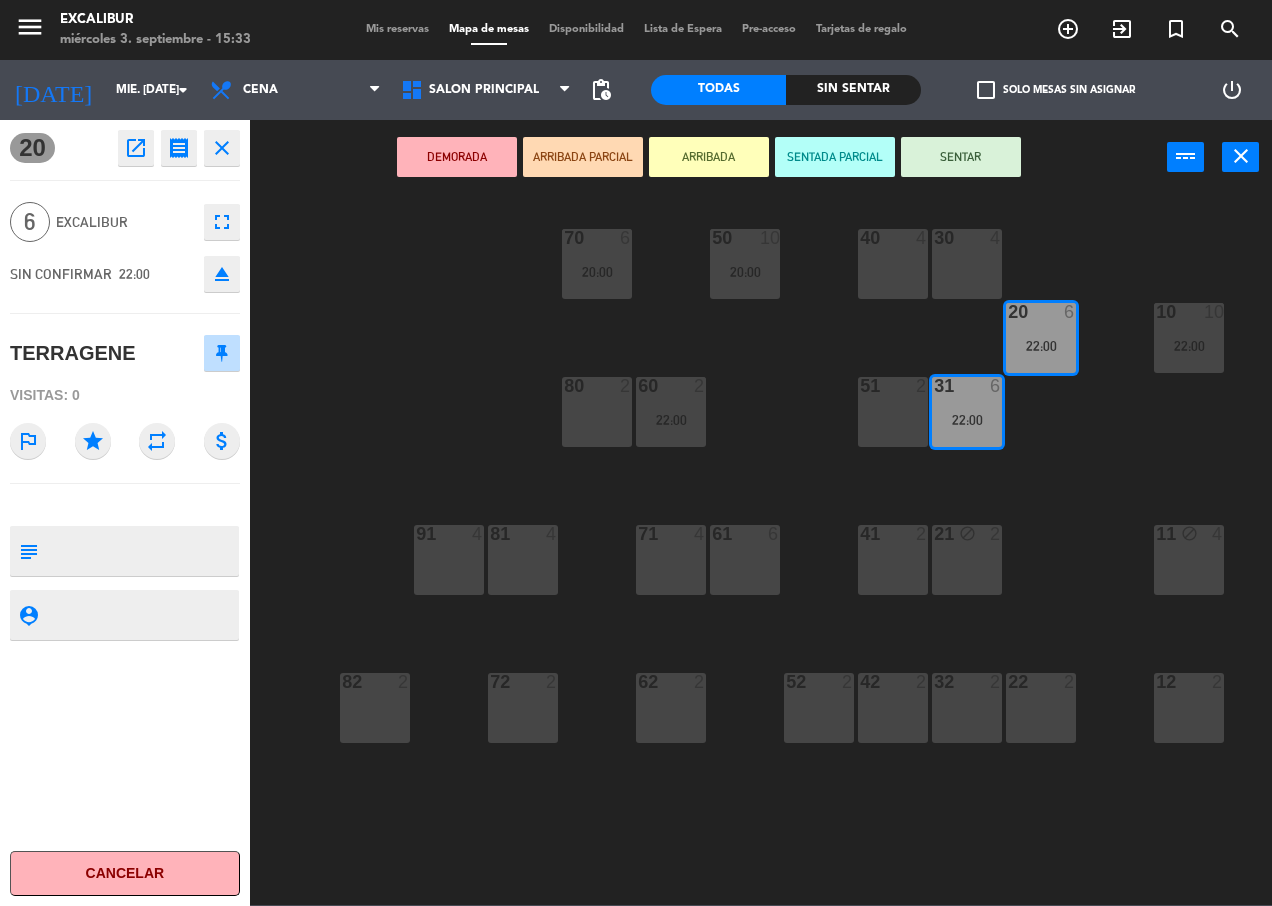
click at [136, 144] on icon "open_in_new" at bounding box center [136, 148] width 24 height 24
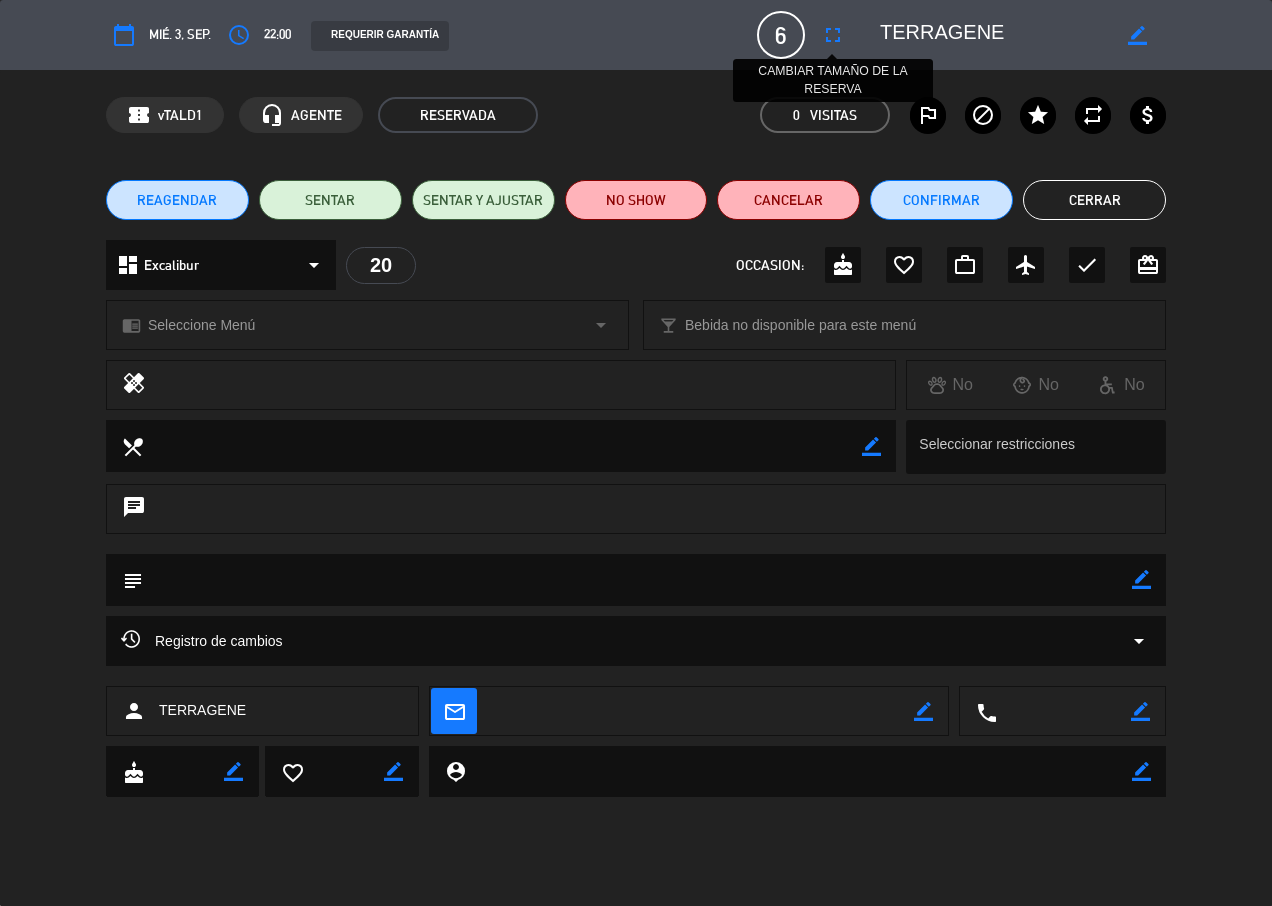
click at [820, 40] on button "fullscreen" at bounding box center [833, 35] width 36 height 36
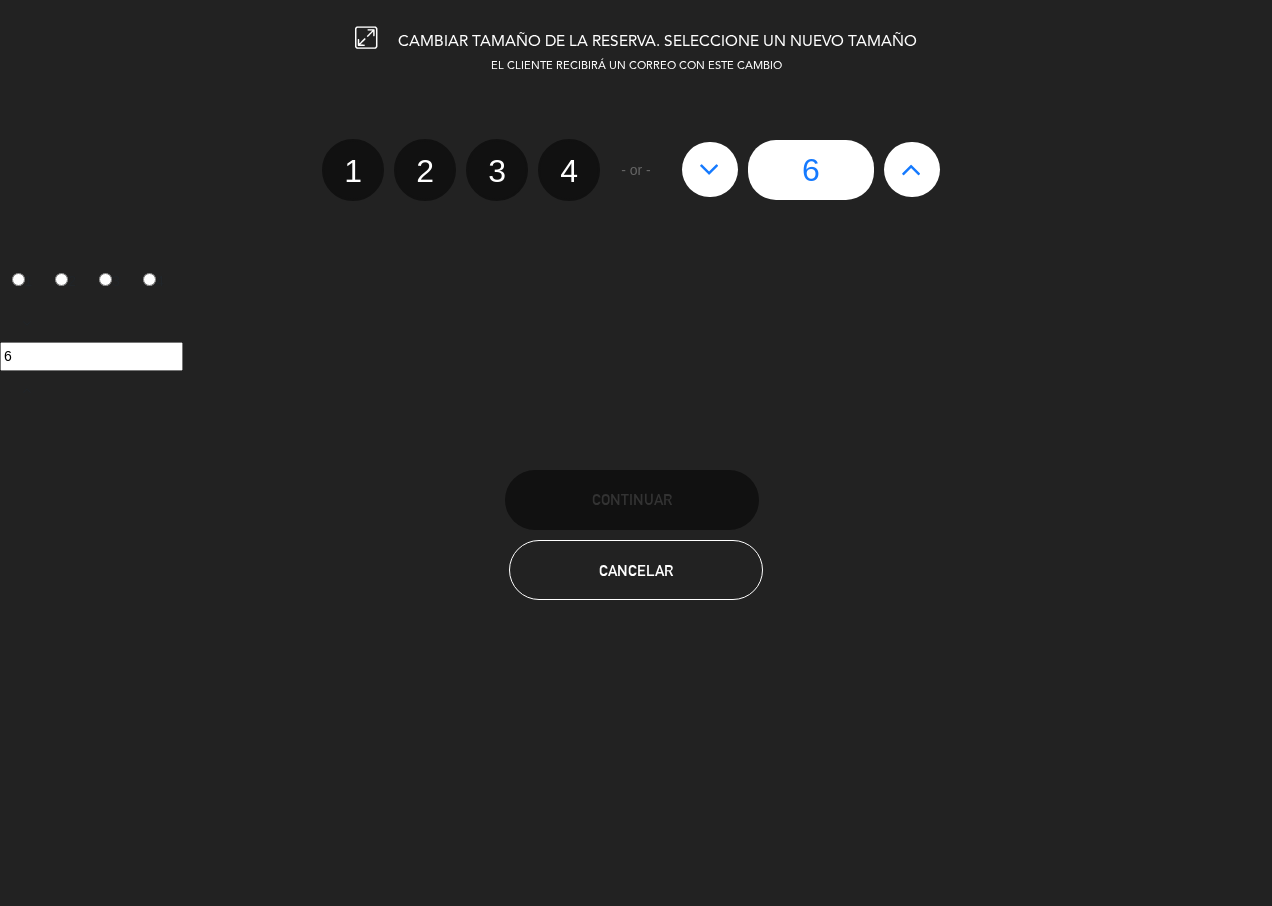
click at [904, 171] on icon at bounding box center [911, 169] width 21 height 32
type input "7"
click at [910, 173] on icon at bounding box center [911, 169] width 21 height 32
type input "8"
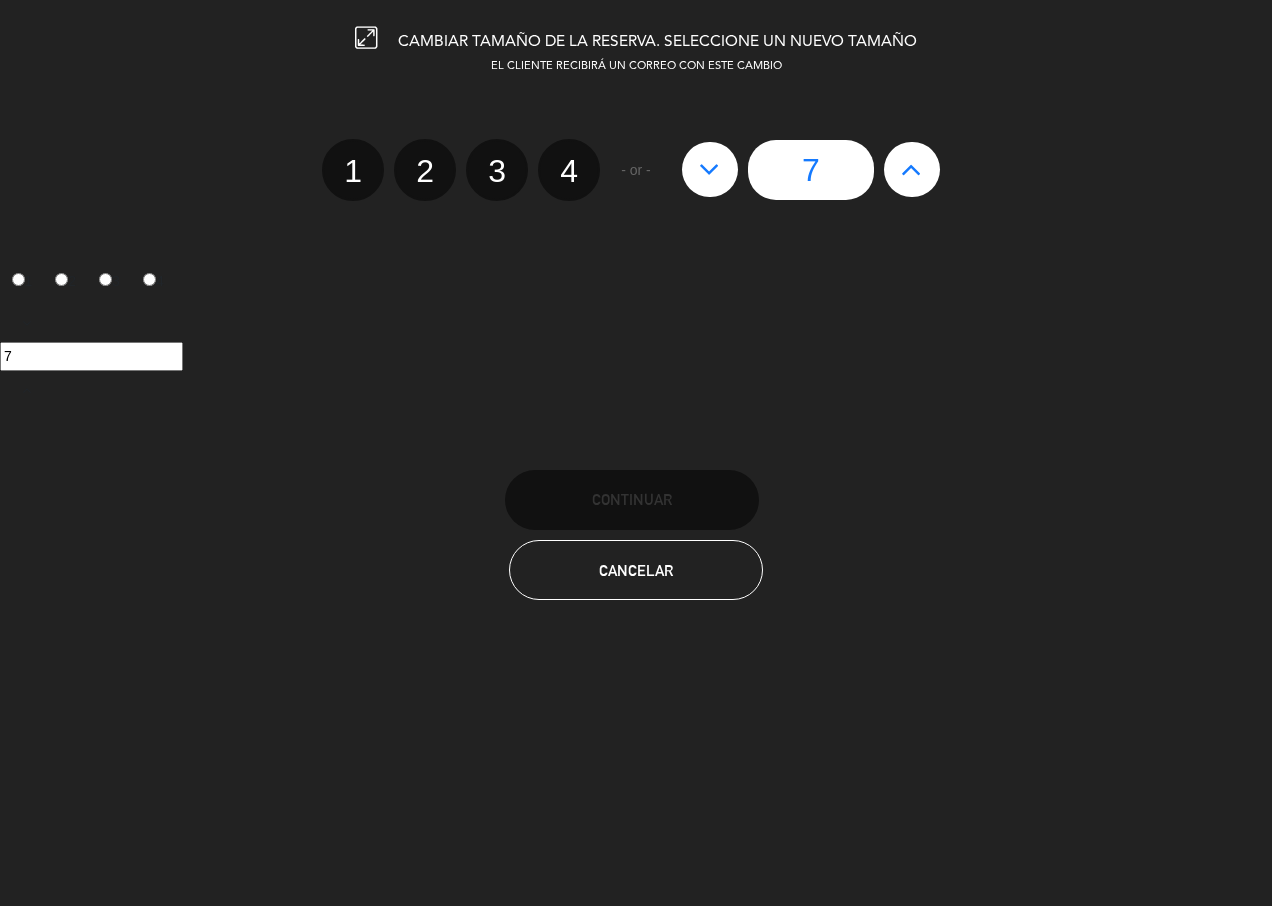
type input "8"
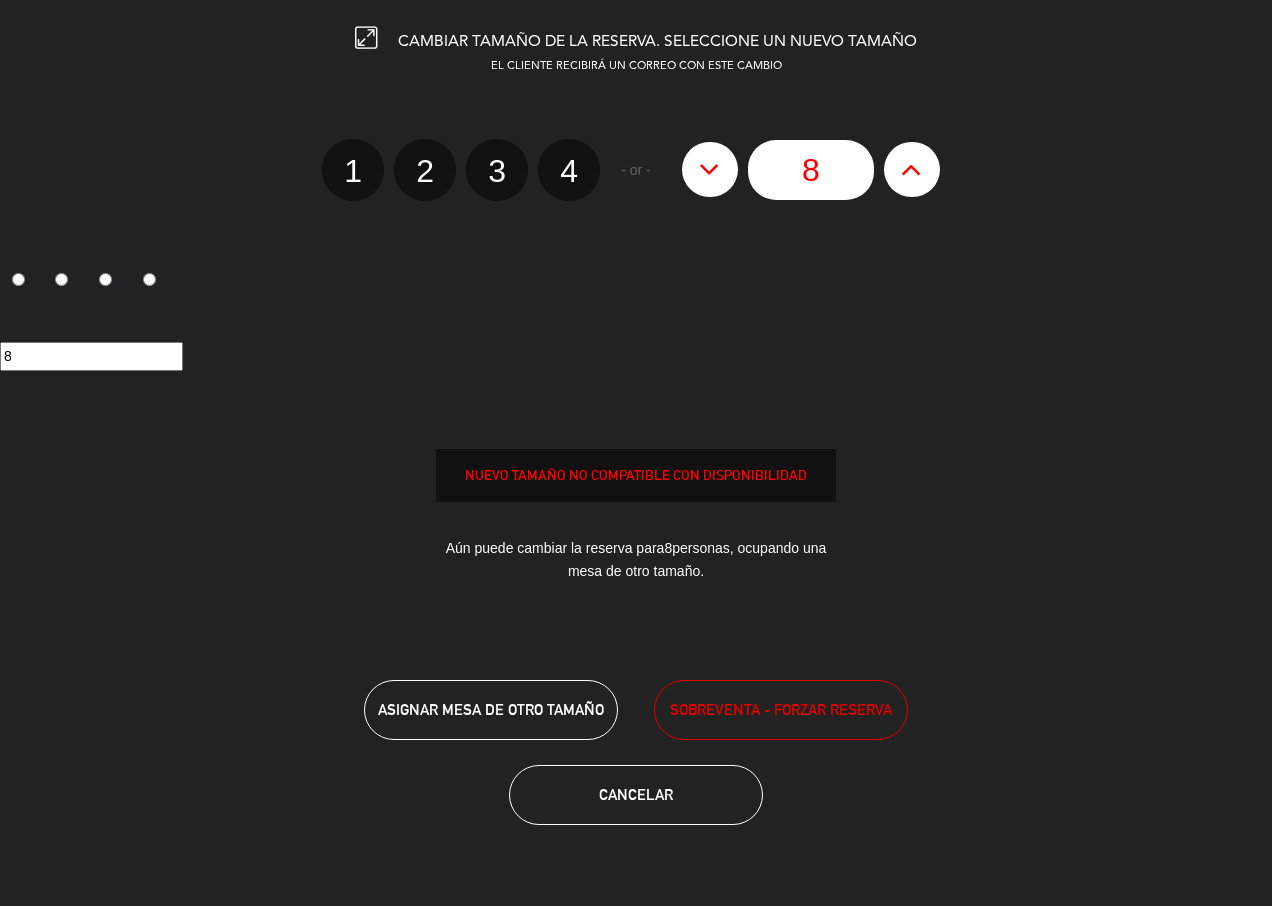
click at [910, 174] on icon at bounding box center [911, 169] width 21 height 32
type input "9"
click at [910, 174] on icon at bounding box center [911, 169] width 21 height 32
type input "10"
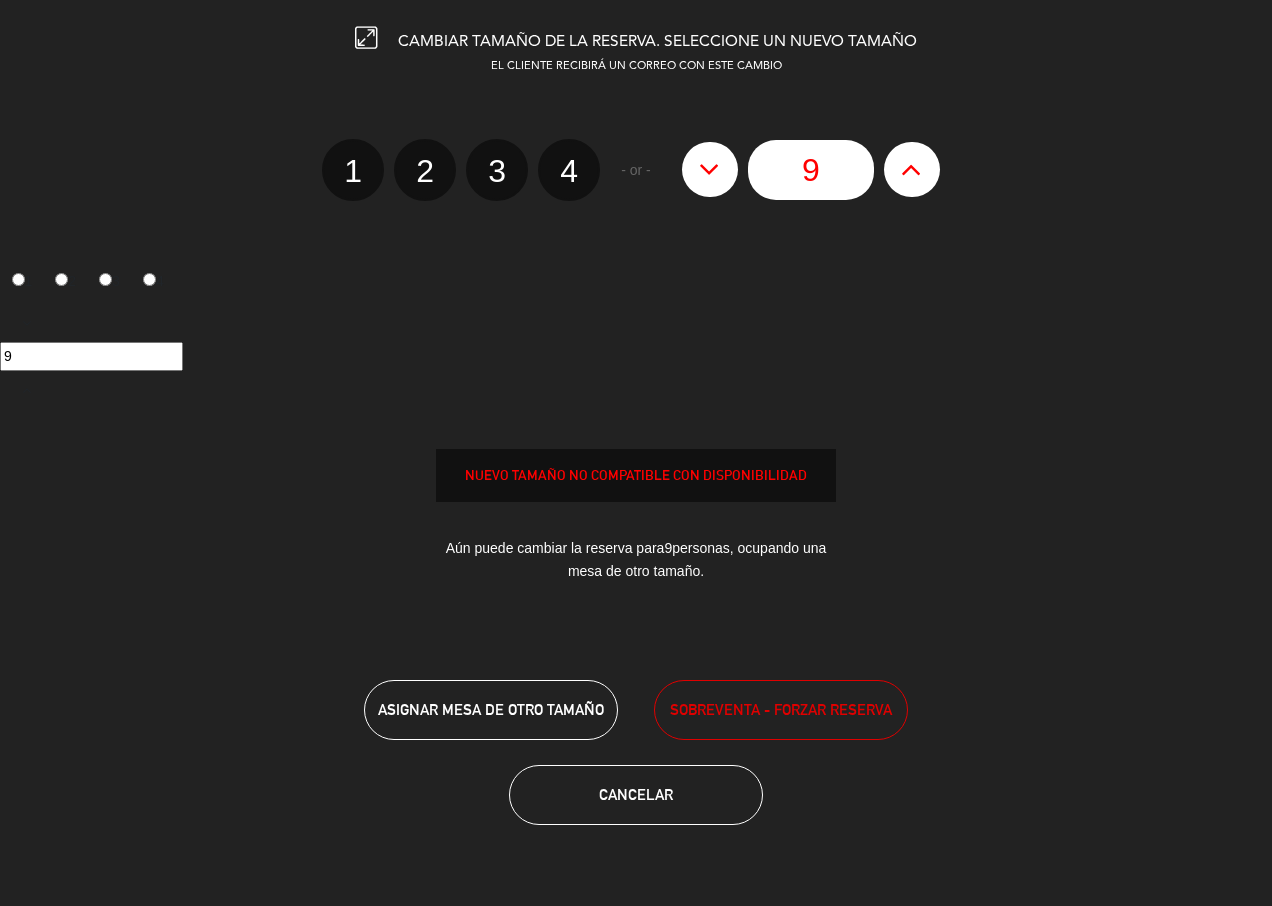
type input "10"
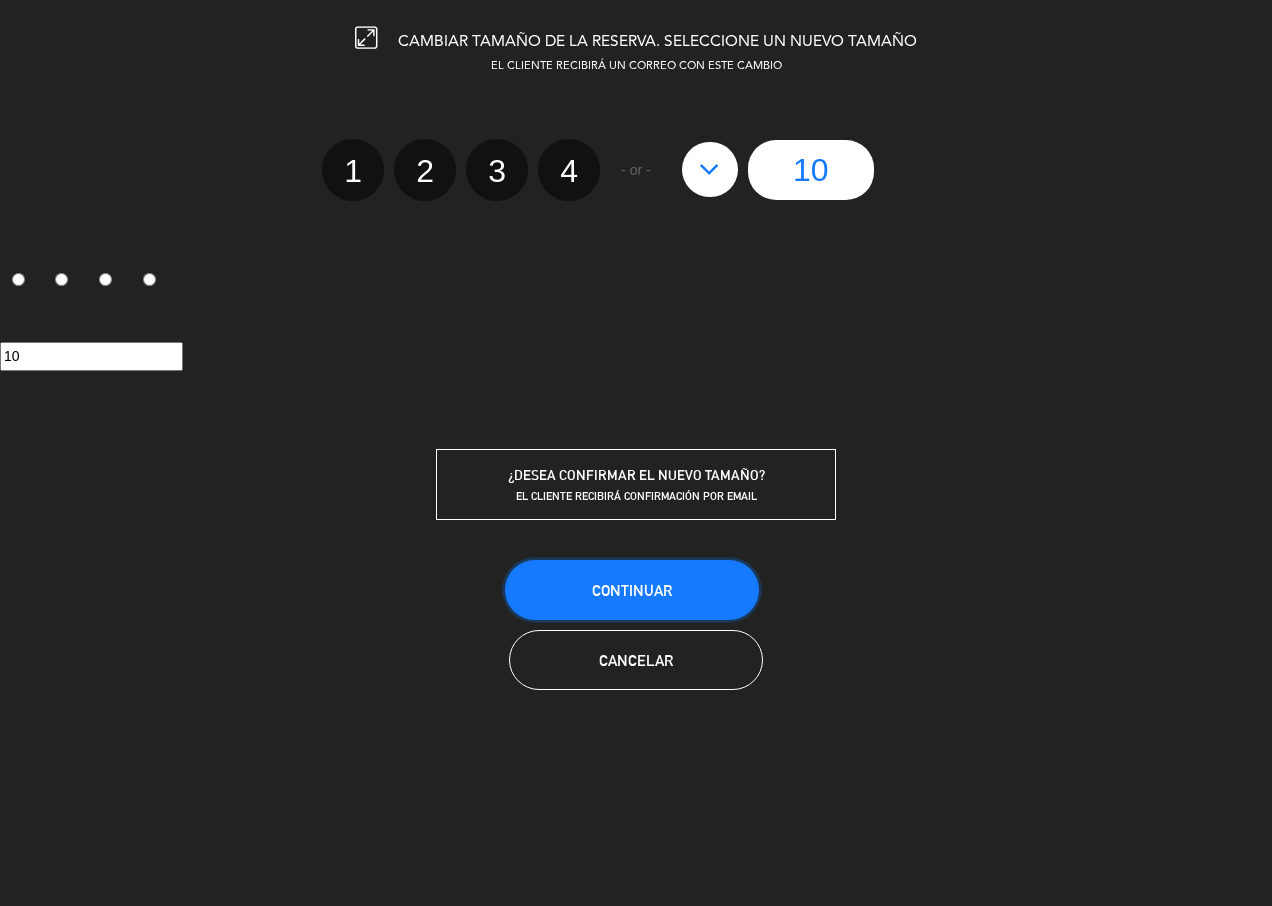
click at [634, 588] on span "Continuar" at bounding box center [632, 590] width 80 height 17
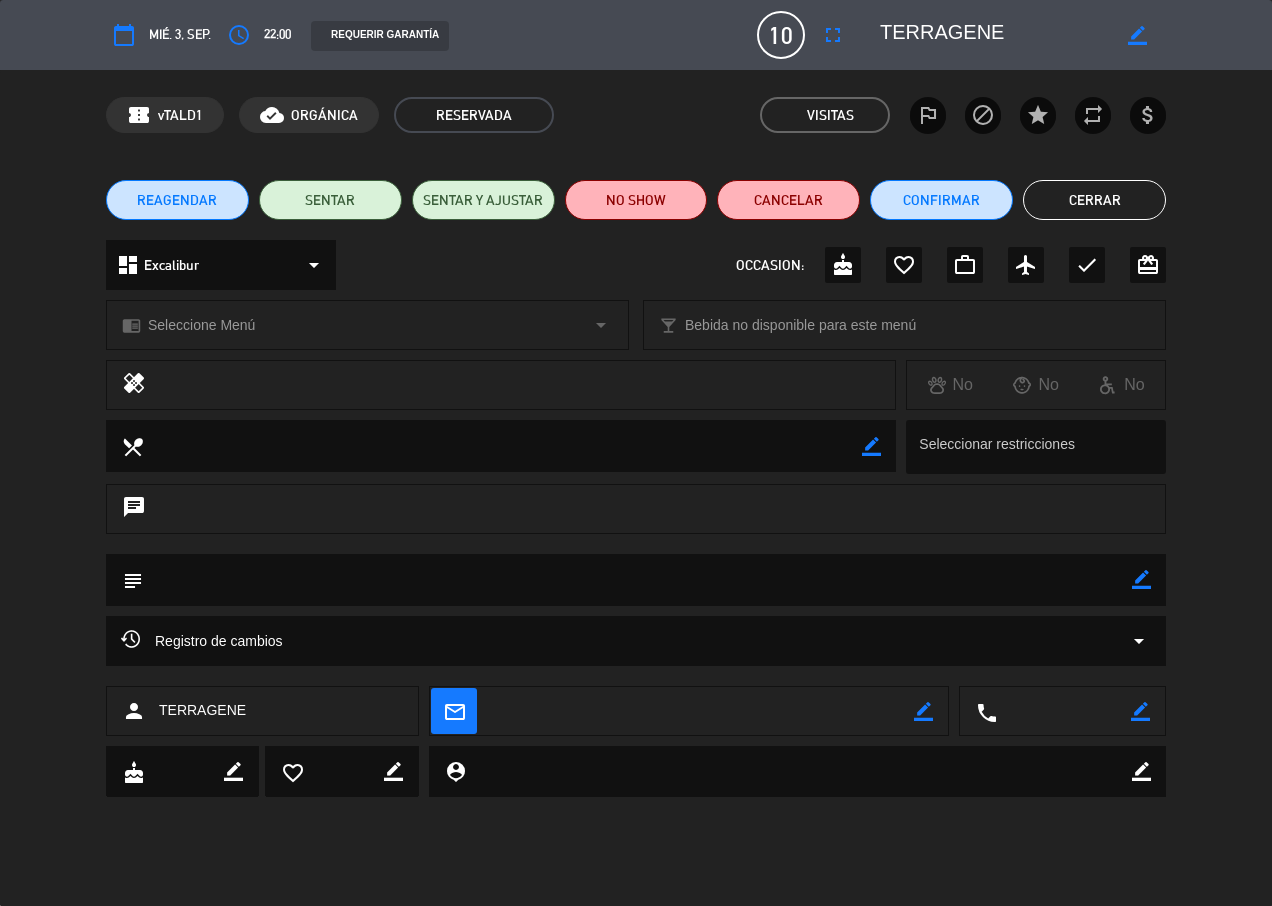
click at [1098, 197] on button "Cerrar" at bounding box center [1094, 200] width 143 height 40
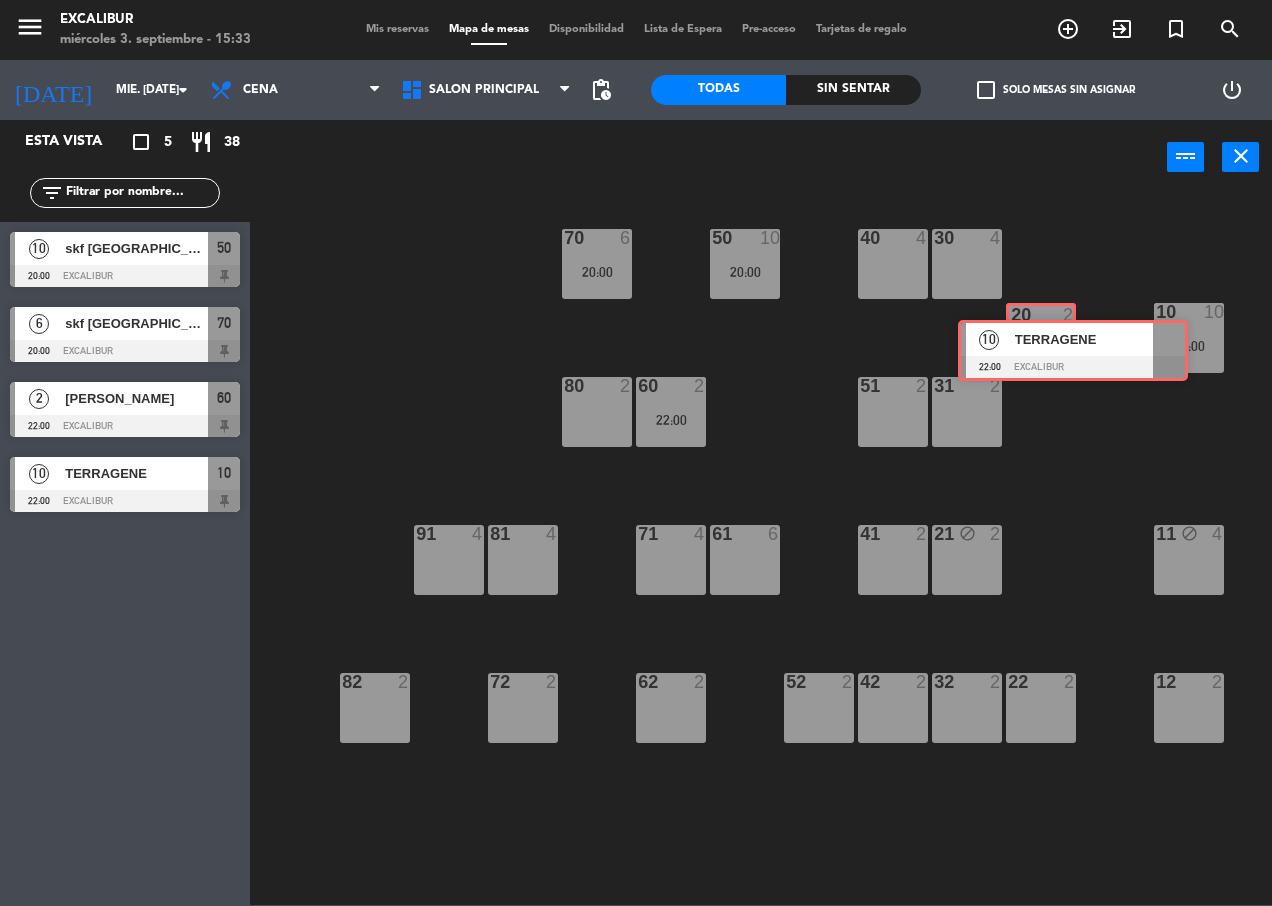
drag, startPoint x: 119, startPoint y: 559, endPoint x: 1066, endPoint y: 347, distance: 970.2
click at [1066, 347] on div "Esta vista crop_square 5 restaurant 38 filter_list 10 skf [GEOGRAPHIC_DATA] 20:…" at bounding box center [636, 512] width 1272 height 785
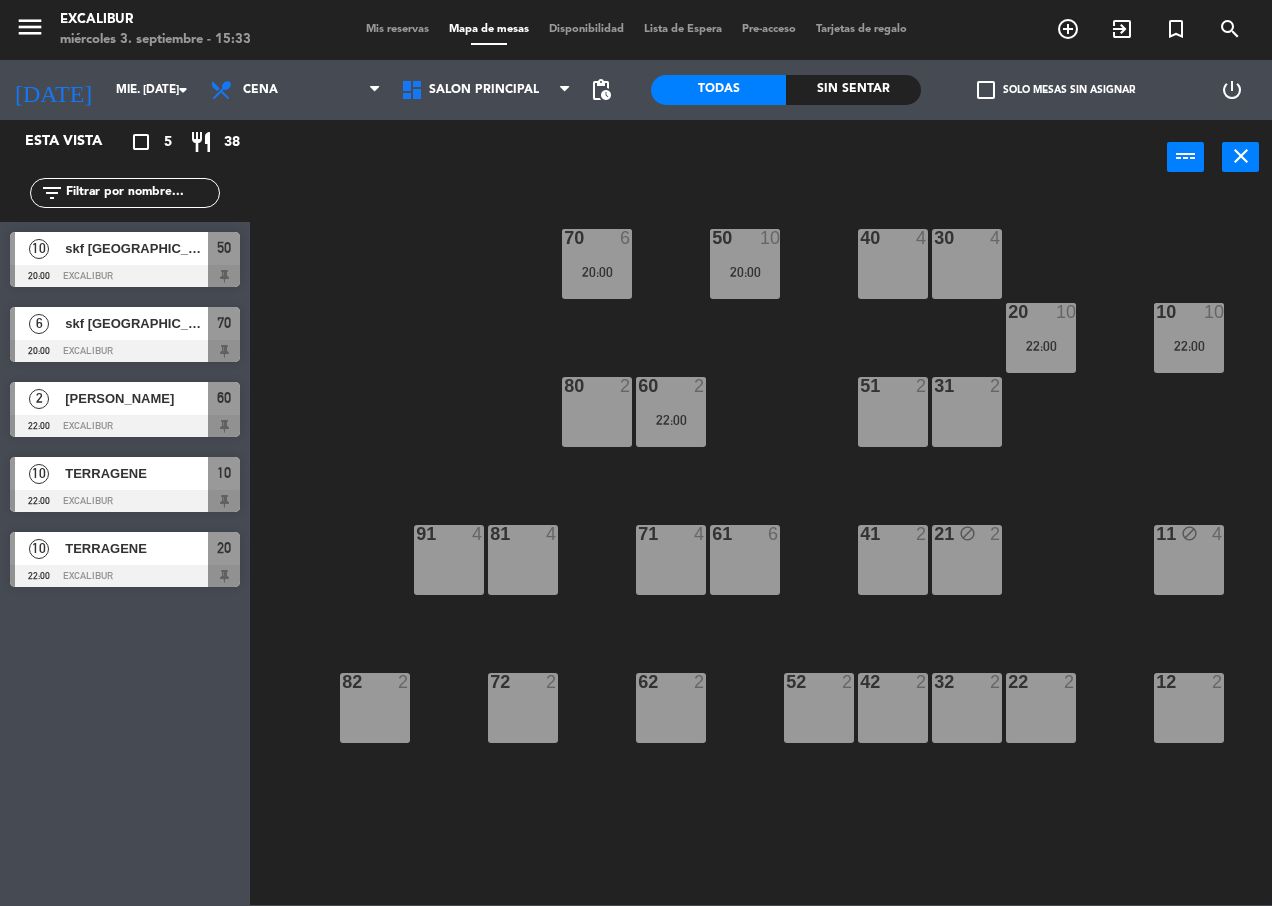
click at [999, 424] on div "31 2" at bounding box center [967, 412] width 70 height 70
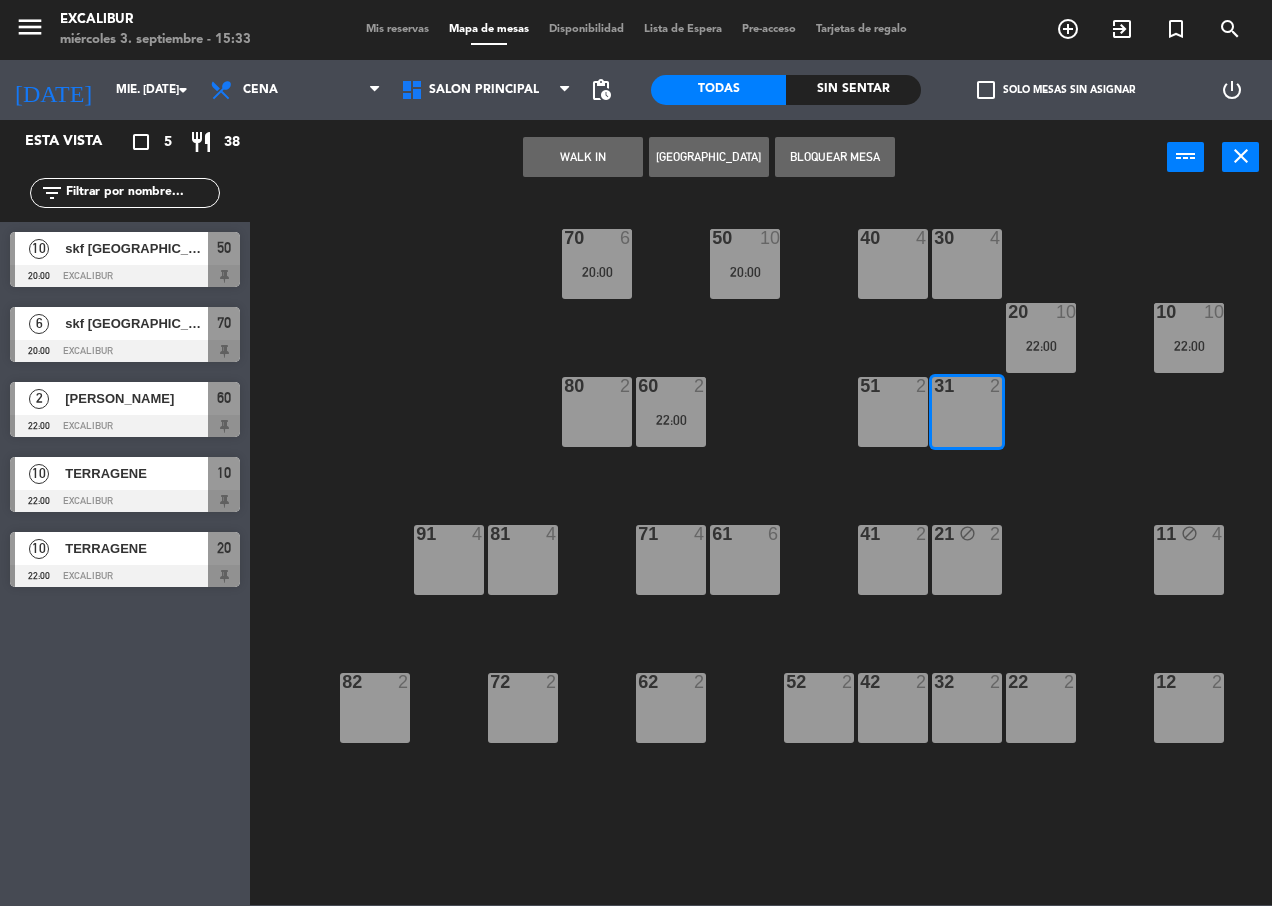
drag, startPoint x: 808, startPoint y: 159, endPoint x: 834, endPoint y: 174, distance: 30.0
click at [810, 159] on button "Bloquear Mesa" at bounding box center [835, 157] width 120 height 40
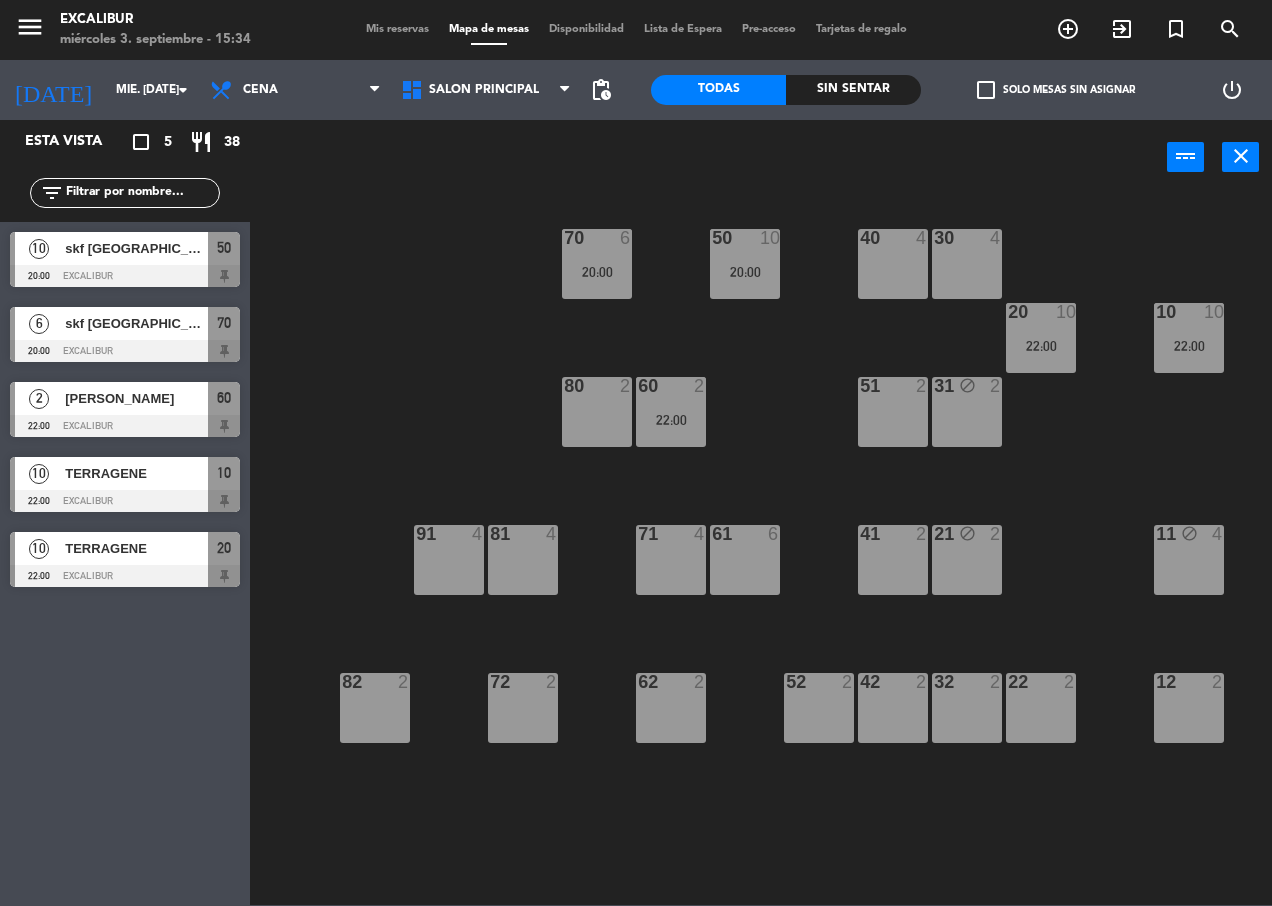
click at [963, 407] on div "31 block 2" at bounding box center [967, 412] width 70 height 70
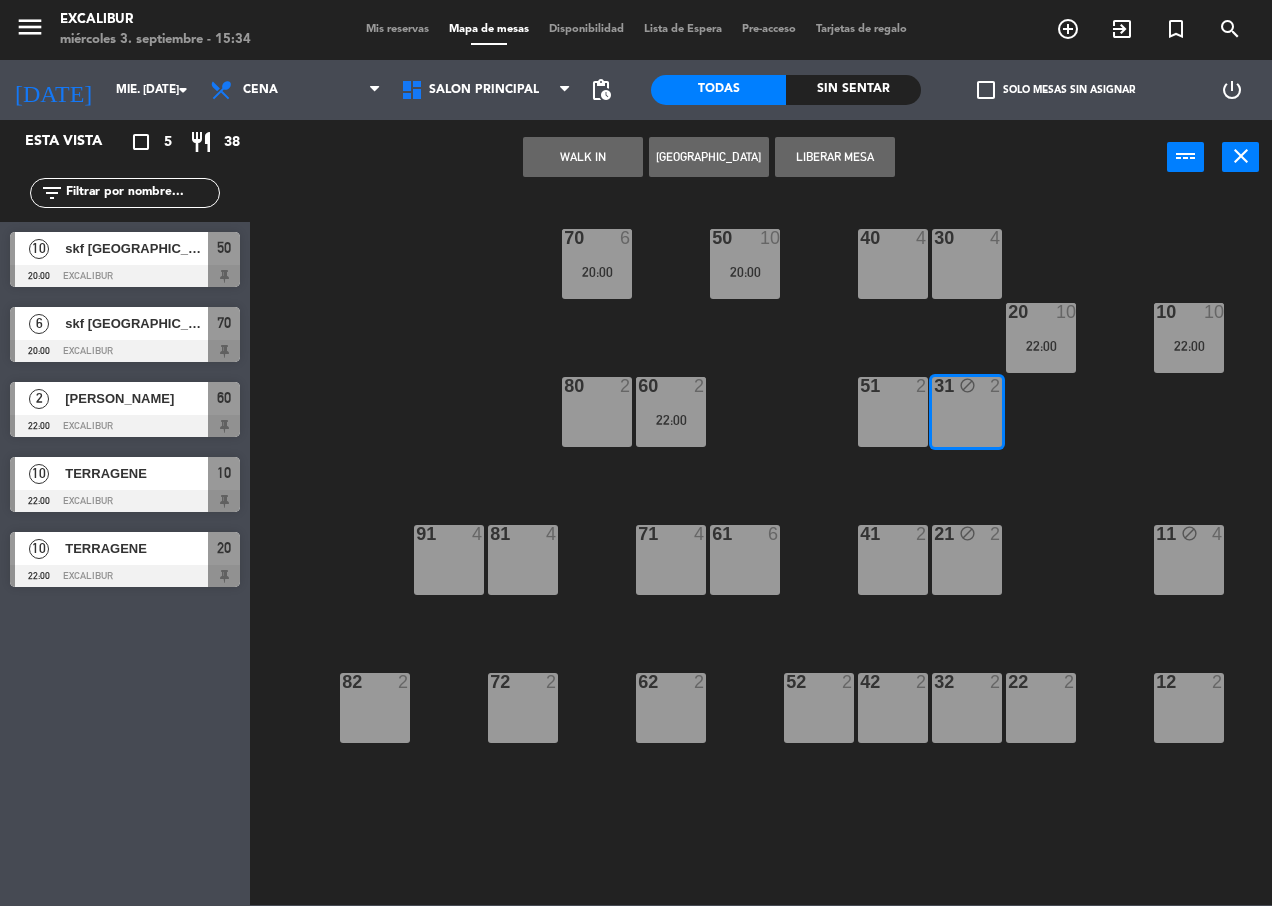
click at [830, 160] on button "Liberar Mesa" at bounding box center [835, 157] width 120 height 40
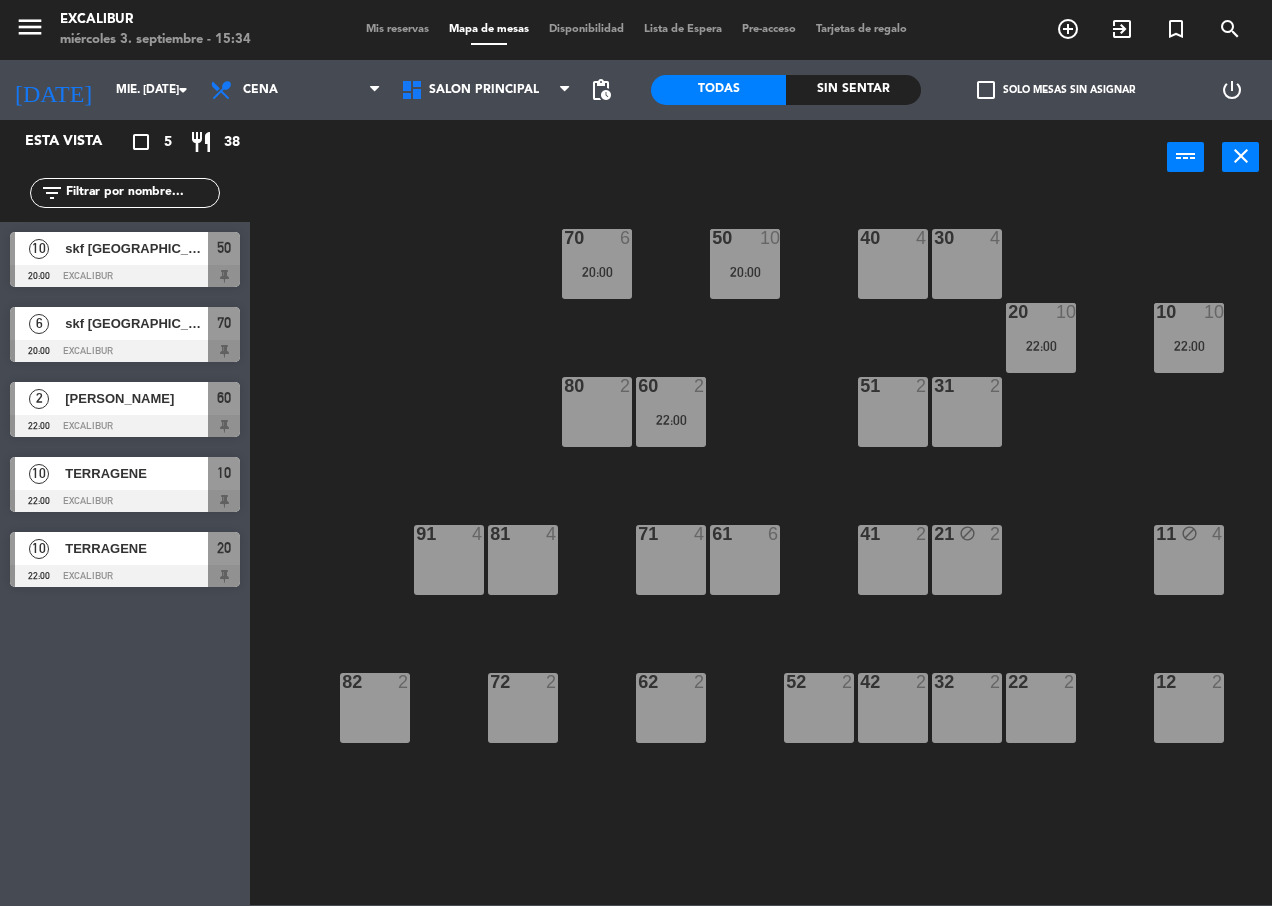
drag, startPoint x: 973, startPoint y: 553, endPoint x: 977, endPoint y: 525, distance: 28.3
click at [973, 554] on div "21 block 2" at bounding box center [967, 560] width 70 height 70
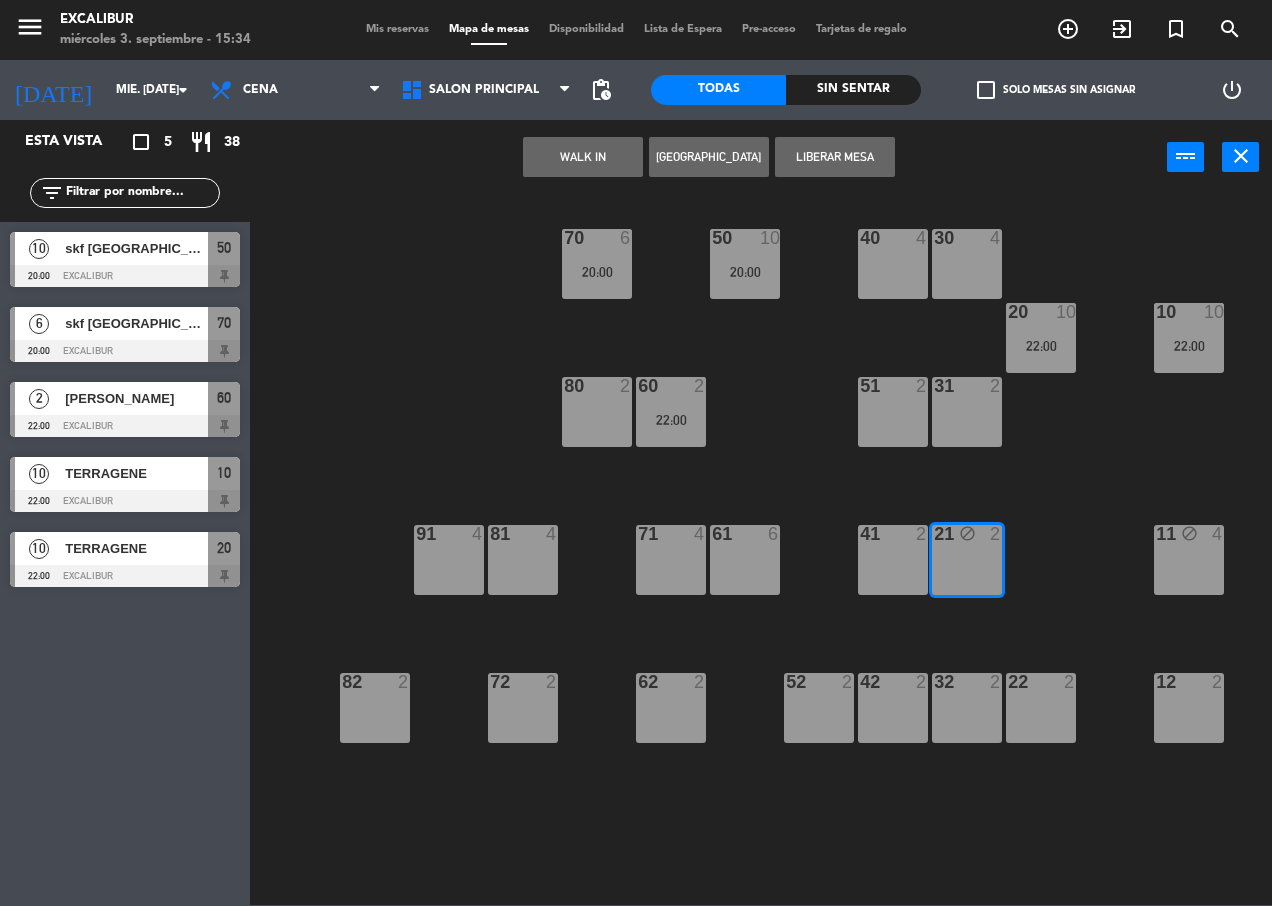
click at [800, 155] on button "Liberar Mesa" at bounding box center [835, 157] width 120 height 40
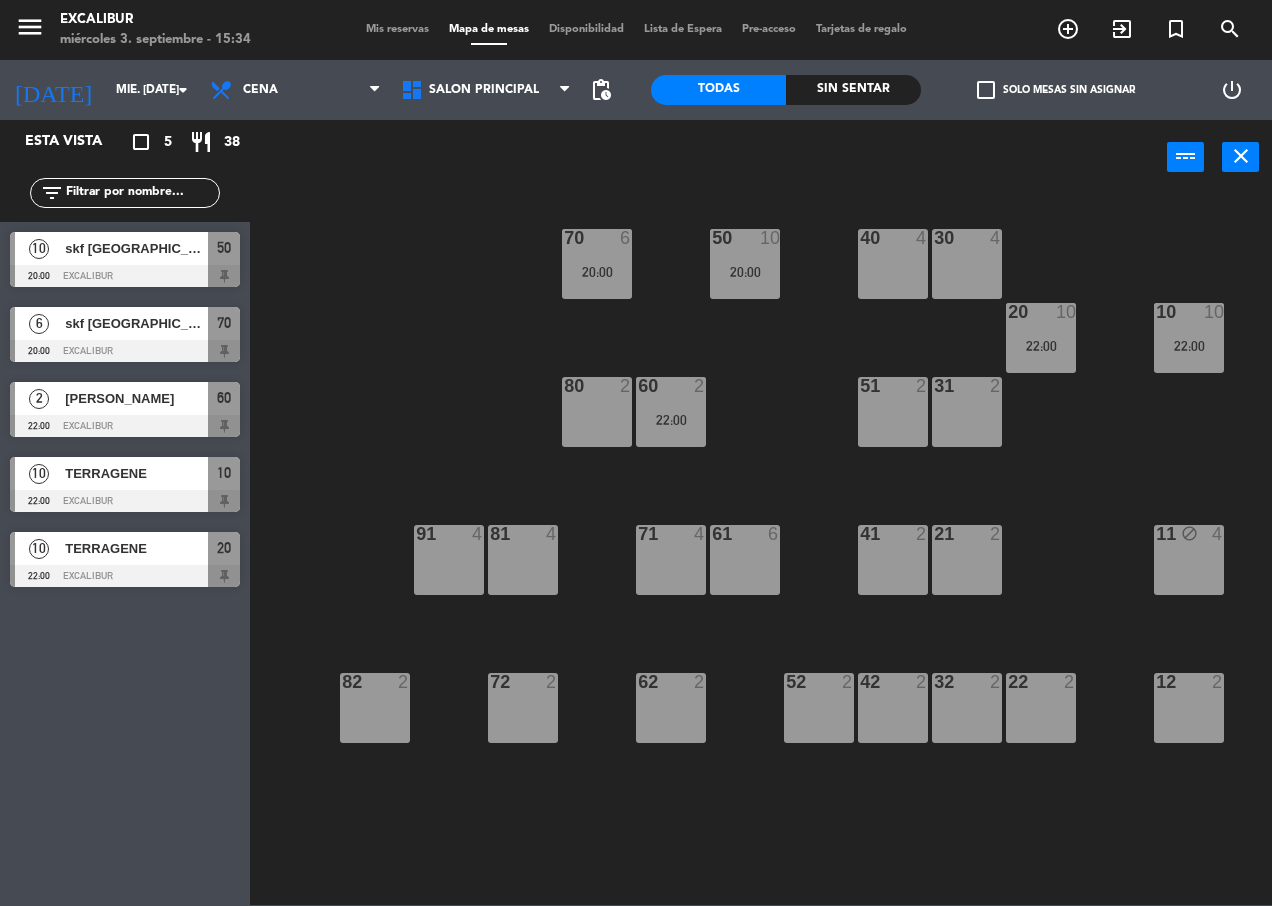
click at [979, 431] on div "31 2" at bounding box center [967, 412] width 70 height 70
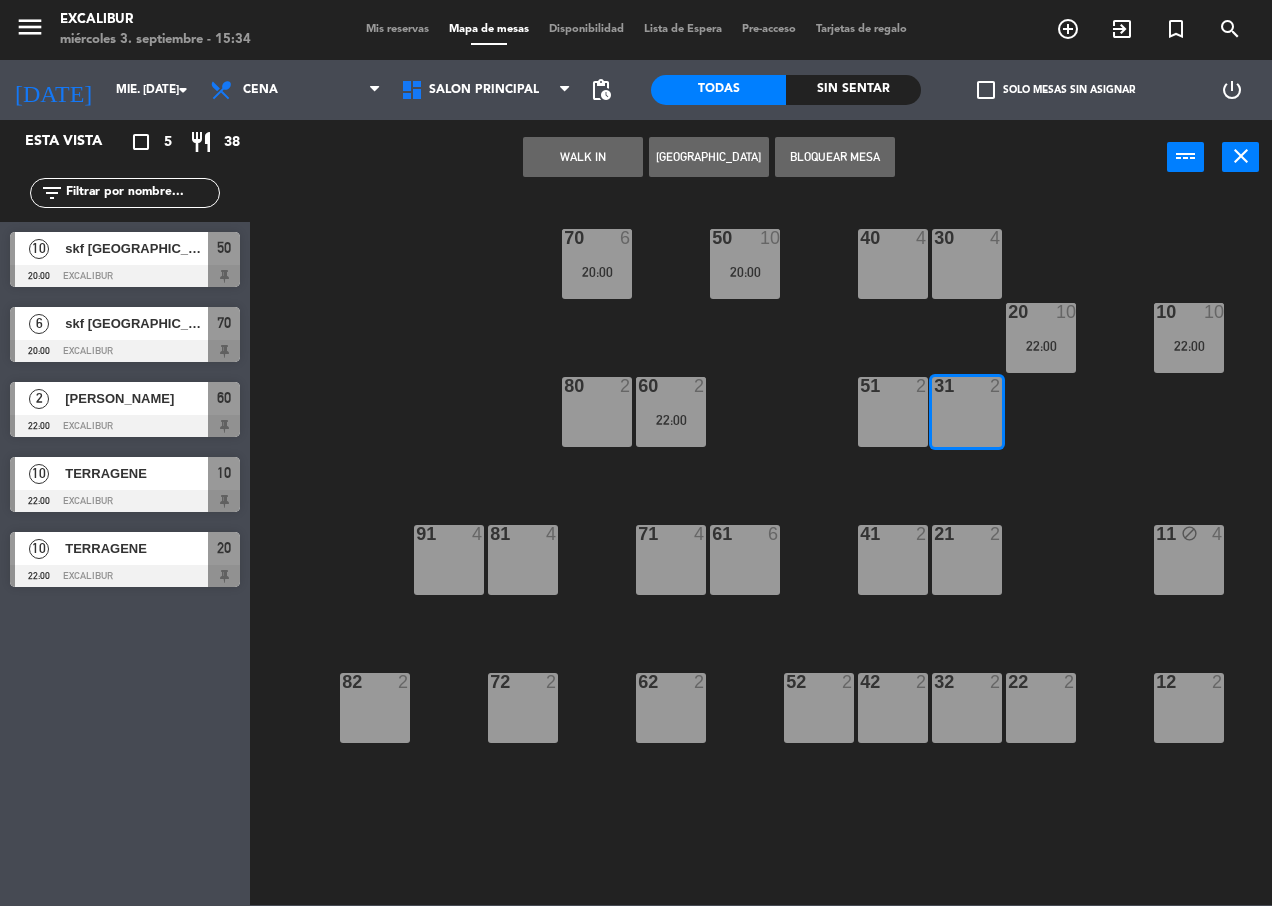
click at [985, 570] on div "21 2" at bounding box center [967, 560] width 70 height 70
click at [691, 156] on button "[GEOGRAPHIC_DATA]" at bounding box center [709, 157] width 120 height 40
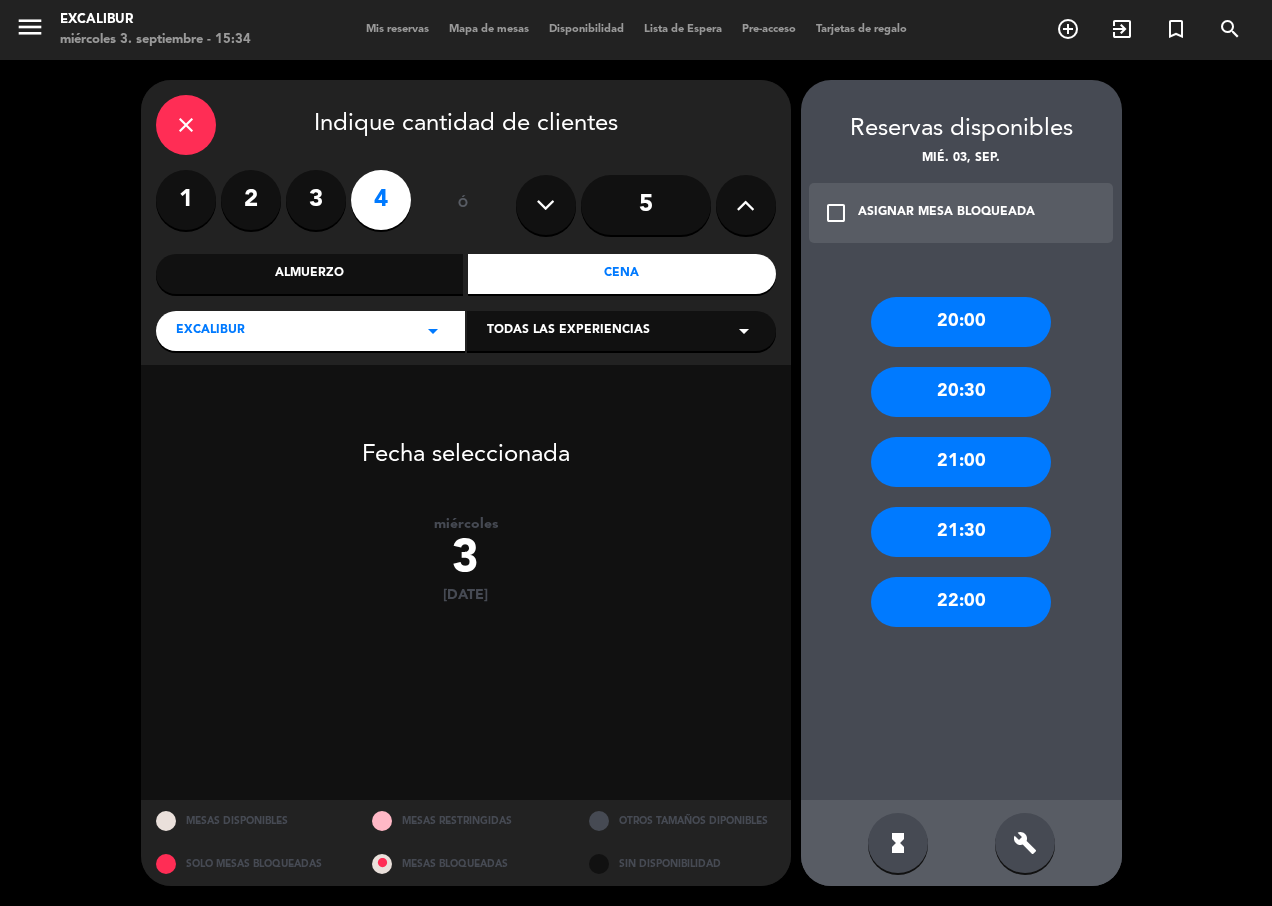
drag, startPoint x: 983, startPoint y: 593, endPoint x: 556, endPoint y: 271, distance: 534.7
click at [982, 593] on div "22:00" at bounding box center [961, 602] width 180 height 50
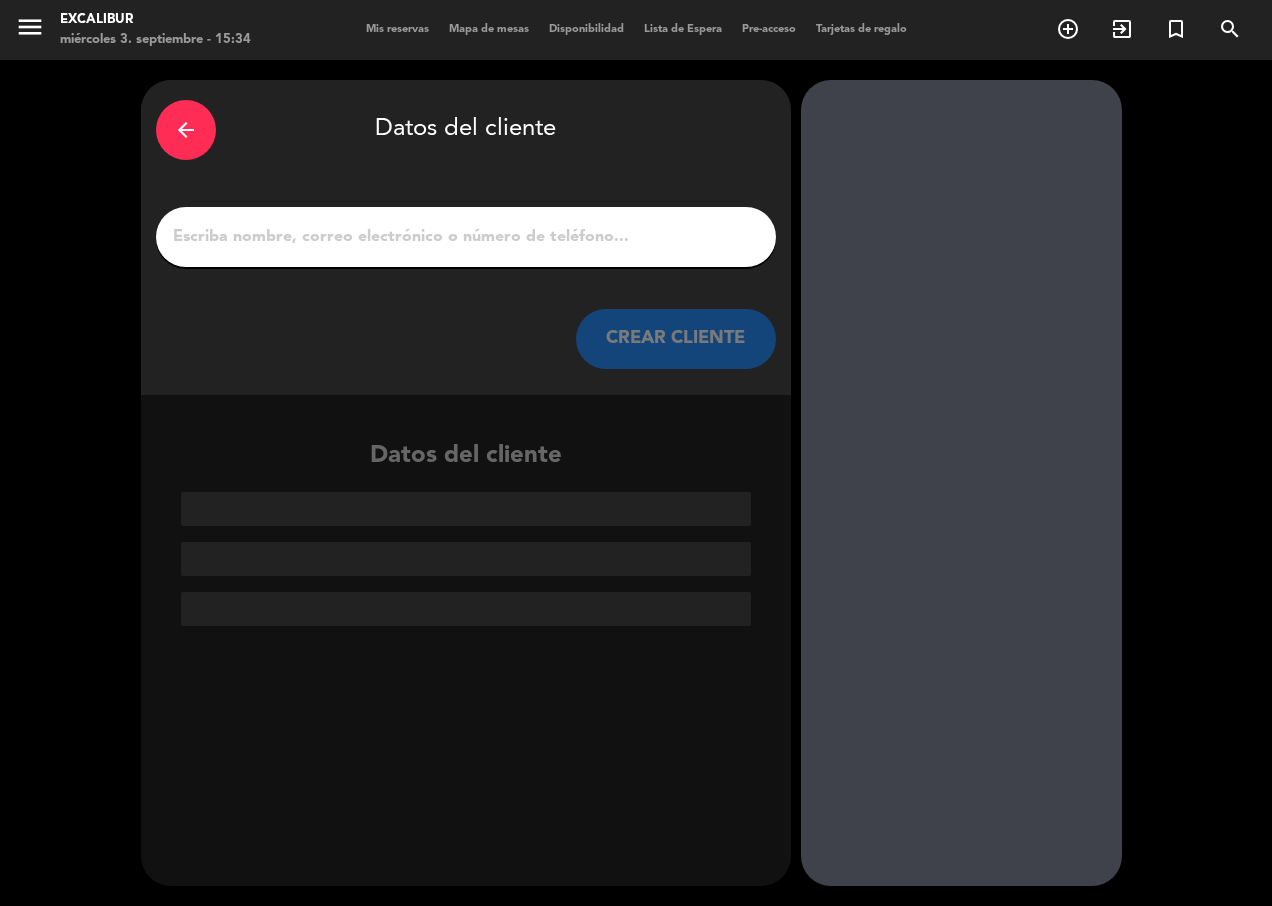
click at [463, 226] on input "1" at bounding box center [466, 237] width 590 height 28
type input "t"
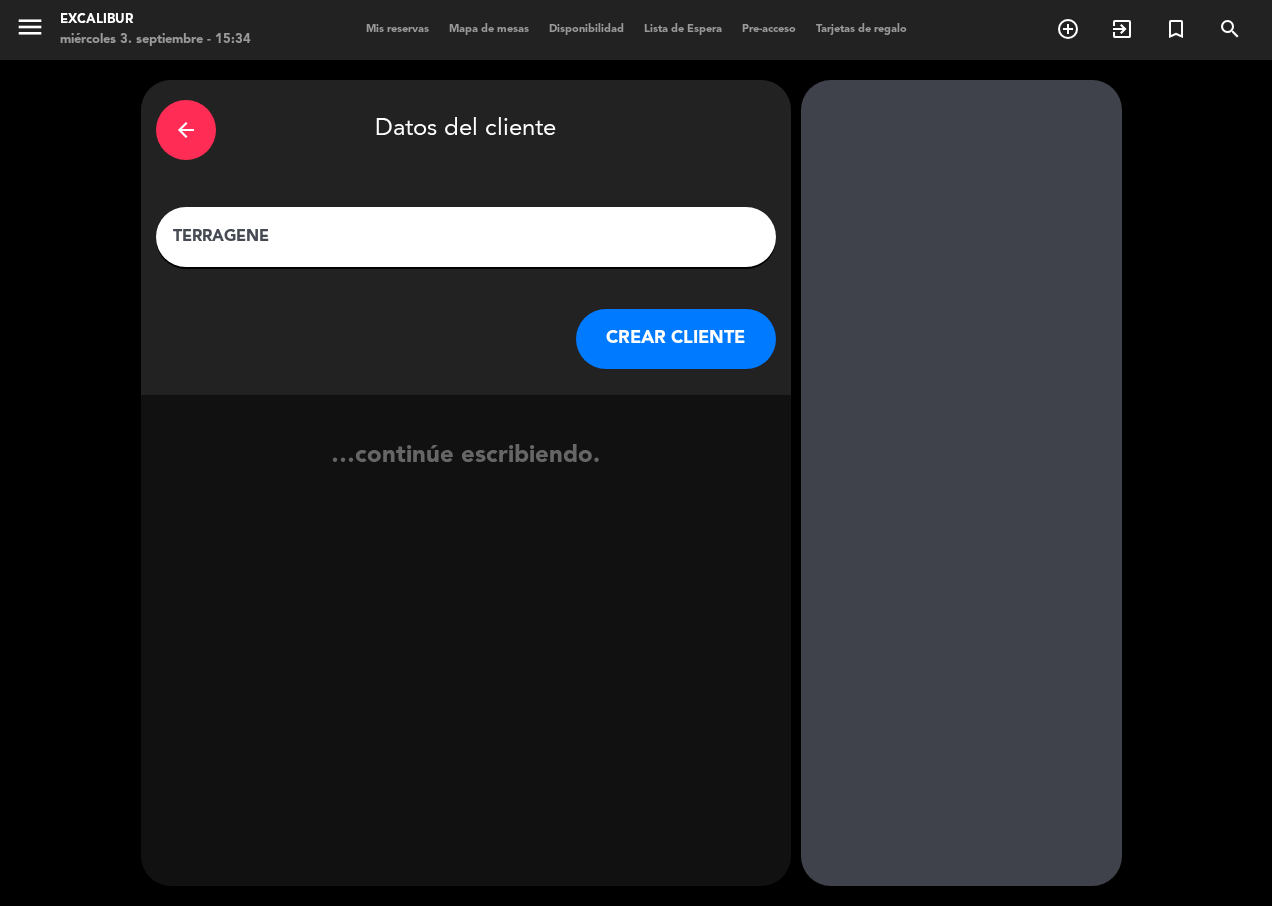
type input "TERRAGENE"
click at [588, 339] on button "CREAR CLIENTE" at bounding box center [676, 339] width 200 height 60
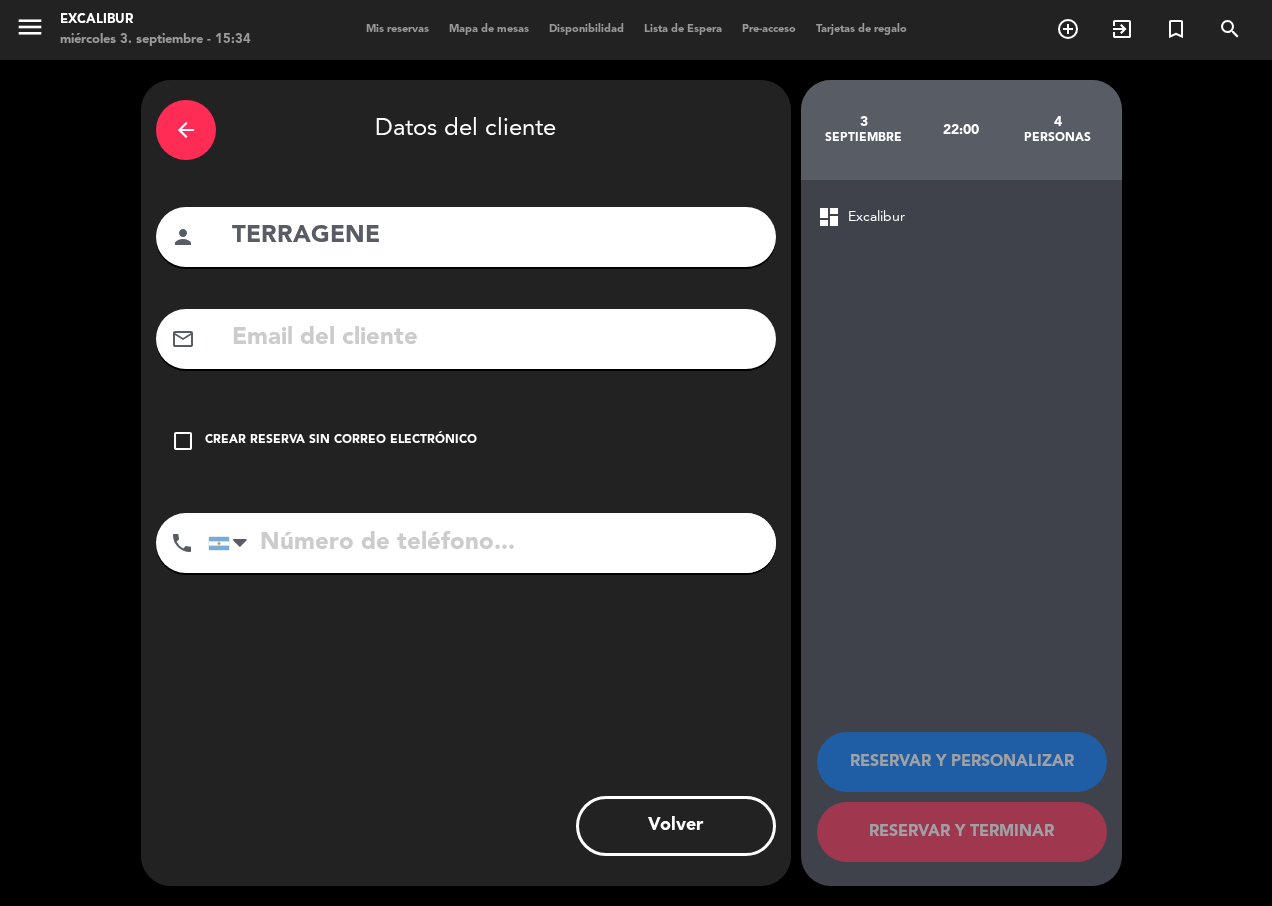
click at [381, 439] on div "Crear reserva sin correo electrónico" at bounding box center [341, 441] width 272 height 20
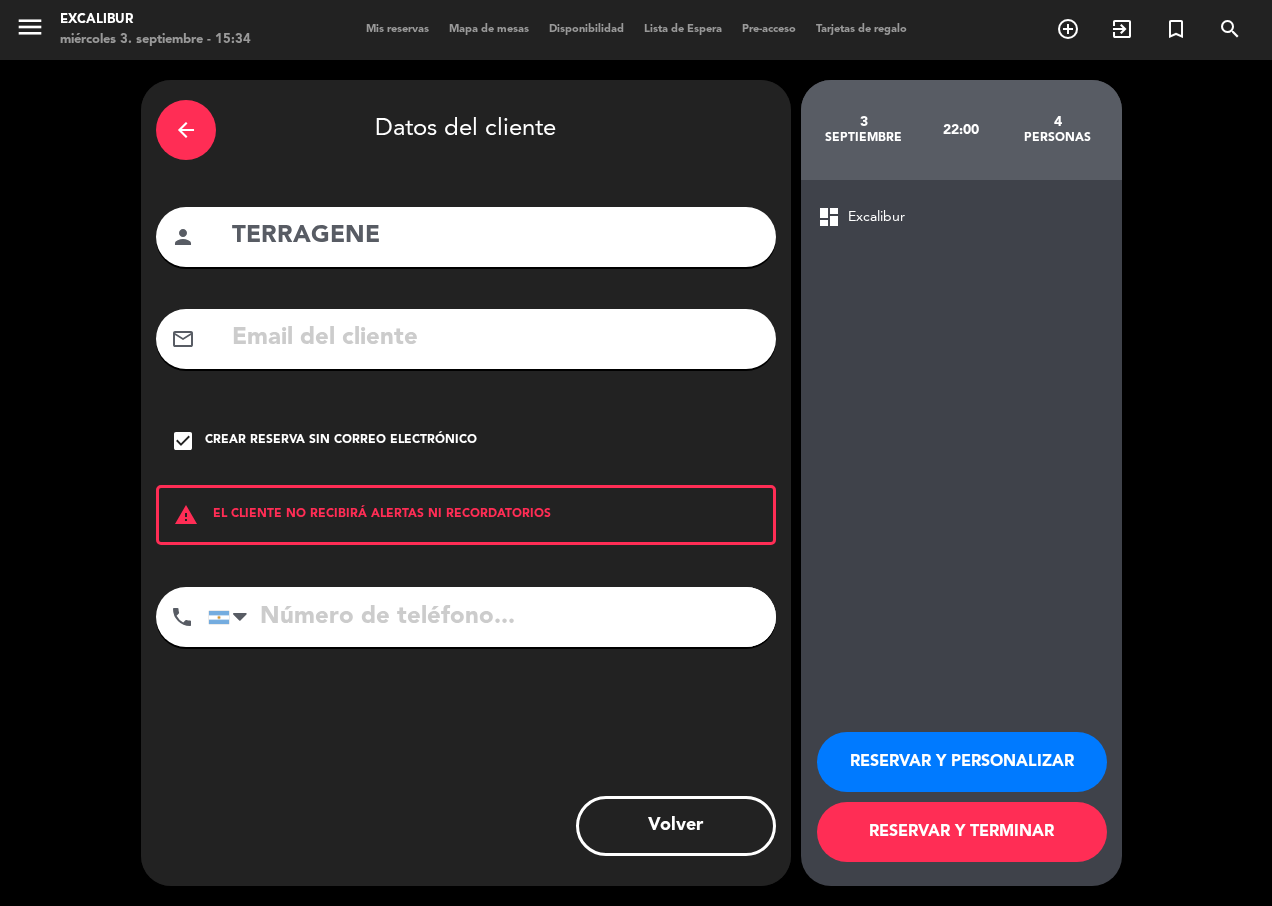
click at [1004, 841] on button "RESERVAR Y TERMINAR" at bounding box center [962, 832] width 290 height 60
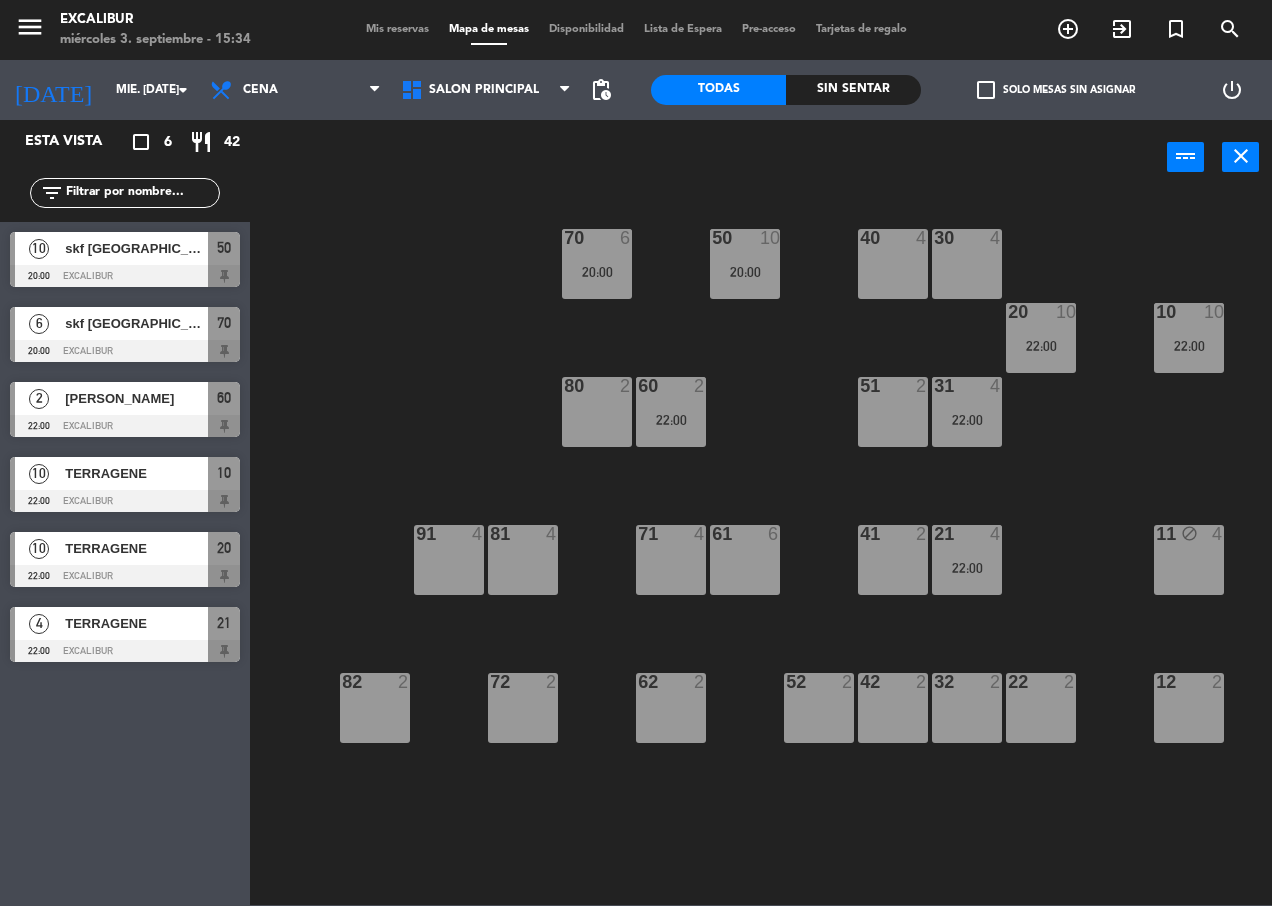
click at [116, 631] on span "TERRAGENE" at bounding box center [136, 623] width 143 height 21
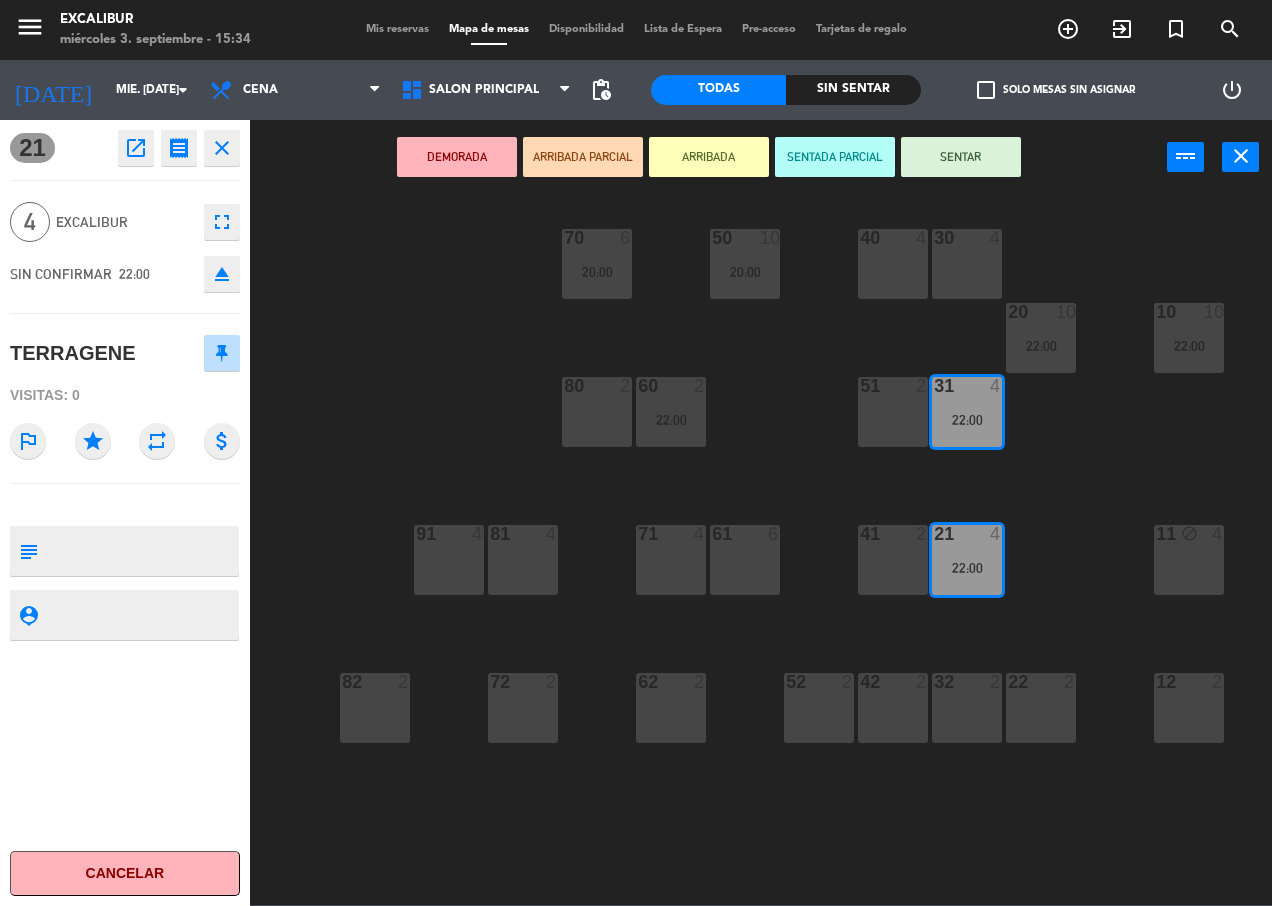
click at [133, 139] on icon "open_in_new" at bounding box center [136, 148] width 24 height 24
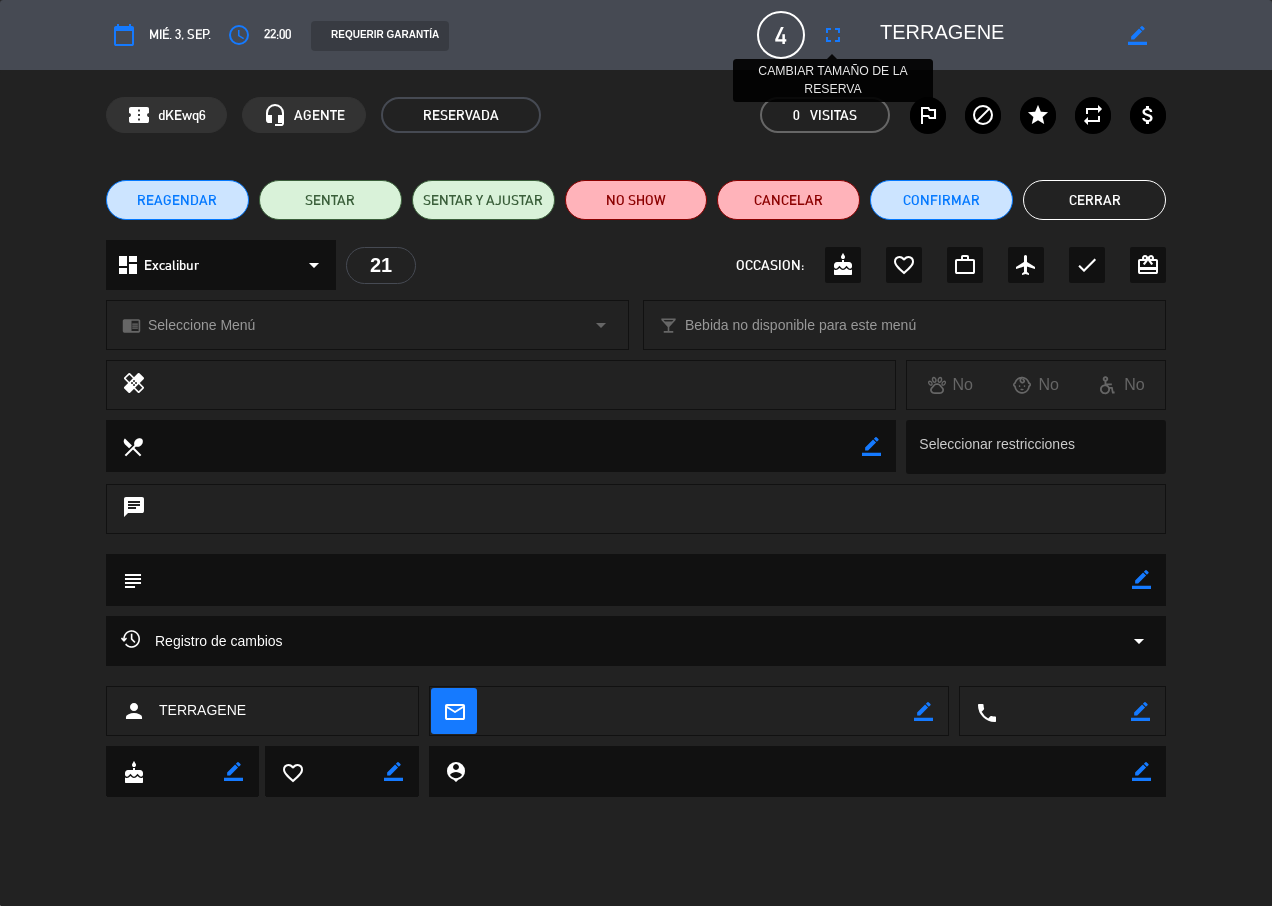
click at [841, 39] on icon "fullscreen" at bounding box center [833, 35] width 24 height 24
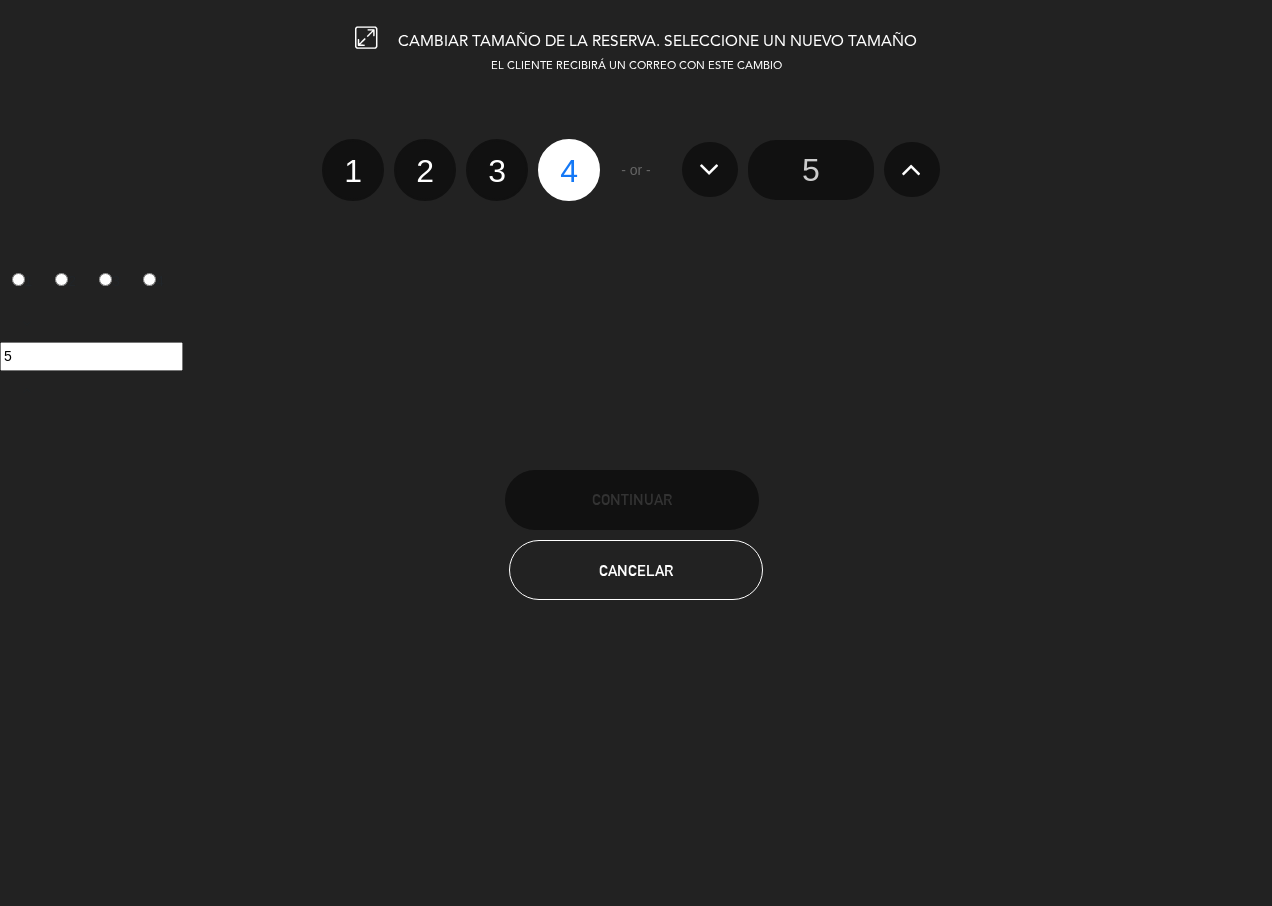
click at [934, 163] on button at bounding box center [912, 169] width 56 height 54
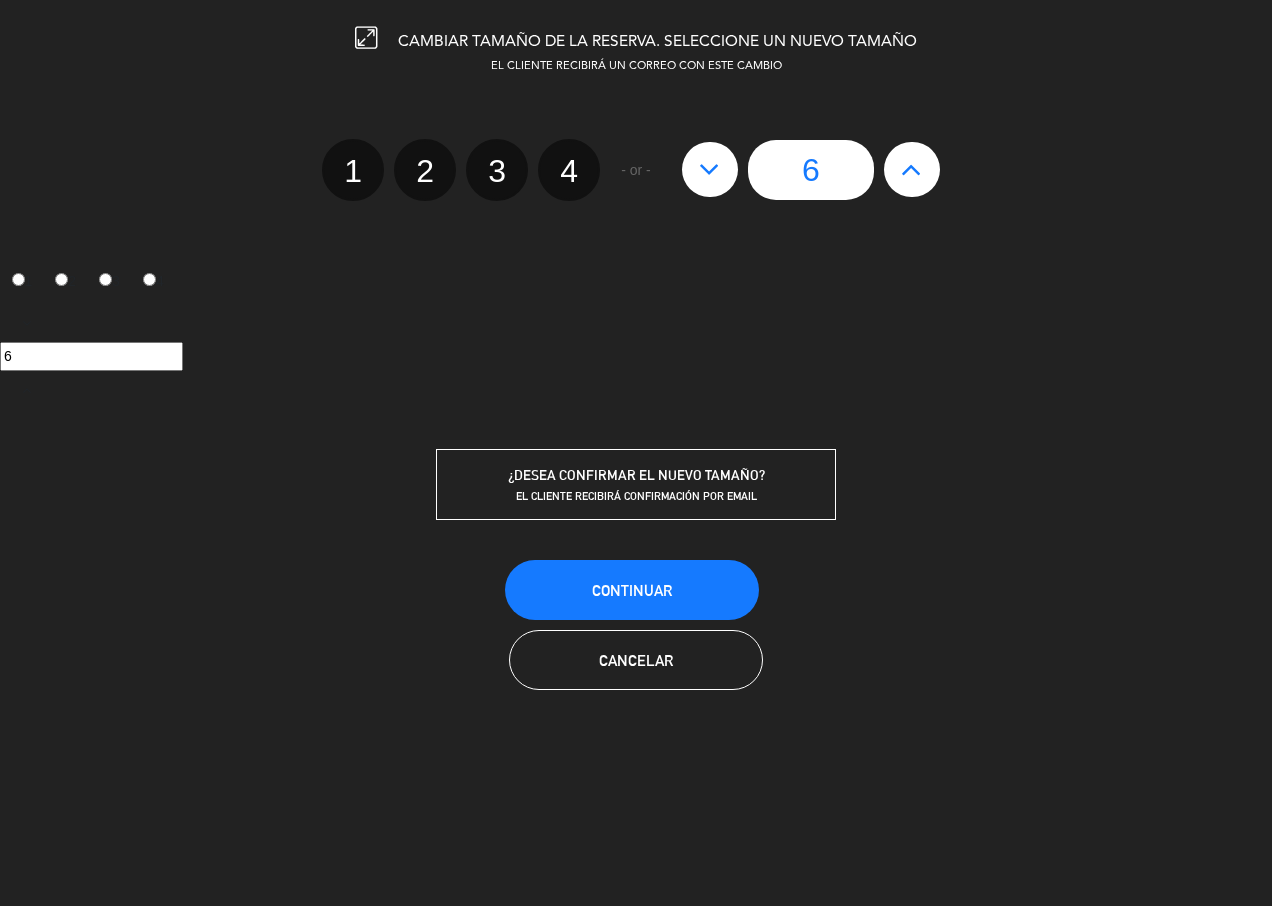
click at [933, 163] on button at bounding box center [912, 169] width 56 height 54
type input "7"
click at [930, 163] on button at bounding box center [912, 169] width 56 height 54
type input "8"
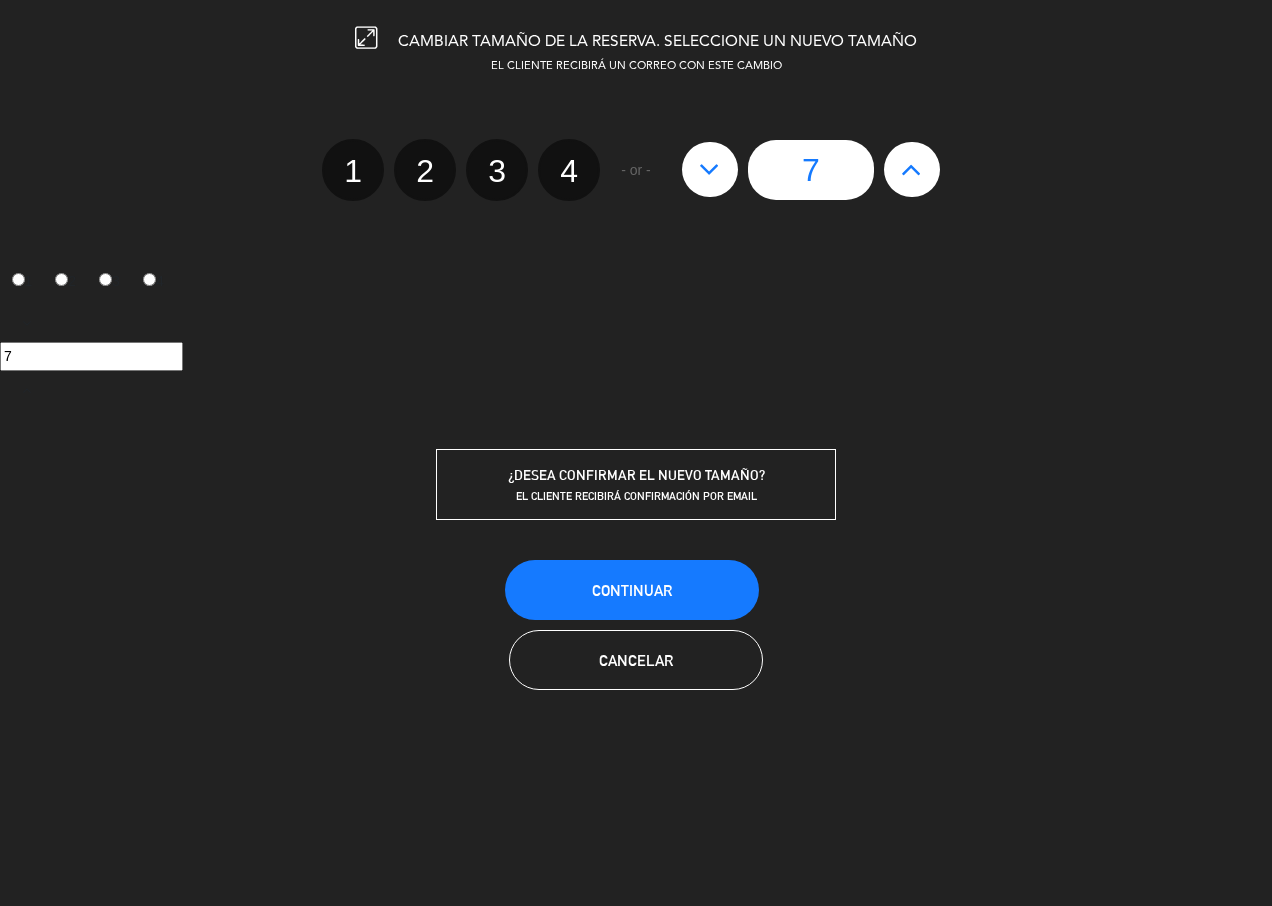
type input "8"
click at [928, 163] on button at bounding box center [912, 169] width 56 height 54
type input "9"
click at [918, 168] on icon at bounding box center [911, 169] width 21 height 32
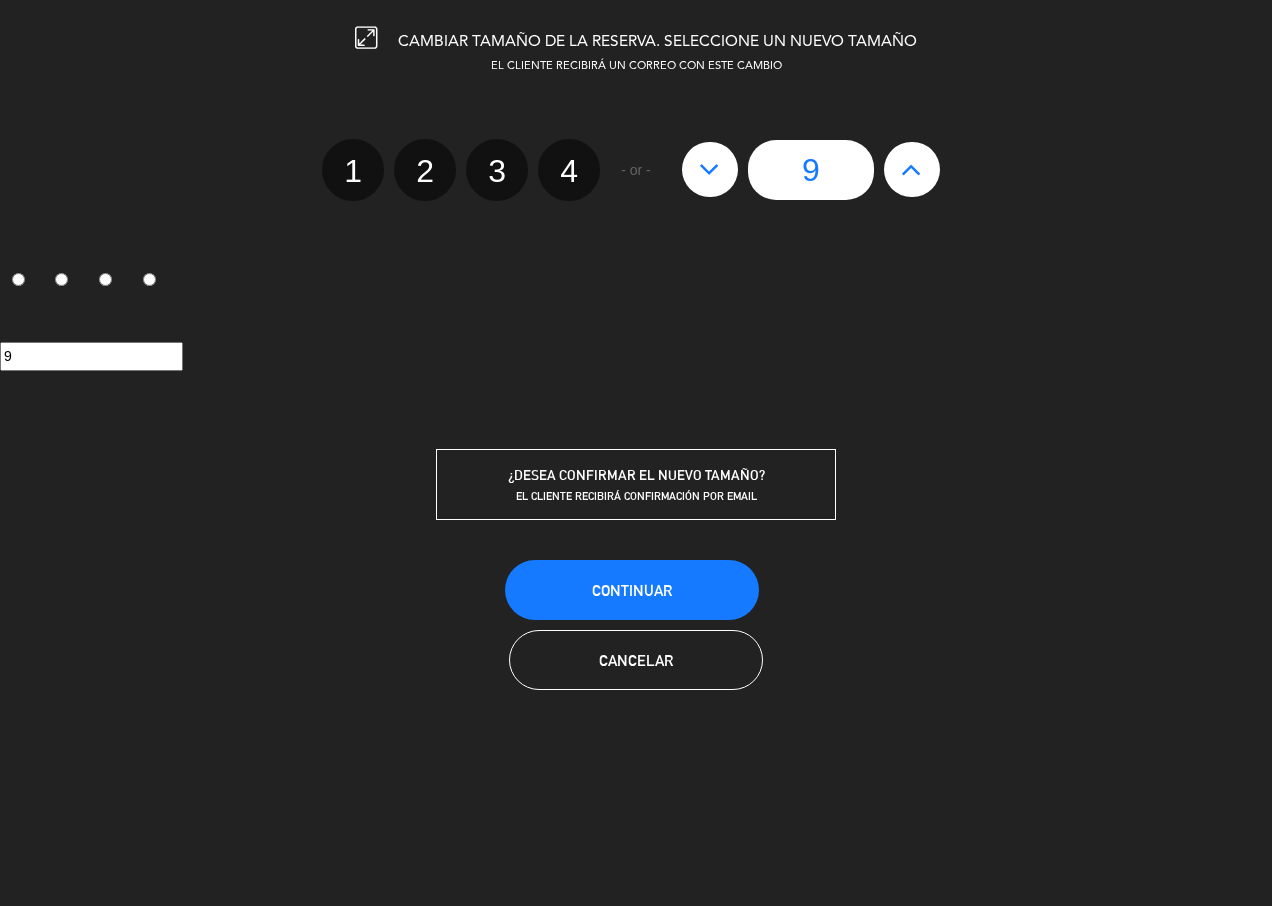
type input "10"
click at [654, 594] on span "Continuar" at bounding box center [632, 590] width 80 height 17
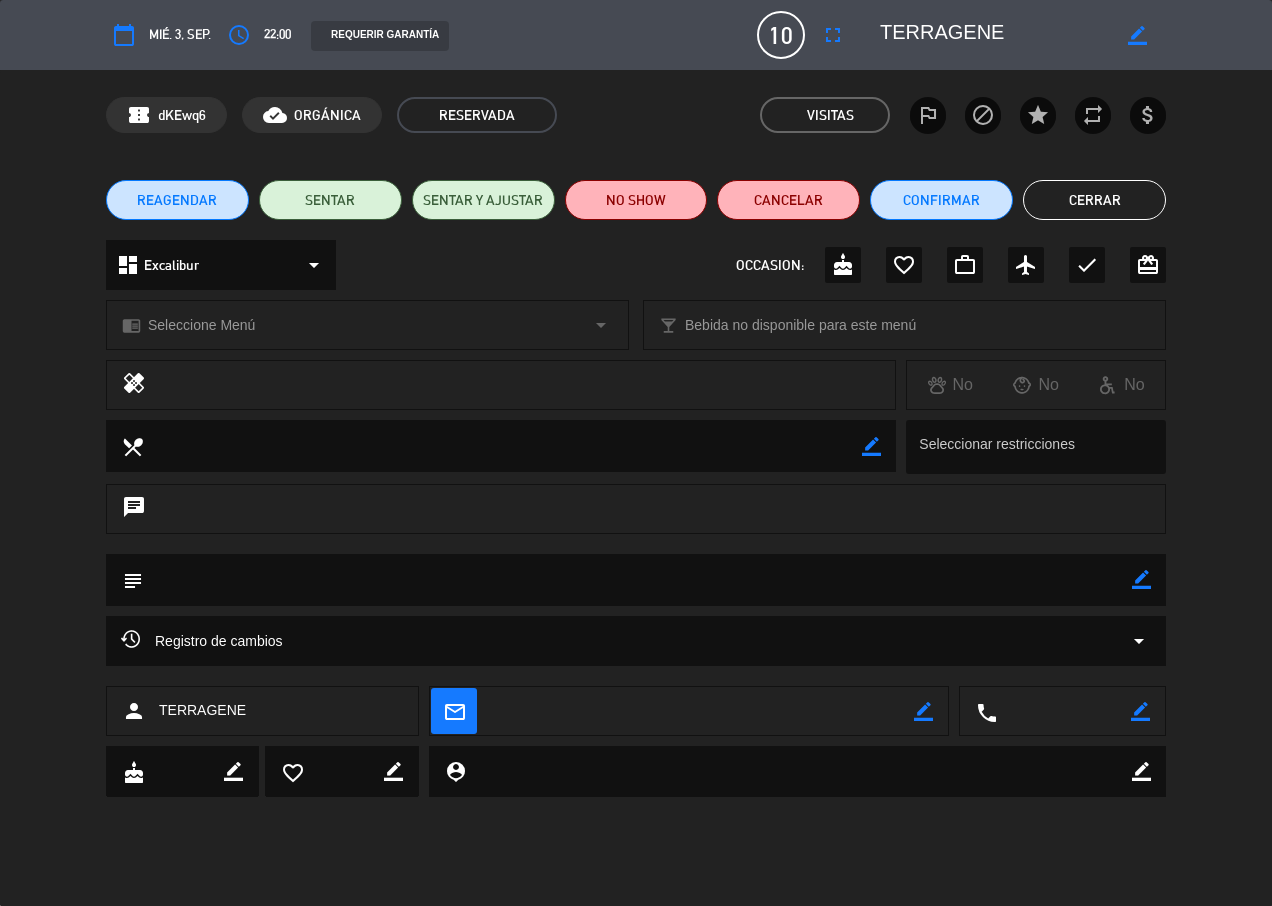
click at [1085, 170] on div "REAGENDAR SENTAR SENTAR Y AJUSTAR NO SHOW Cancelar Confirmar Cerrar" at bounding box center [636, 200] width 1272 height 80
click at [1082, 197] on button "Cerrar" at bounding box center [1094, 200] width 143 height 40
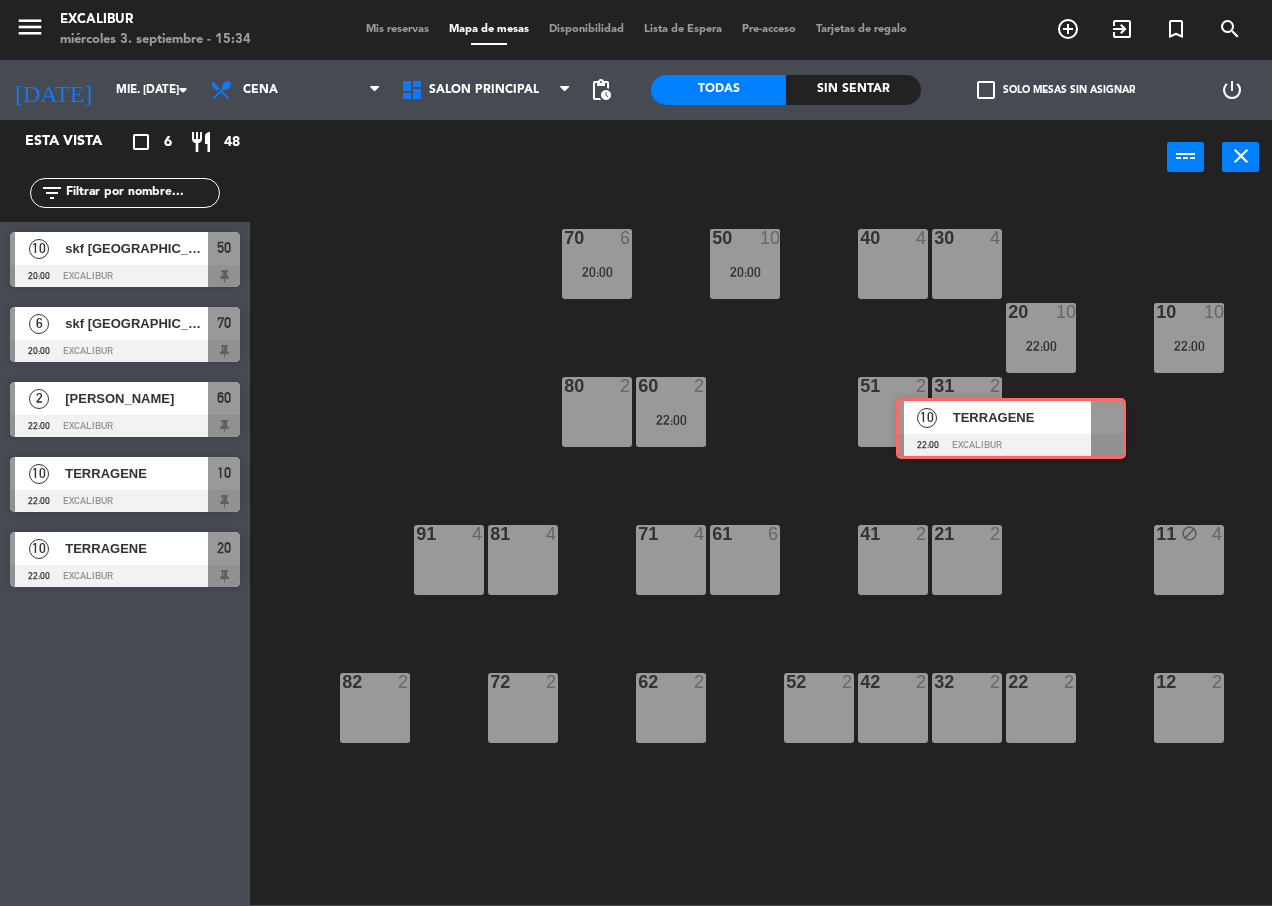
drag, startPoint x: 131, startPoint y: 633, endPoint x: 1012, endPoint y: 411, distance: 908.3
click at [1014, 412] on div "Esta vista crop_square 6 restaurant 48 filter_list 10 skf [GEOGRAPHIC_DATA] 20:…" at bounding box center [636, 512] width 1272 height 785
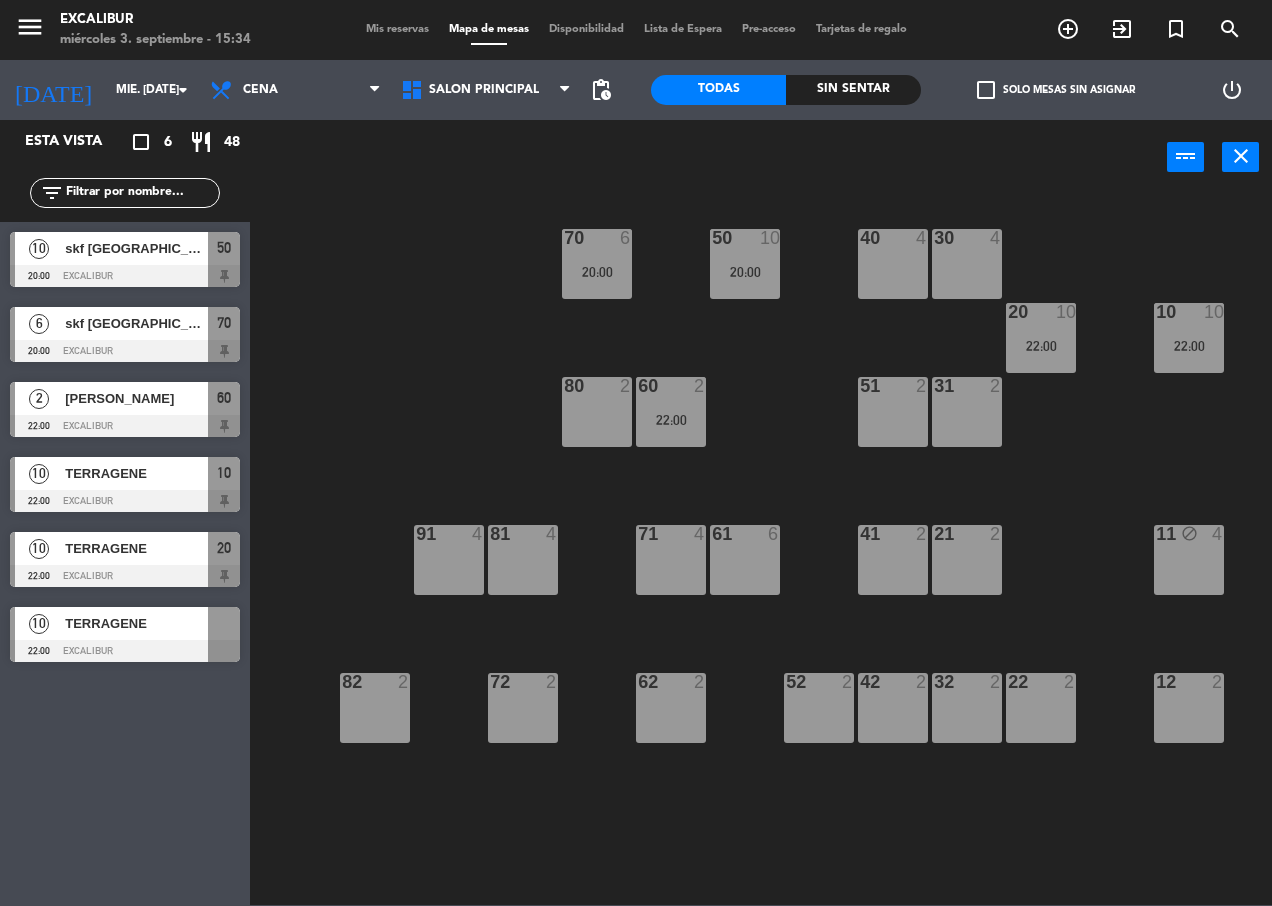
drag, startPoint x: 1012, startPoint y: 411, endPoint x: 983, endPoint y: 414, distance: 29.1
click at [983, 414] on div "70 6 20:00 50 10 20:00 40 4 30 4 20 10 22:00 10 10 22:00 60 2 22:00 51 2 31 2 8…" at bounding box center [767, 549] width 1009 height 711
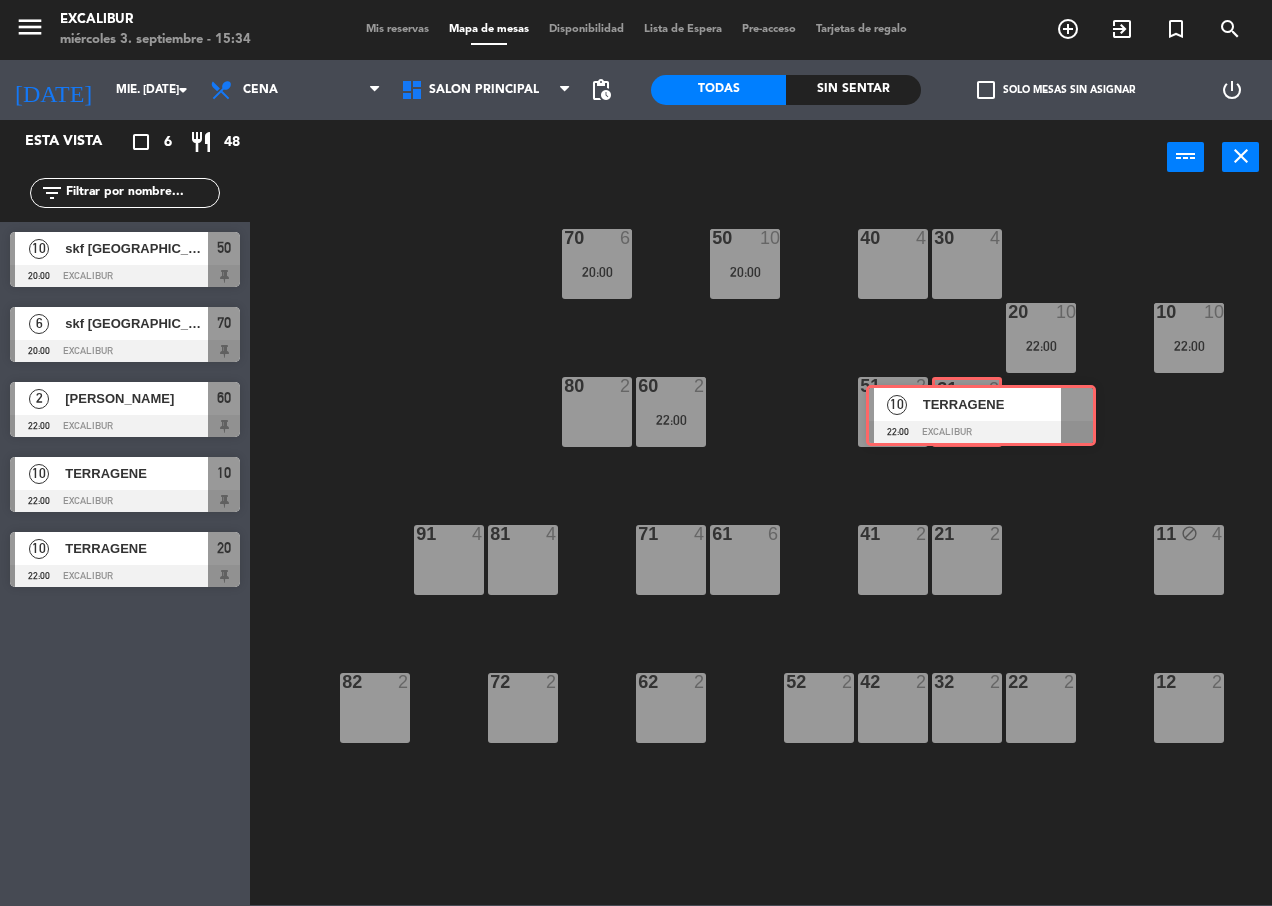
drag, startPoint x: 91, startPoint y: 643, endPoint x: 947, endPoint y: 421, distance: 884.1
click at [947, 421] on div "Esta vista crop_square 6 restaurant 48 filter_list 10 skf [GEOGRAPHIC_DATA] 20:…" at bounding box center [636, 512] width 1272 height 785
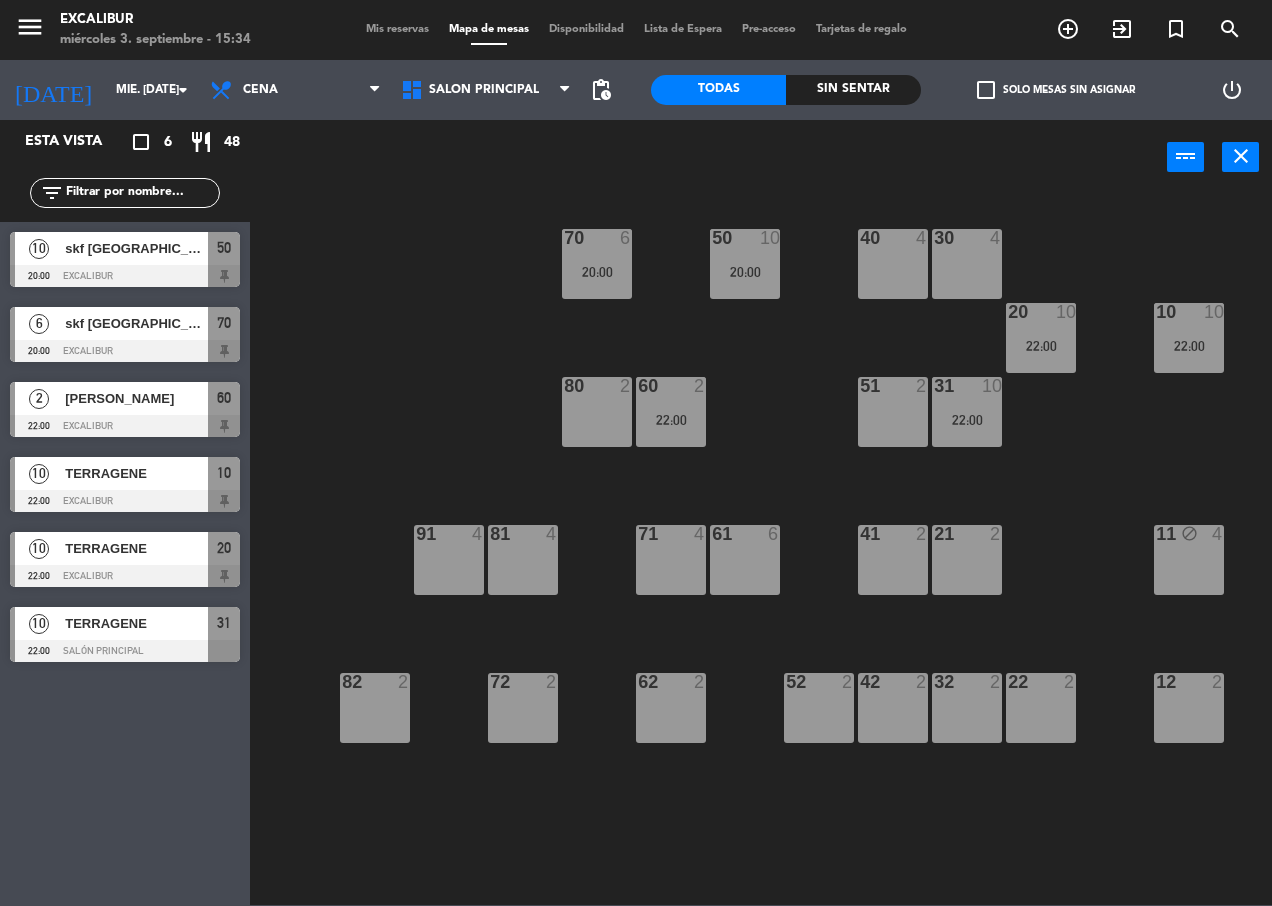
click at [972, 554] on div "21 2" at bounding box center [967, 560] width 70 height 70
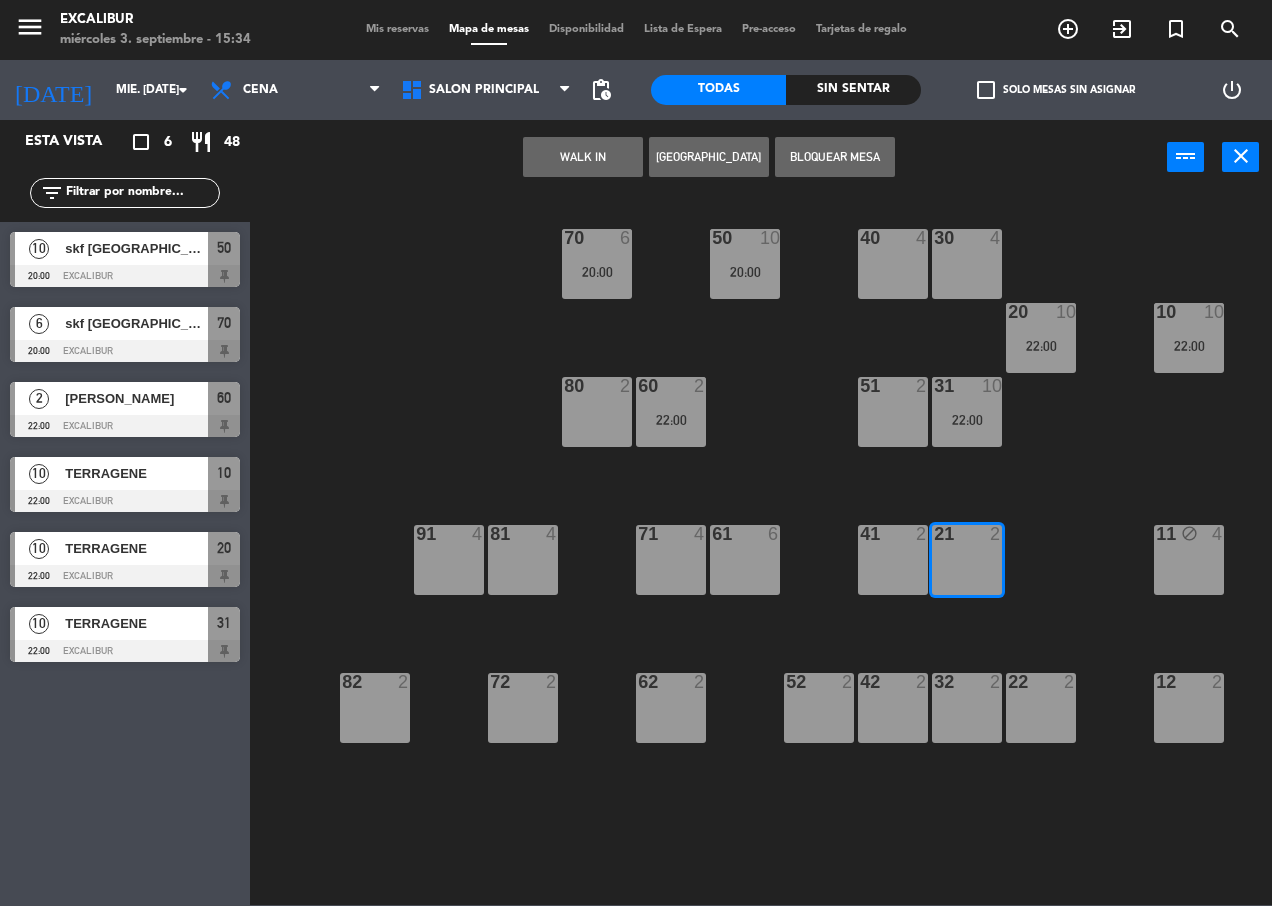
click at [827, 147] on button "Bloquear Mesa" at bounding box center [835, 157] width 120 height 40
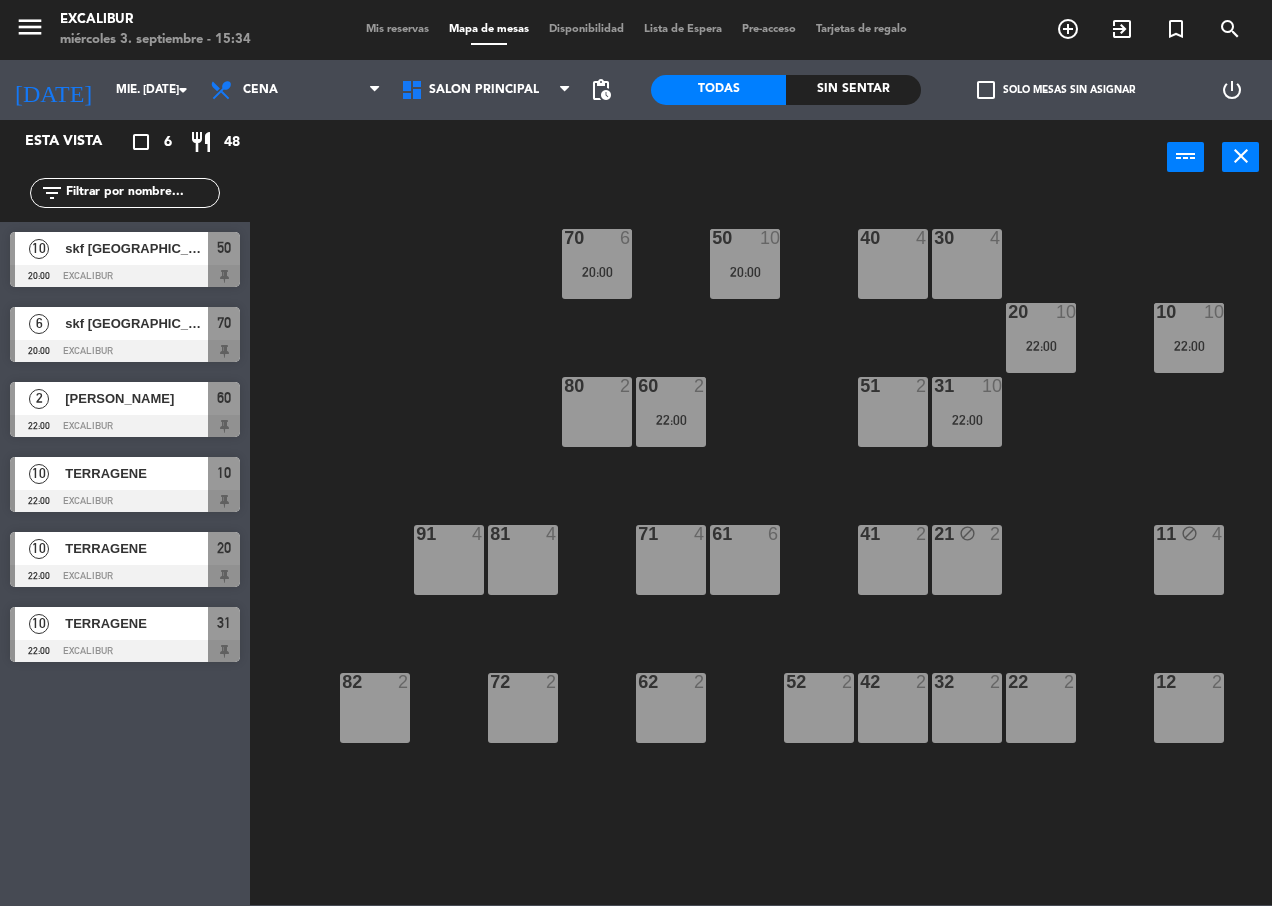
click at [960, 279] on div "30 4" at bounding box center [967, 264] width 70 height 70
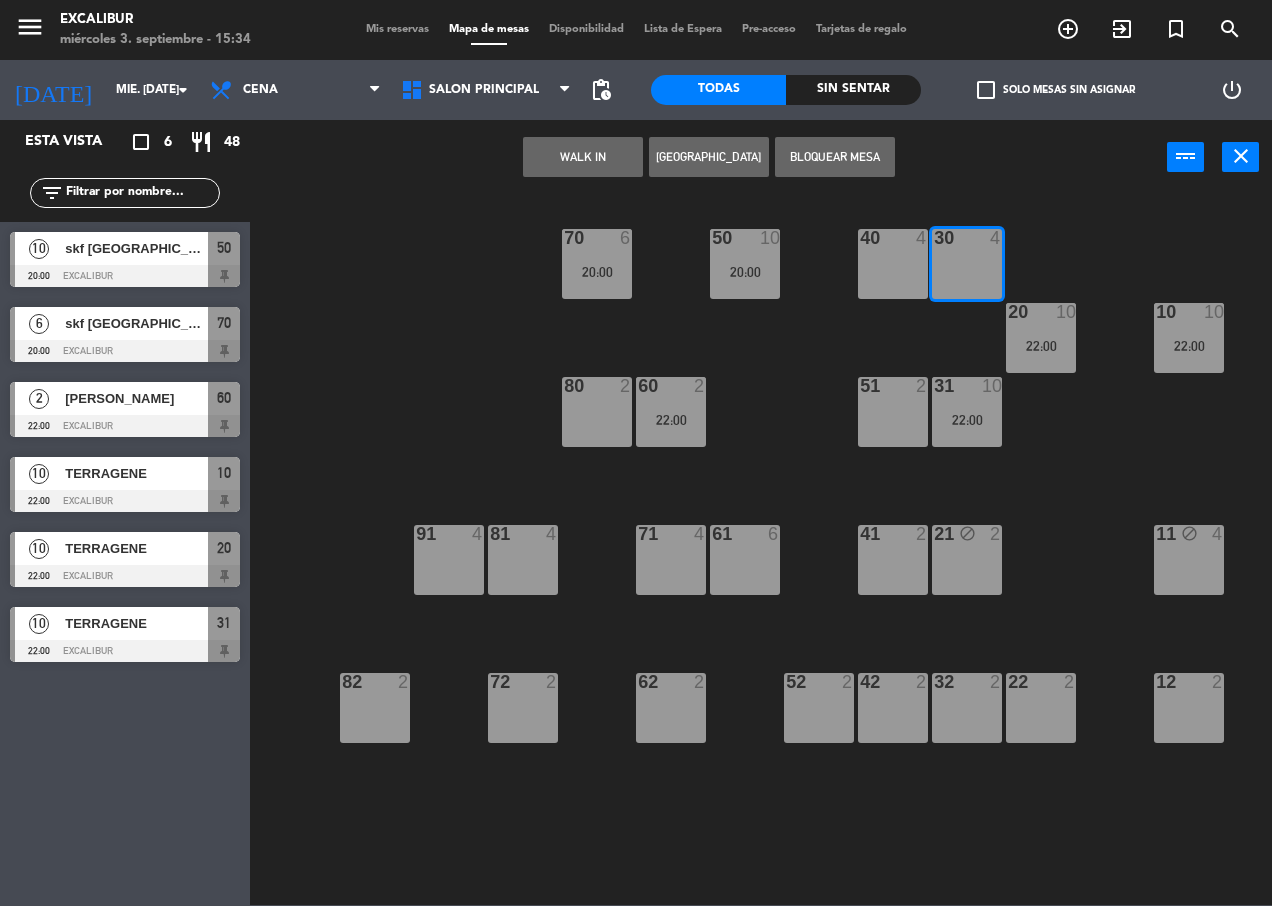
click at [841, 155] on button "Bloquear Mesa" at bounding box center [835, 157] width 120 height 40
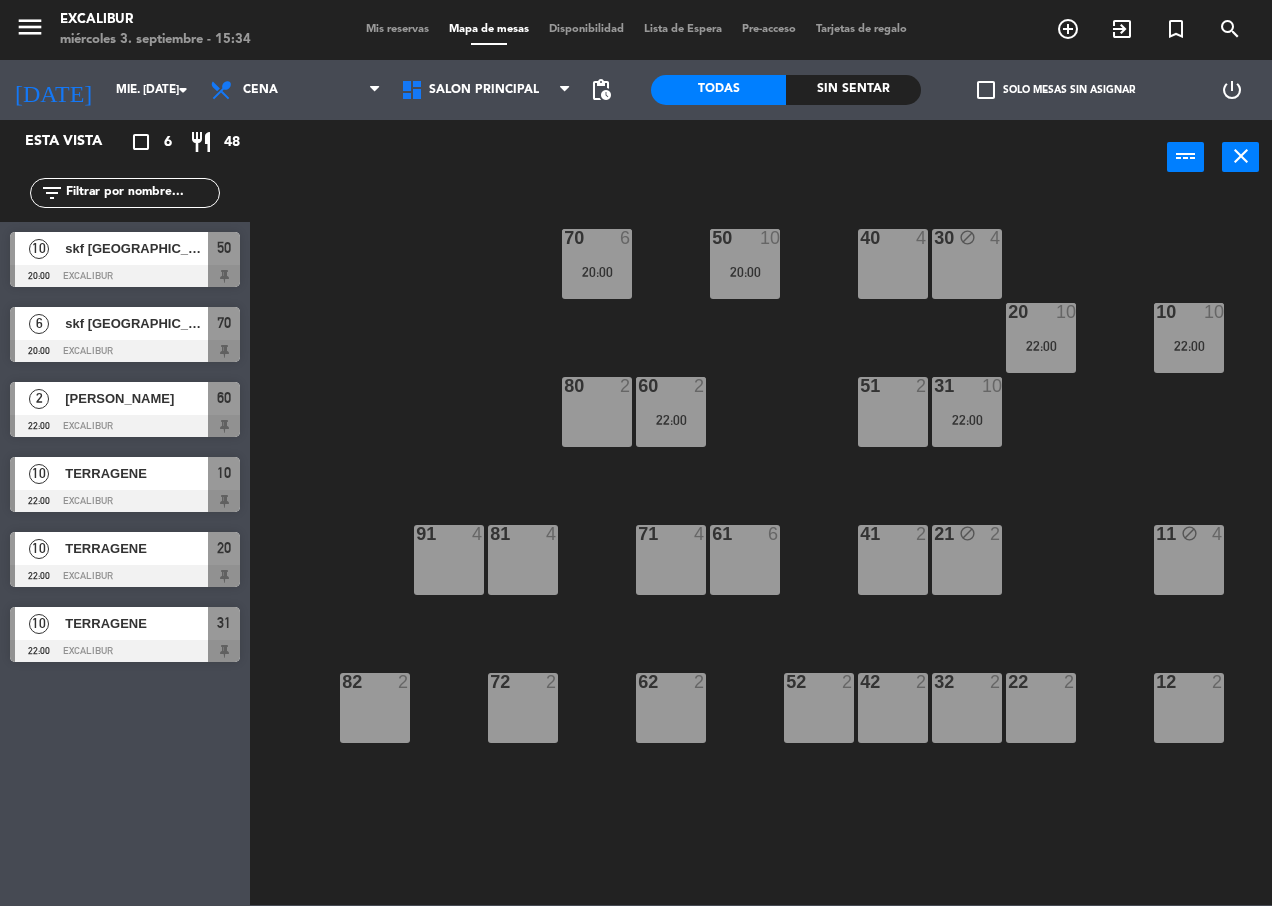
click at [1120, 473] on div "70 6 20:00 50 10 20:00 40 4 30 block 4 20 10 22:00 10 10 22:00 60 2 22:00 51 2 …" at bounding box center [767, 549] width 1009 height 711
click at [671, 569] on div "71 4" at bounding box center [671, 560] width 70 height 70
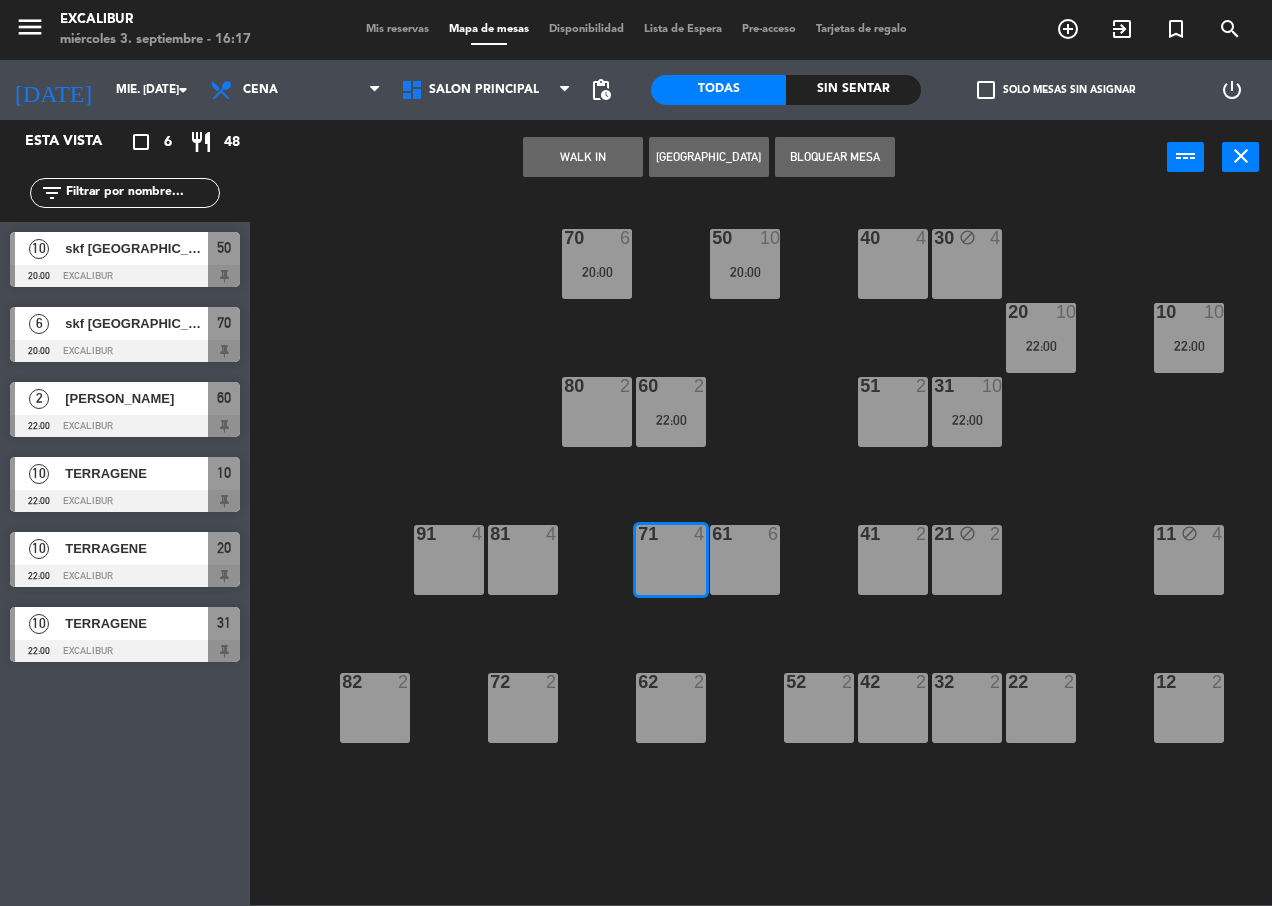
click at [712, 150] on button "[GEOGRAPHIC_DATA]" at bounding box center [709, 157] width 120 height 40
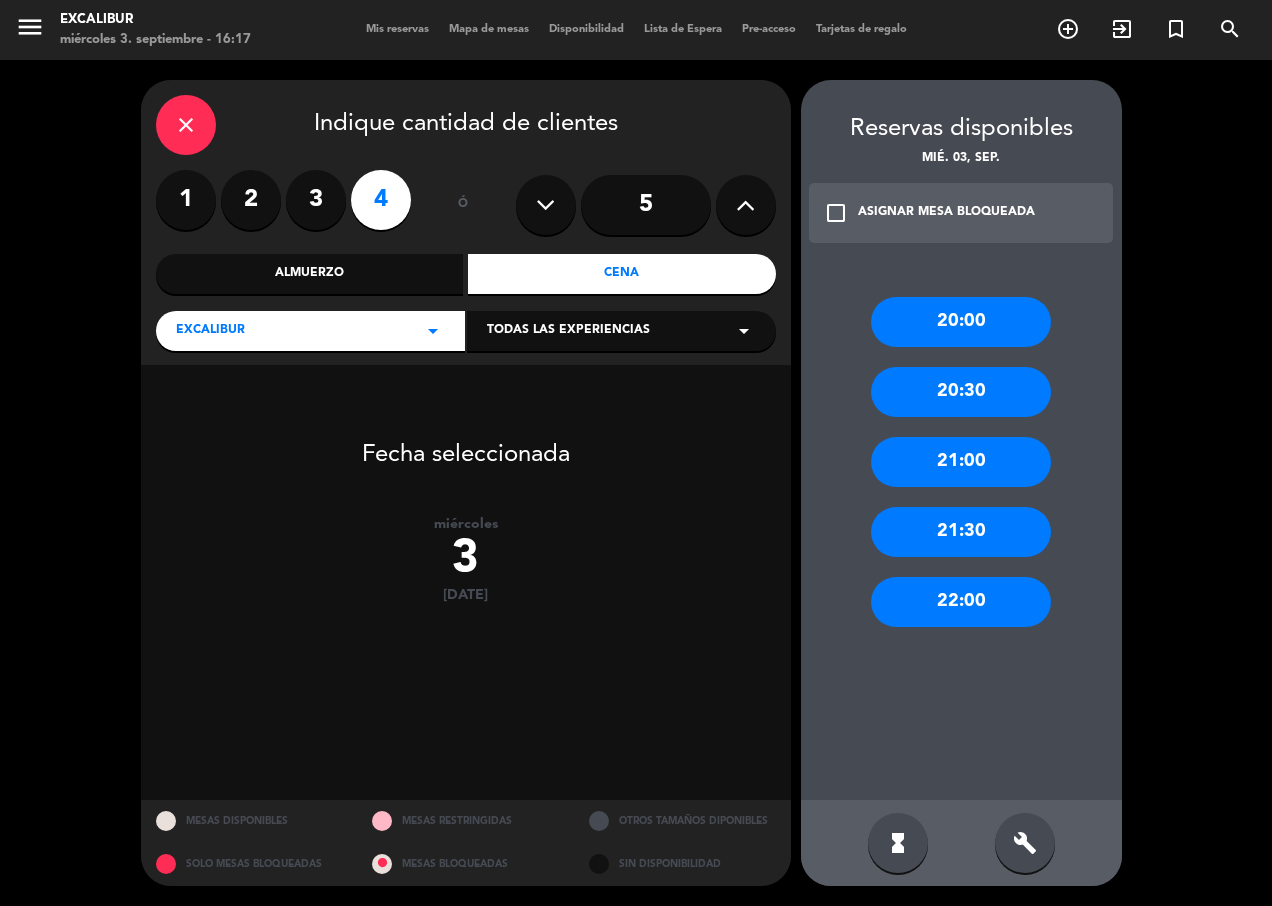
click at [927, 454] on div "21:00" at bounding box center [961, 462] width 180 height 50
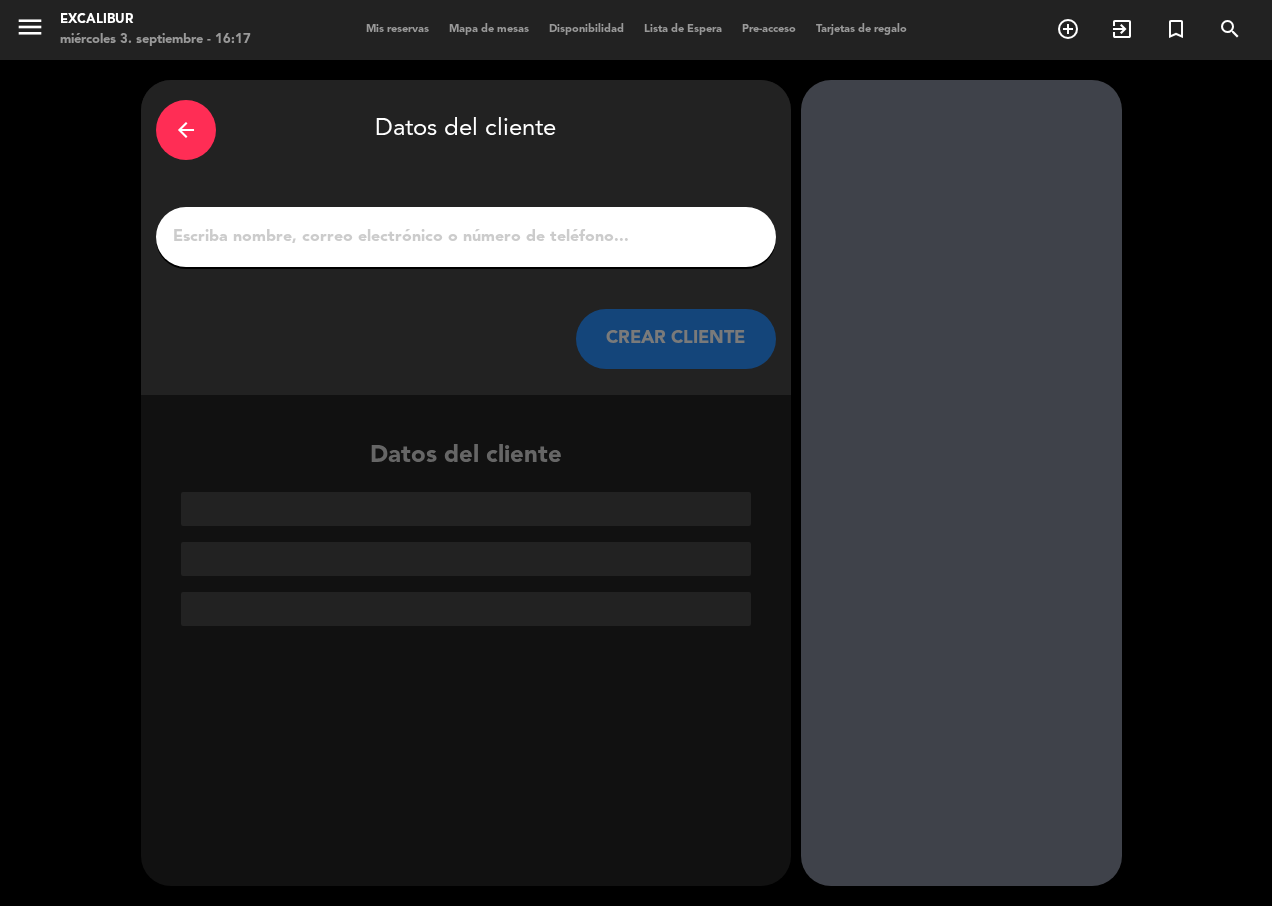
click at [357, 224] on input "1" at bounding box center [466, 237] width 590 height 28
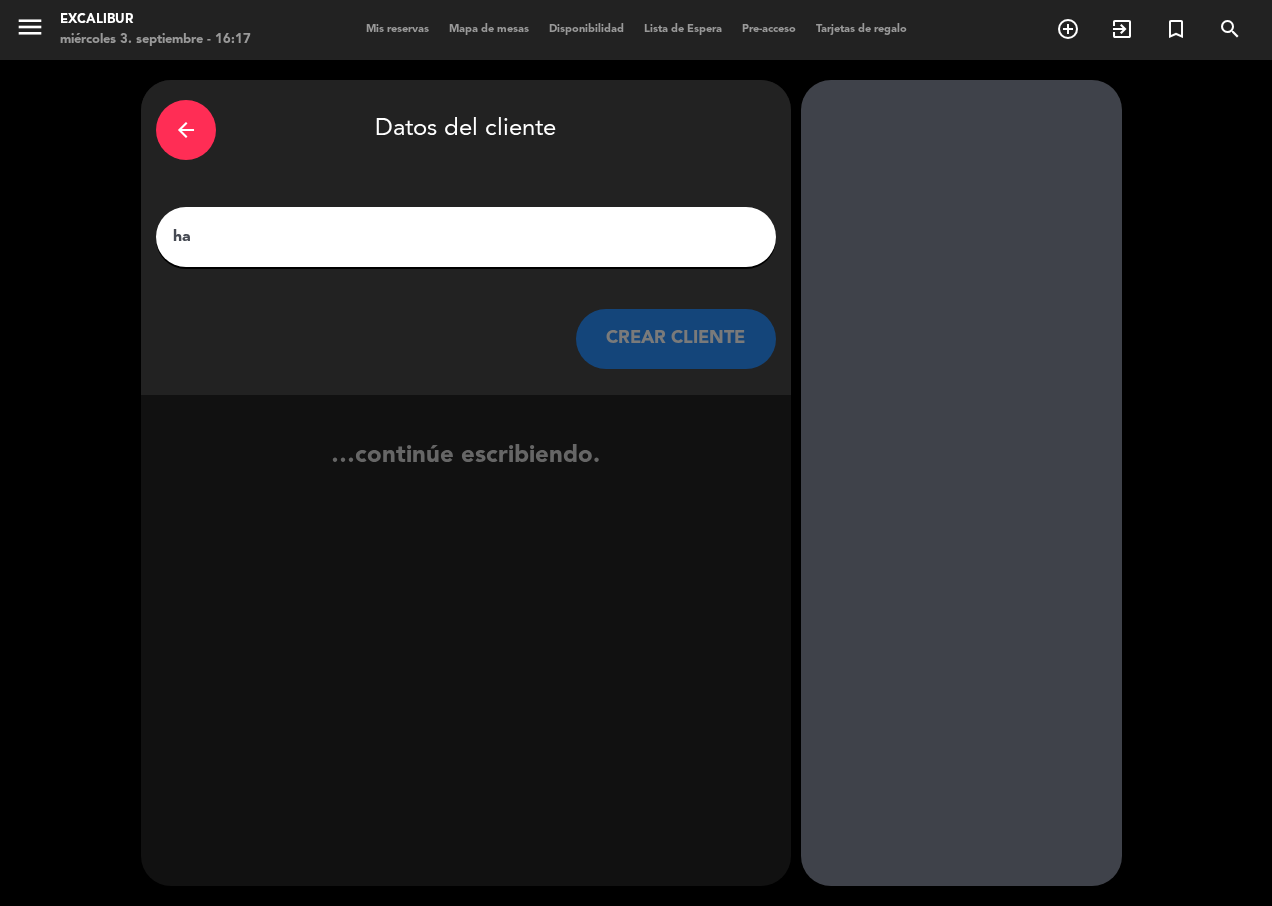
type input "h"
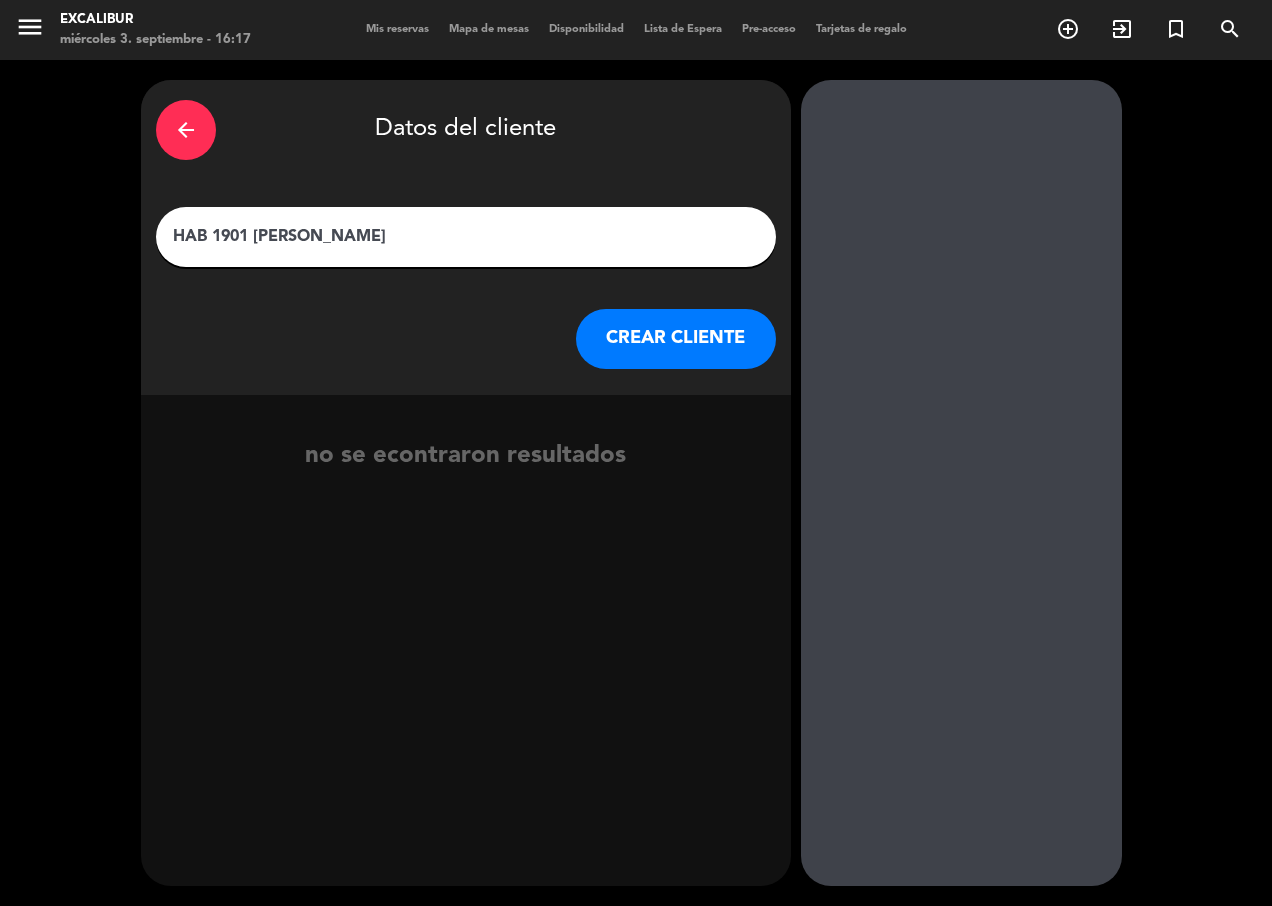
type input "HAB 1901 [PERSON_NAME]"
click at [602, 342] on button "CREAR CLIENTE" at bounding box center [676, 339] width 200 height 60
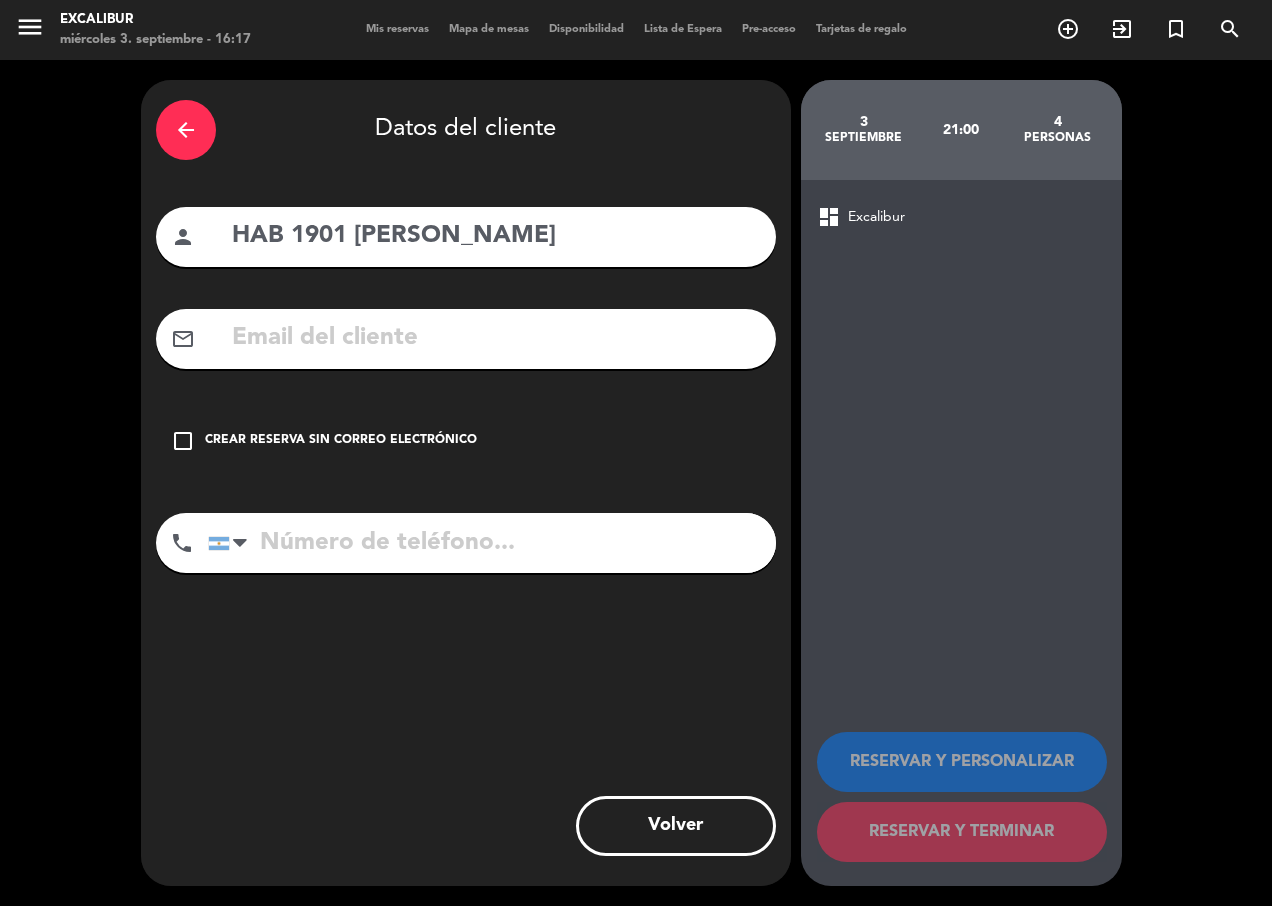
drag, startPoint x: 391, startPoint y: 448, endPoint x: 431, endPoint y: 478, distance: 50.0
click at [390, 448] on div "Crear reserva sin correo electrónico" at bounding box center [341, 441] width 272 height 20
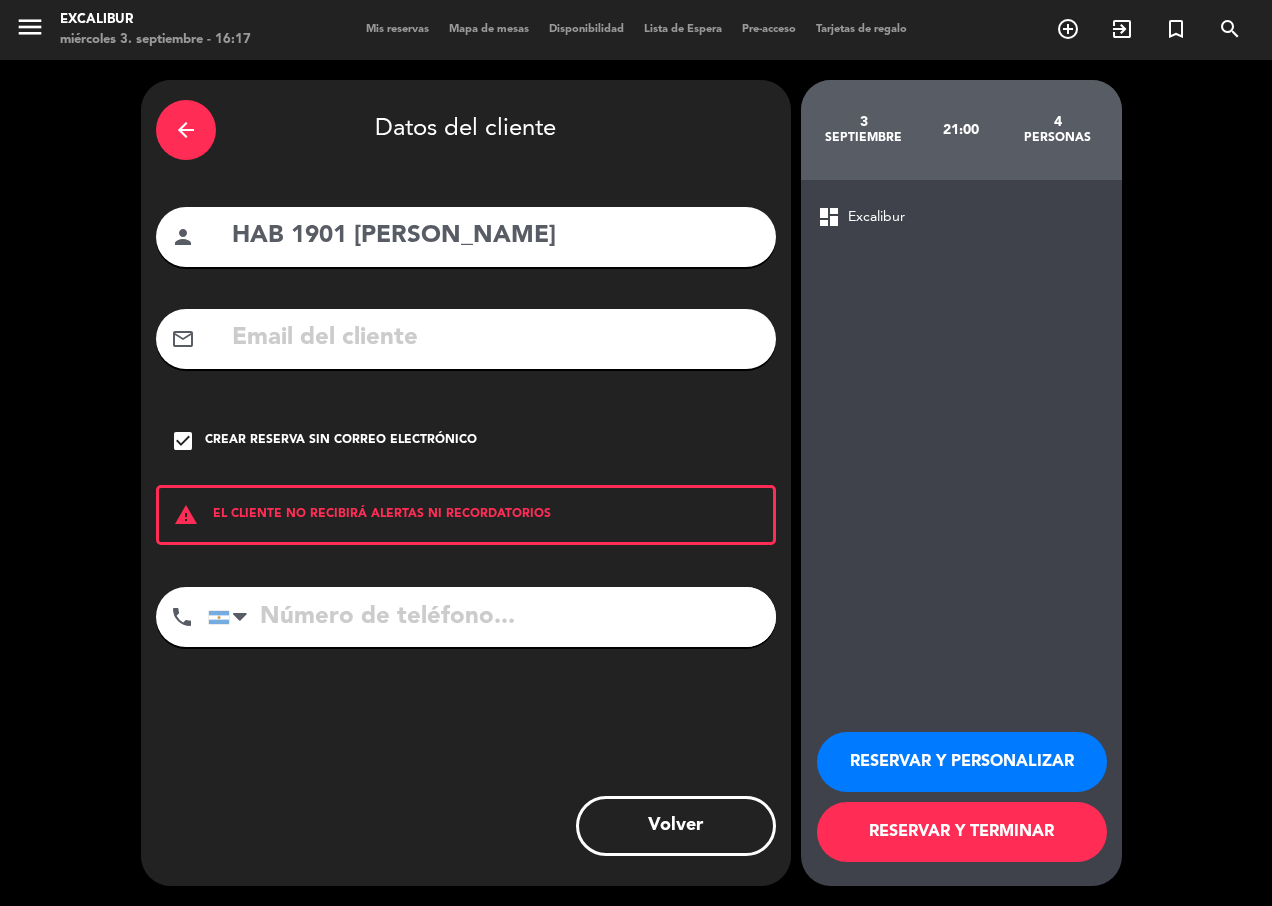
click at [990, 849] on button "RESERVAR Y TERMINAR" at bounding box center [962, 832] width 290 height 60
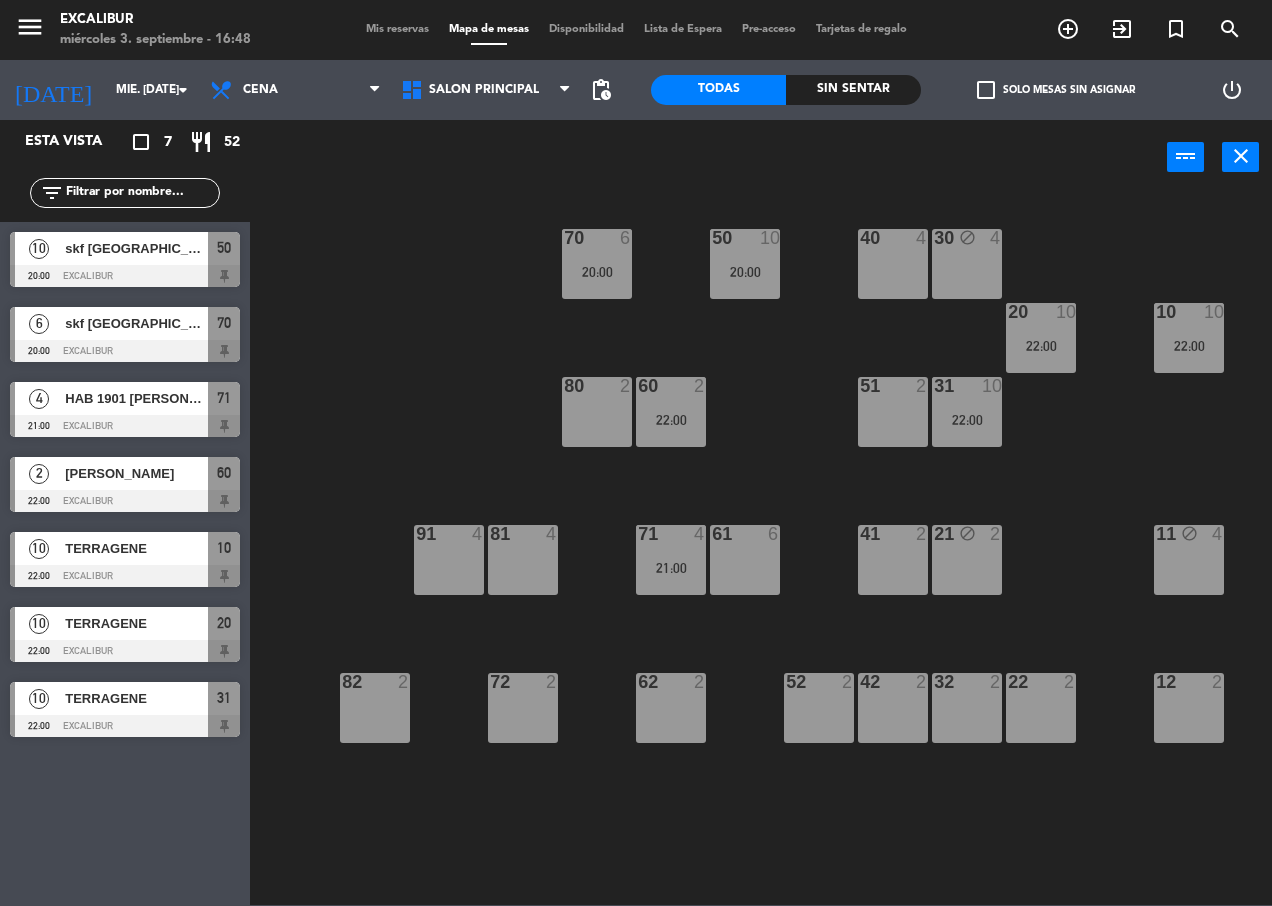
click at [156, 251] on span "skf [GEOGRAPHIC_DATA]" at bounding box center [136, 248] width 143 height 21
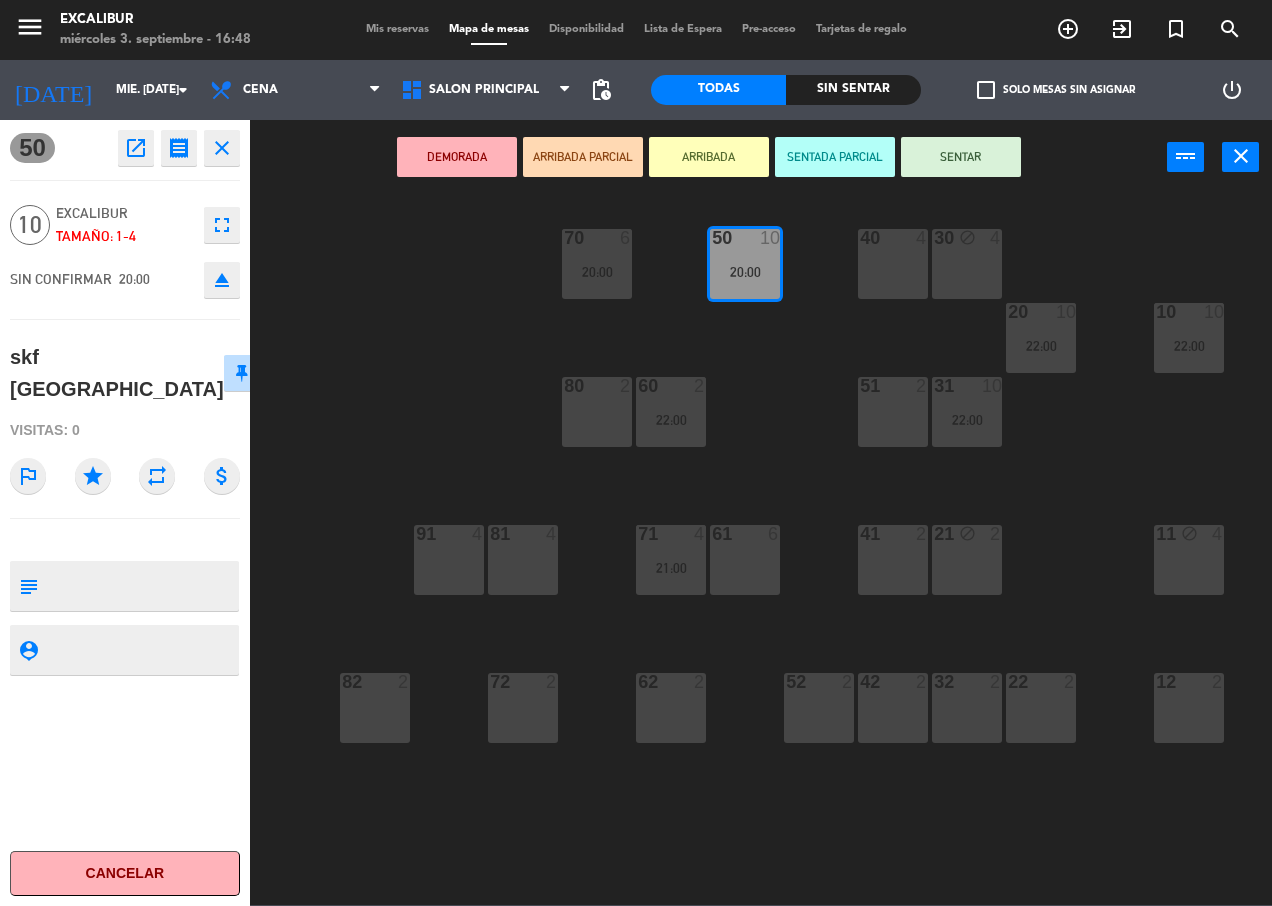
click at [237, 149] on button "close" at bounding box center [222, 148] width 36 height 36
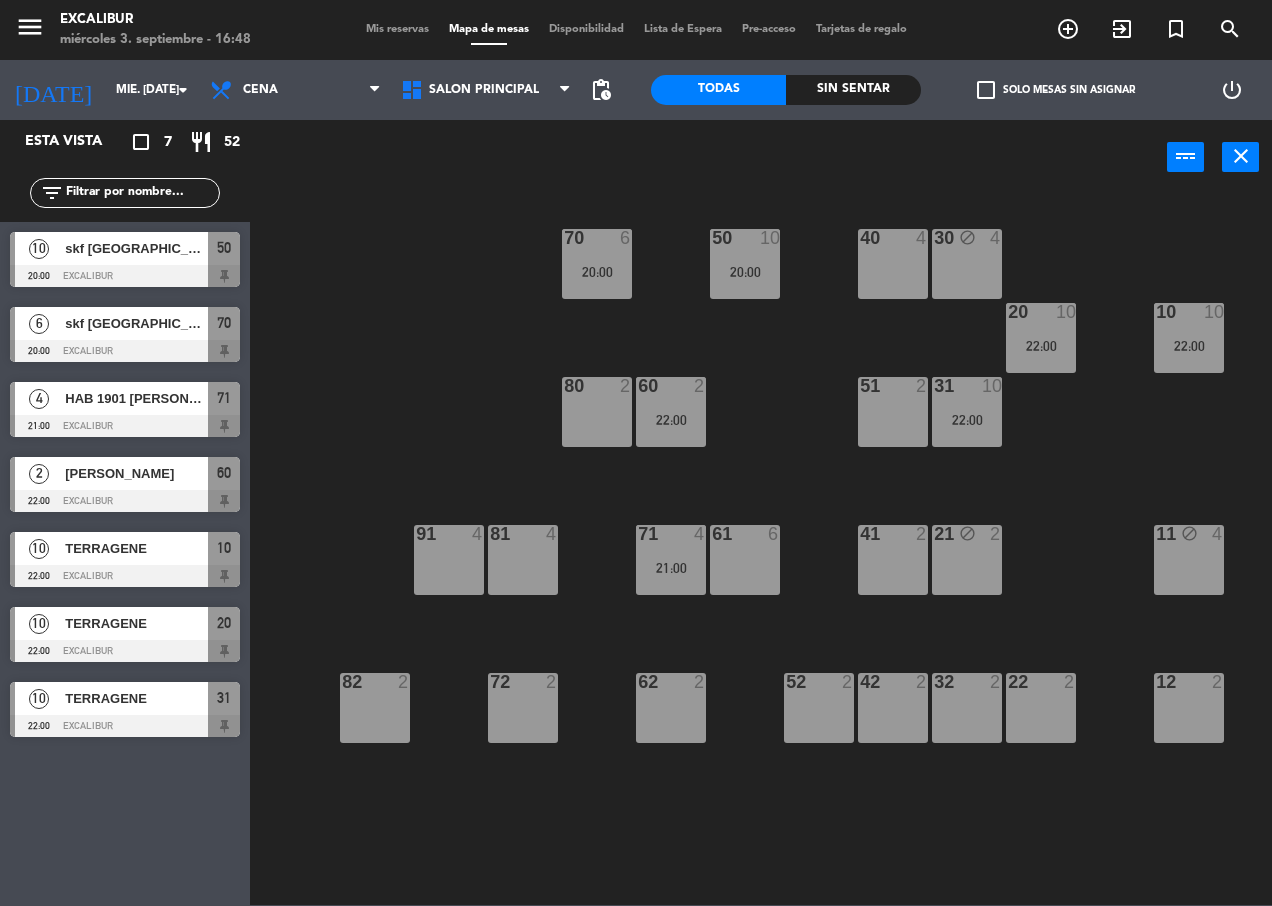
click at [130, 340] on div at bounding box center [125, 351] width 230 height 22
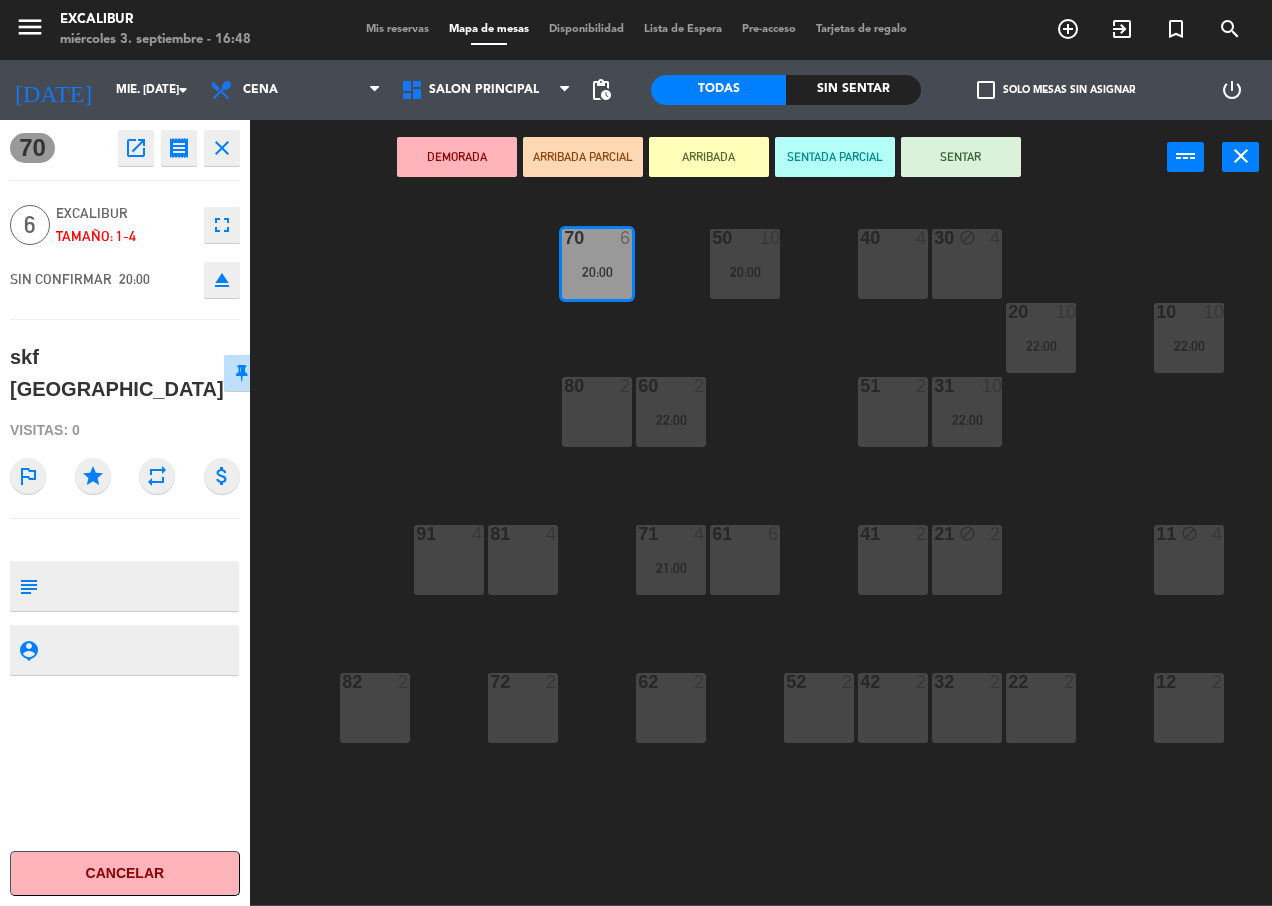
click at [221, 150] on icon "close" at bounding box center [222, 148] width 24 height 24
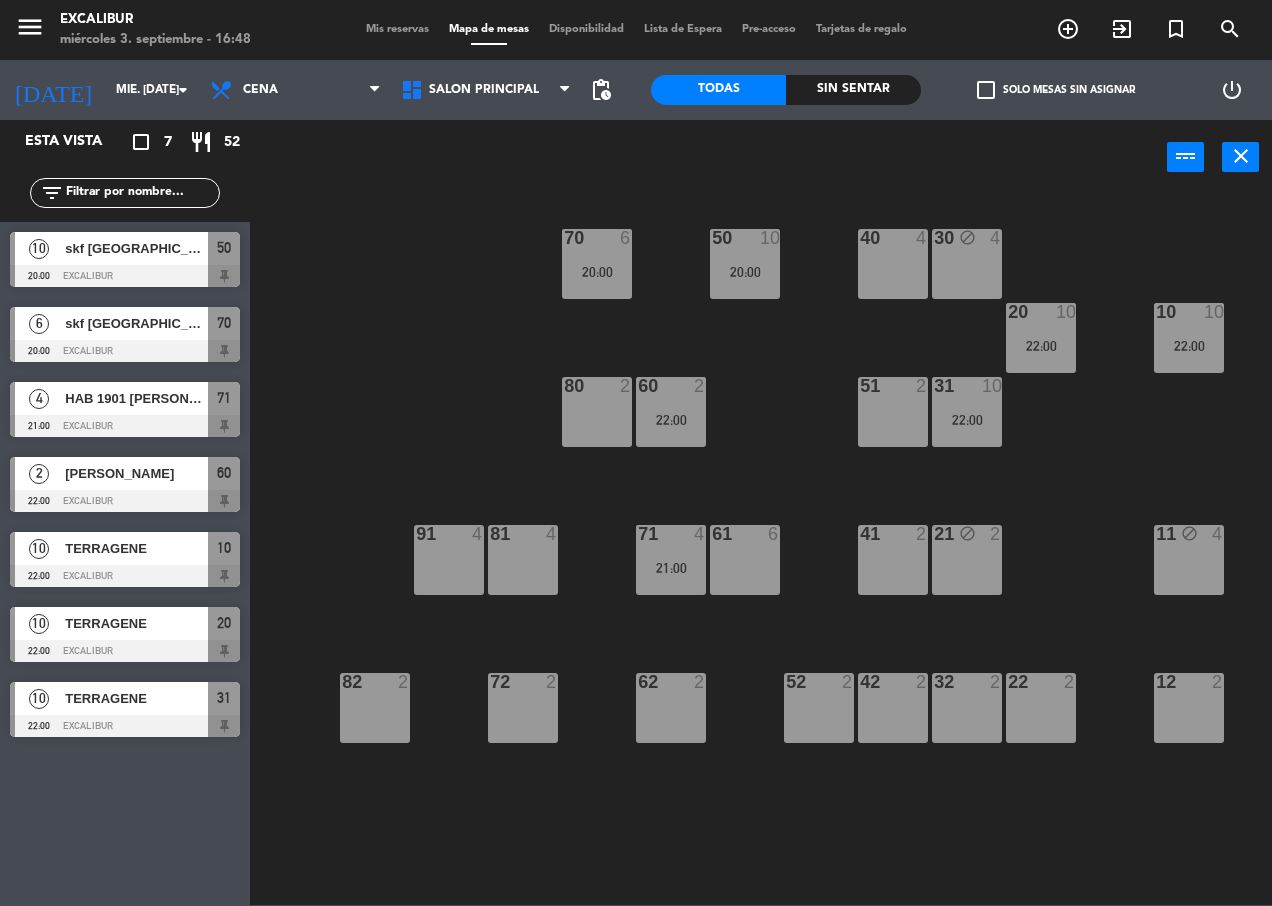
click at [143, 626] on span "TERRAGENE" at bounding box center [136, 623] width 143 height 21
